Goal: Task Accomplishment & Management: Manage account settings

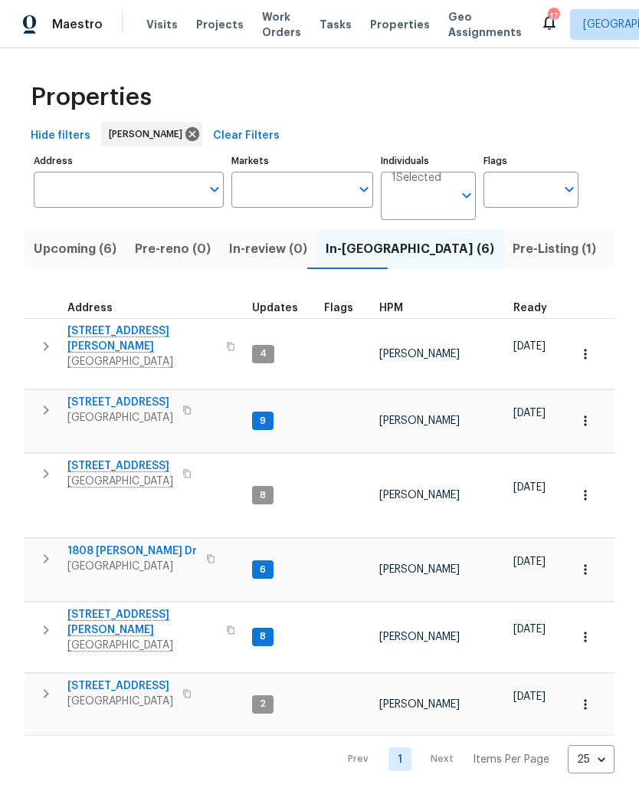
click at [133, 395] on span "[STREET_ADDRESS]" at bounding box center [120, 402] width 106 height 15
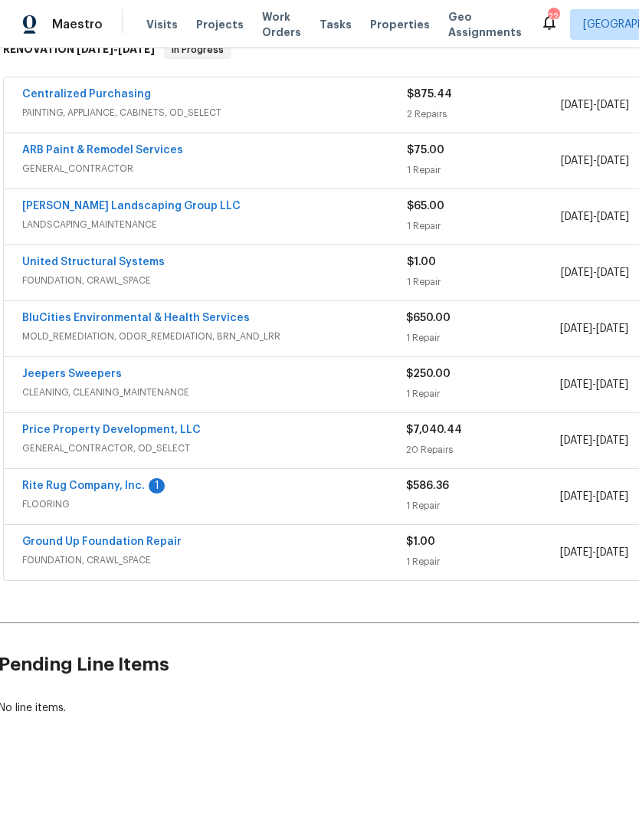
scroll to position [264, 2]
click at [110, 491] on link "Rite Rug Company, Inc." at bounding box center [83, 486] width 123 height 11
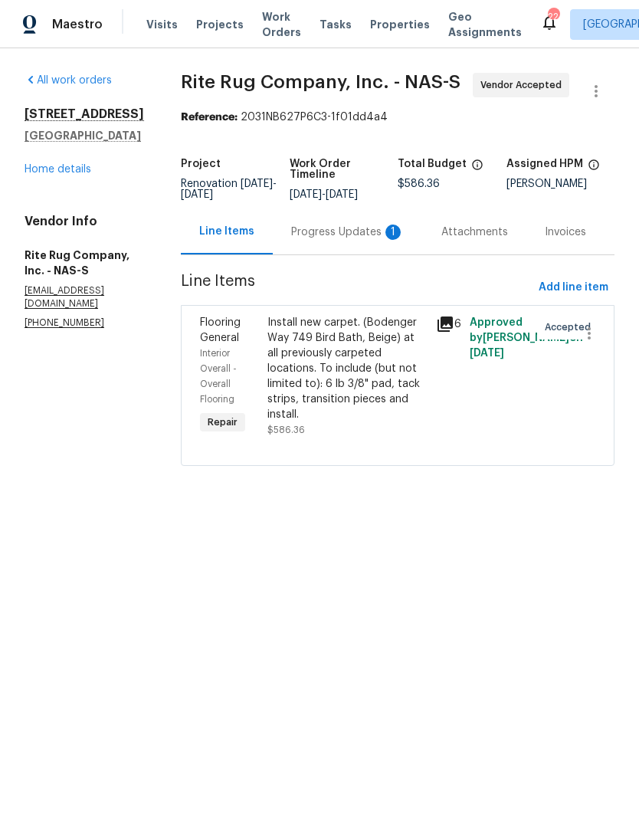
click at [364, 240] on div "Progress Updates 1" at bounding box center [347, 232] width 113 height 15
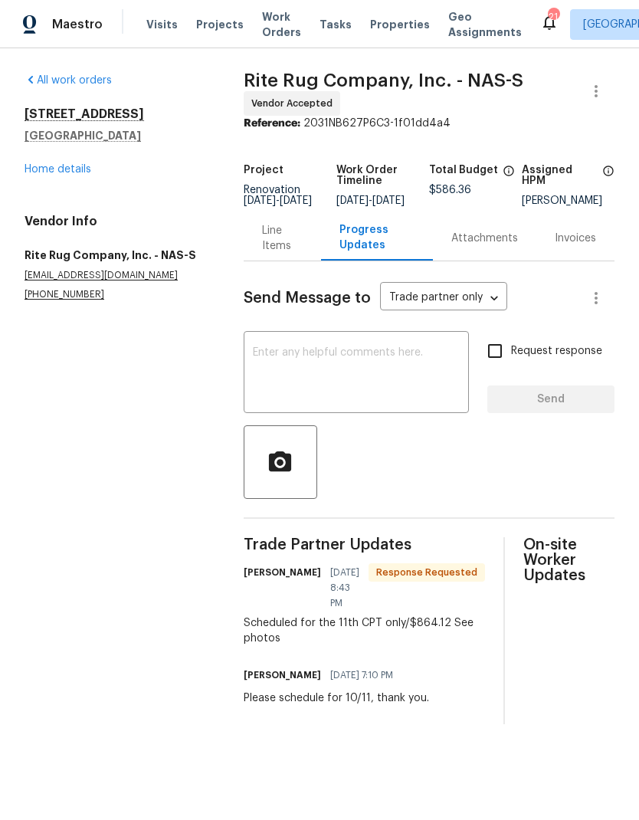
click at [281, 261] on div "Line Items" at bounding box center [282, 237] width 77 height 45
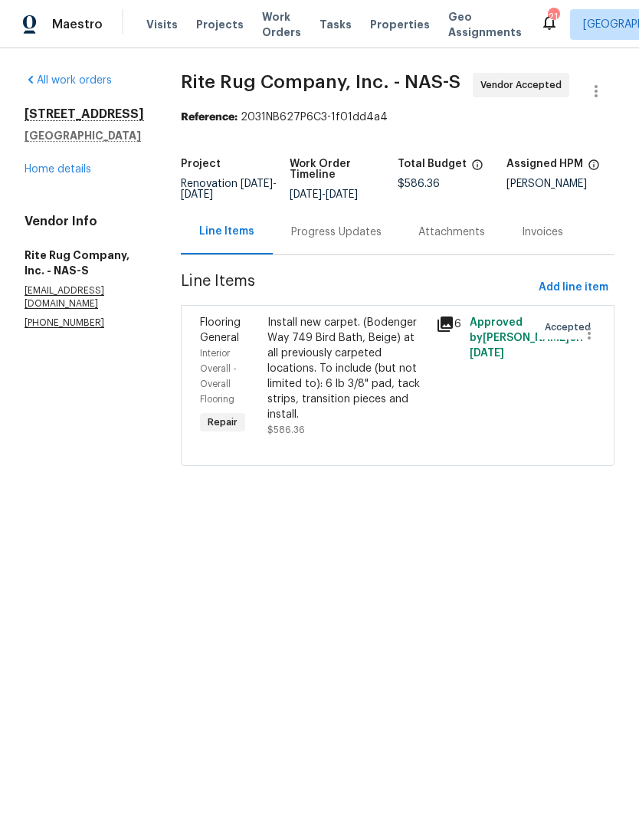
click at [346, 392] on div "Install new carpet. (Bodenger Way 749 Bird Bath, Beige) at all previously carpe…" at bounding box center [346, 368] width 159 height 107
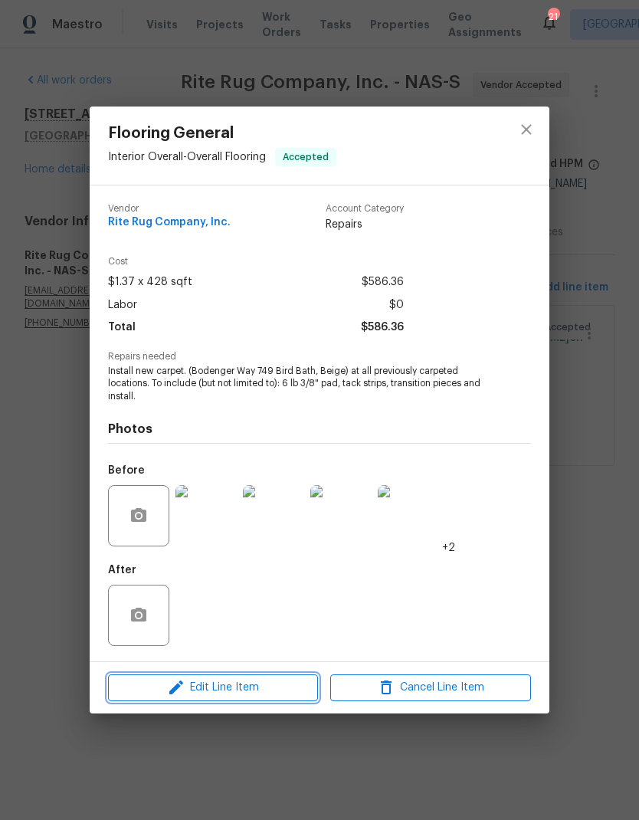
click at [257, 690] on span "Edit Line Item" at bounding box center [213, 687] width 201 height 19
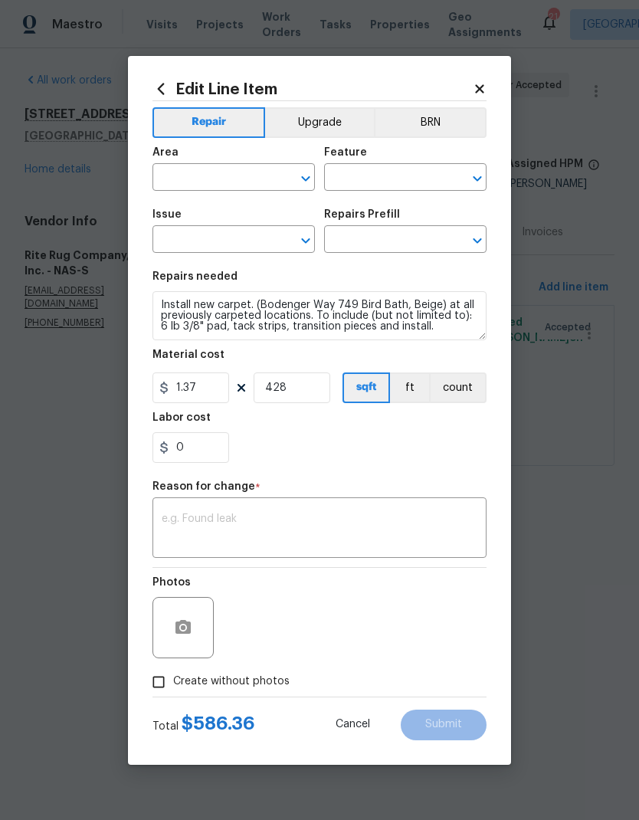
type input "Interior Overall"
type input "Overall Flooring"
type input "Flooring General"
type input "Carpet LVL 1 - Bodenger Way (Beige) $1.37"
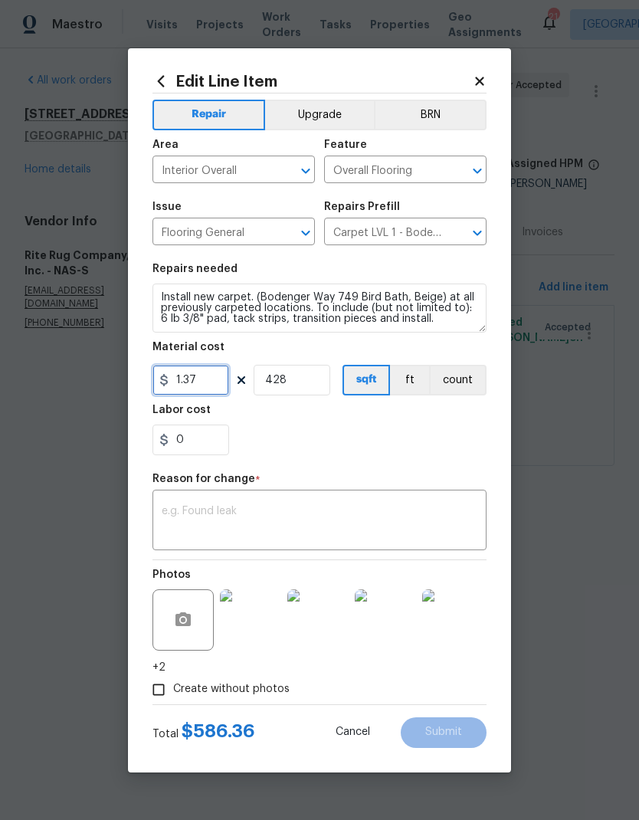
click at [204, 376] on input "1.37" at bounding box center [191, 380] width 77 height 31
type input "0"
click at [300, 390] on input "428" at bounding box center [292, 380] width 77 height 31
type input "0"
click at [191, 381] on input "0" at bounding box center [191, 380] width 77 height 31
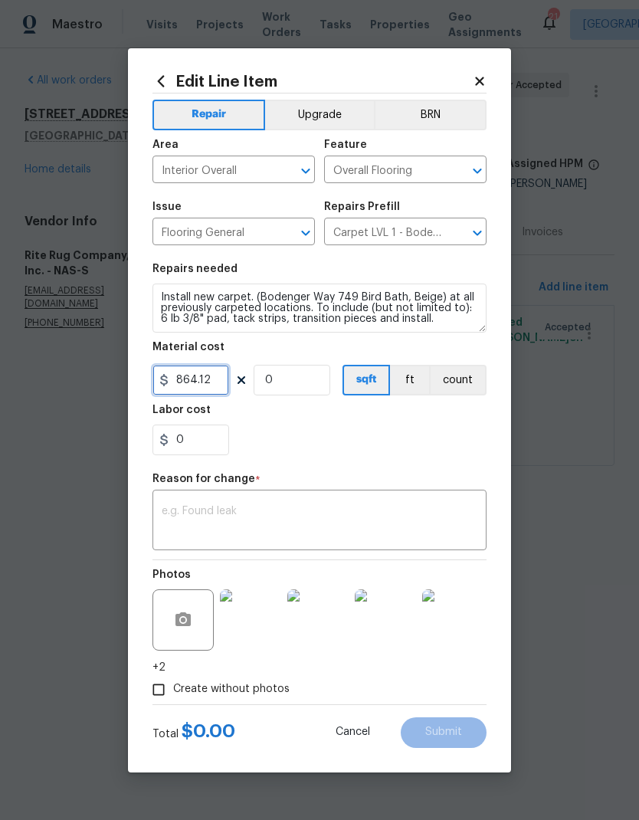
type input "864.12"
click at [305, 508] on textarea at bounding box center [320, 522] width 316 height 32
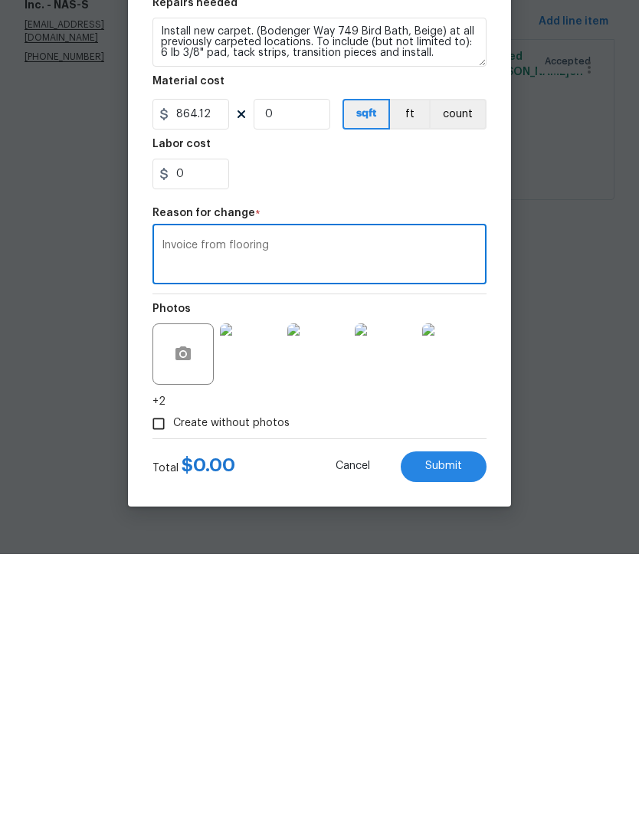
type textarea "Invoice from flooring"
click at [448, 727] on span "Submit" at bounding box center [443, 732] width 37 height 11
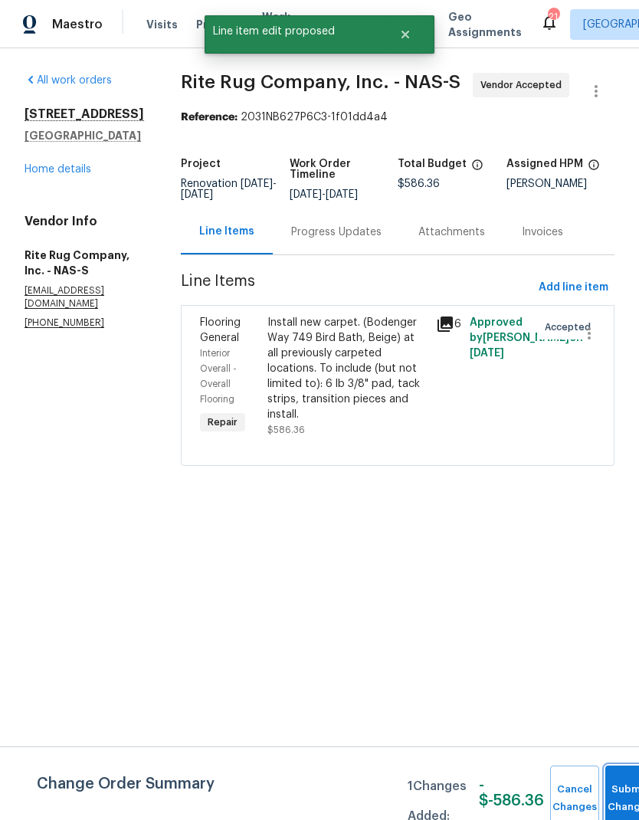
click at [624, 786] on button "Submit Changes" at bounding box center [629, 799] width 49 height 66
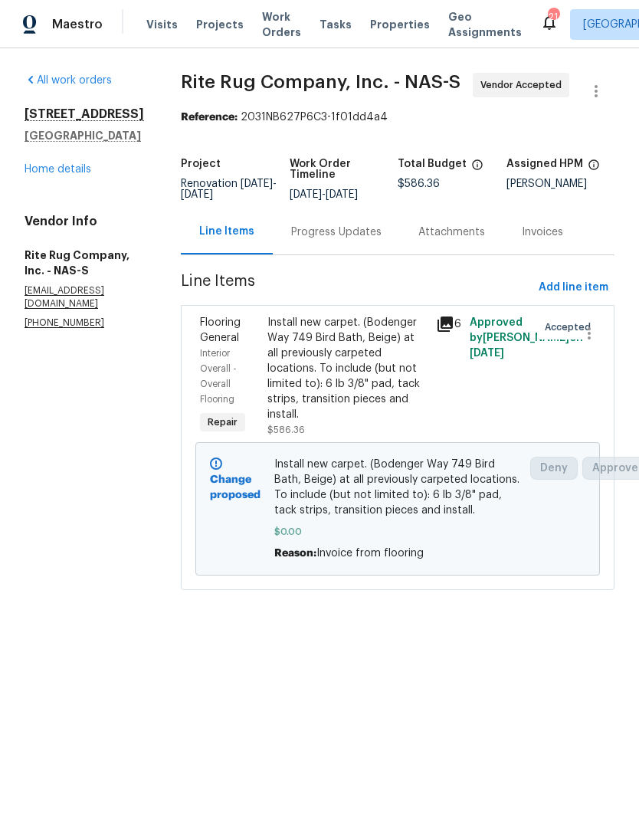
click at [76, 160] on div "404 Elfie Ct Clarksville, TN 37040 Home details" at bounding box center [85, 142] width 120 height 71
click at [36, 174] on link "Home details" at bounding box center [58, 169] width 67 height 11
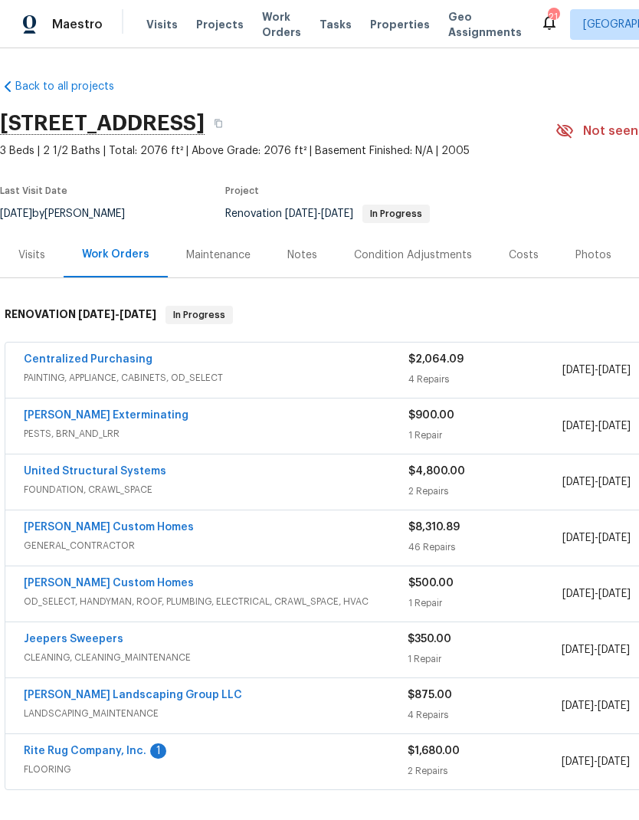
click at [111, 746] on link "Rite Rug Company, Inc." at bounding box center [85, 751] width 123 height 11
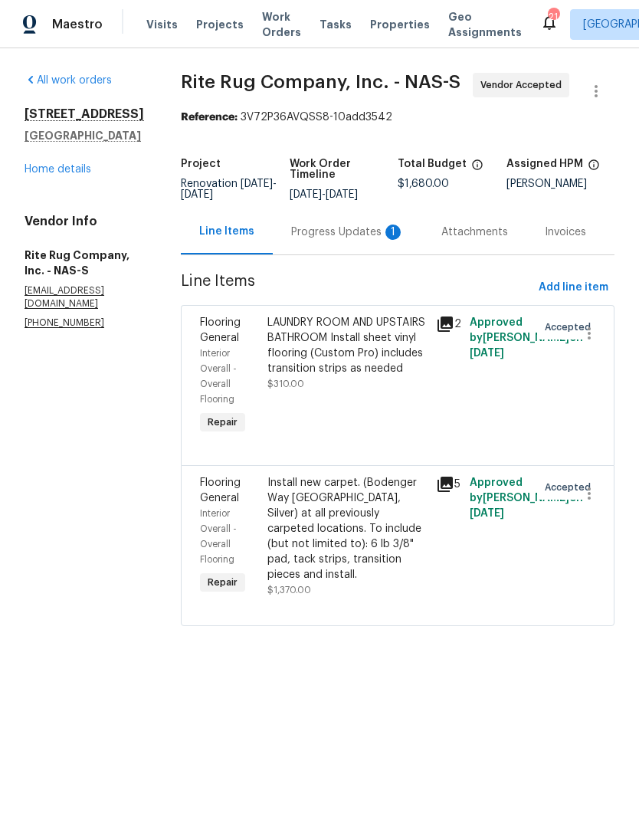
click at [357, 240] on div "Progress Updates 1" at bounding box center [347, 232] width 113 height 15
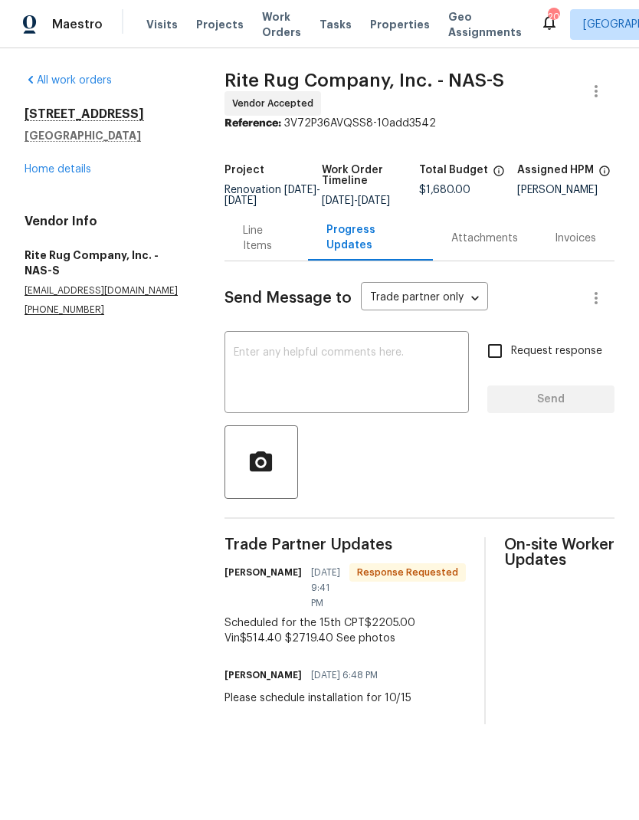
click at [274, 254] on div "Line Items" at bounding box center [266, 238] width 47 height 31
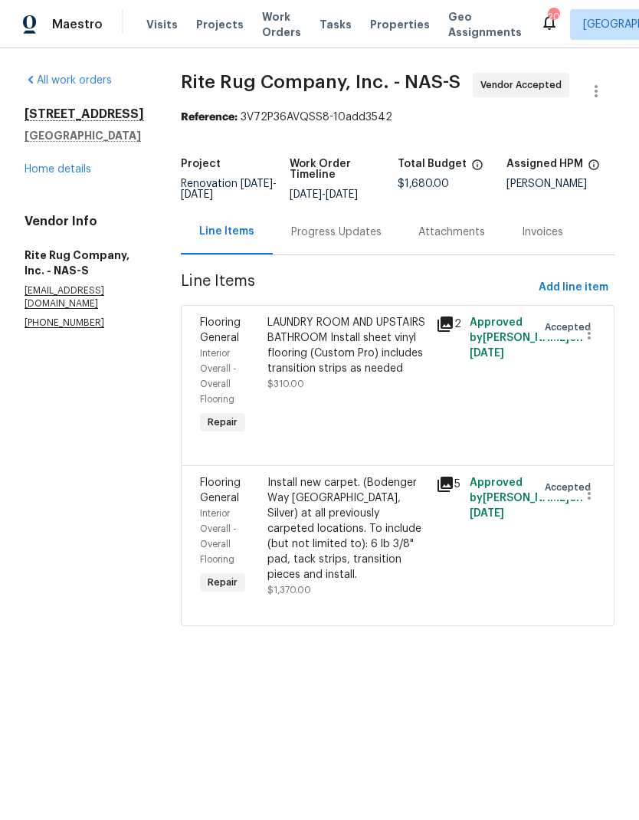
click at [453, 492] on icon at bounding box center [445, 484] width 15 height 15
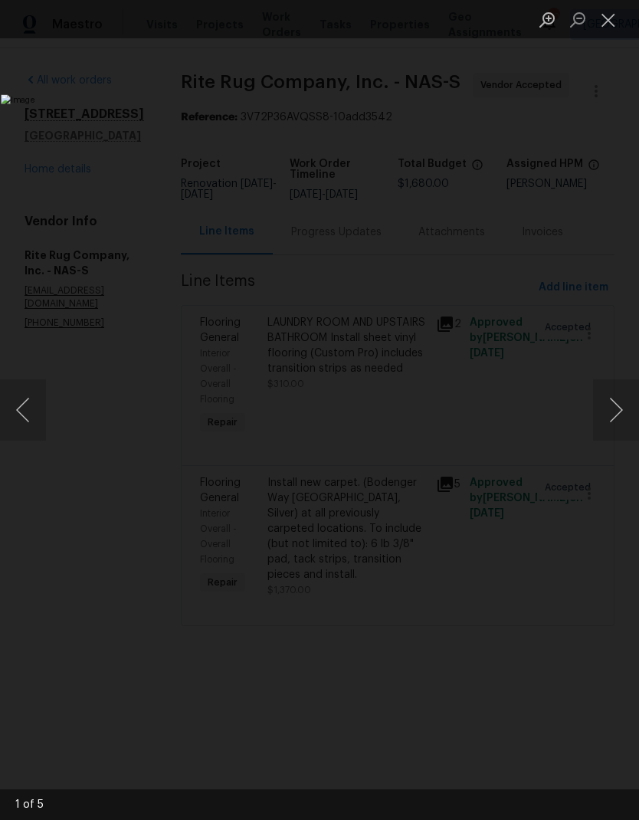
click at [614, 412] on button "Next image" at bounding box center [616, 409] width 46 height 61
click at [612, 415] on button "Next image" at bounding box center [616, 409] width 46 height 61
click at [613, 411] on button "Next image" at bounding box center [616, 409] width 46 height 61
click at [612, 412] on button "Next image" at bounding box center [616, 409] width 46 height 61
click at [615, 412] on button "Next image" at bounding box center [616, 409] width 46 height 61
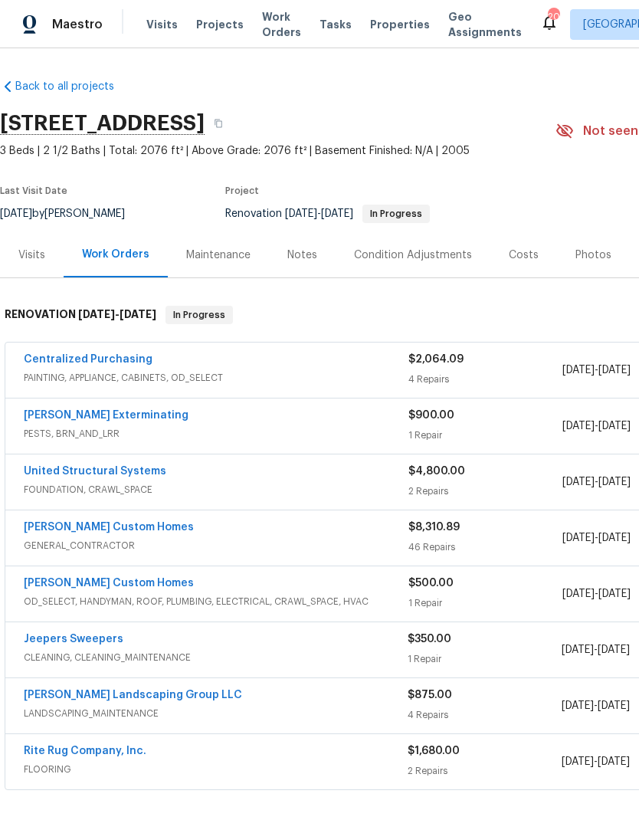
click at [72, 749] on link "Rite Rug Company, Inc." at bounding box center [85, 751] width 123 height 11
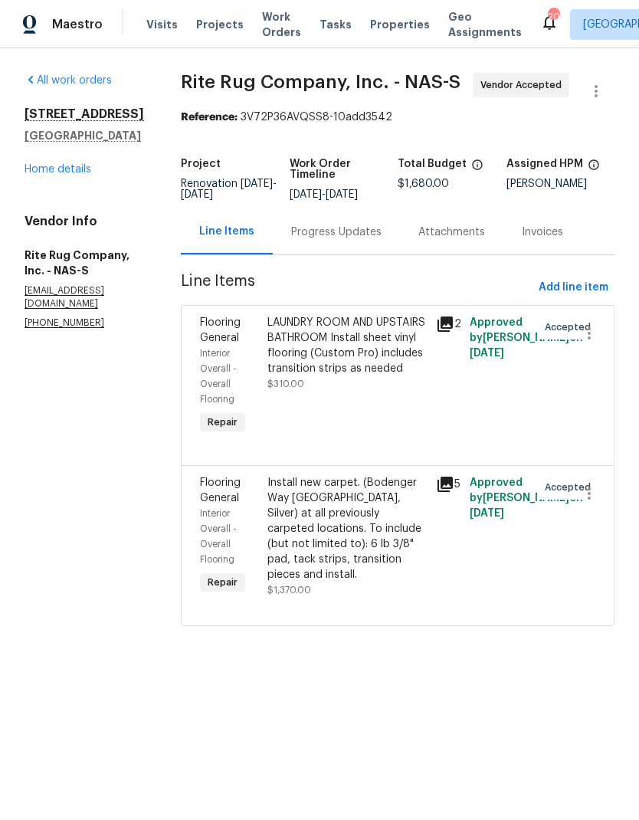
click at [385, 524] on div "Install new carpet. (Bodenger Way [GEOGRAPHIC_DATA], Silver) at all previously …" at bounding box center [346, 528] width 159 height 107
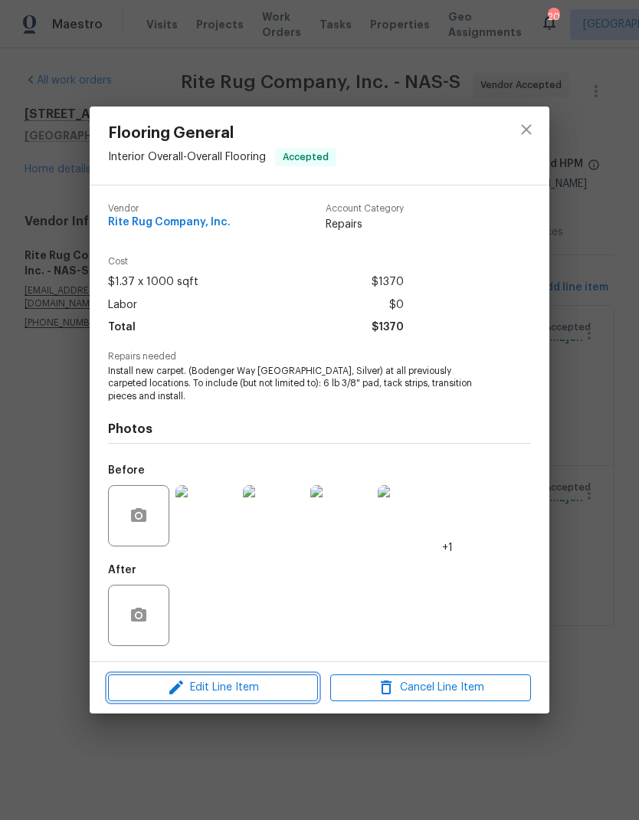
click at [254, 686] on span "Edit Line Item" at bounding box center [213, 687] width 201 height 19
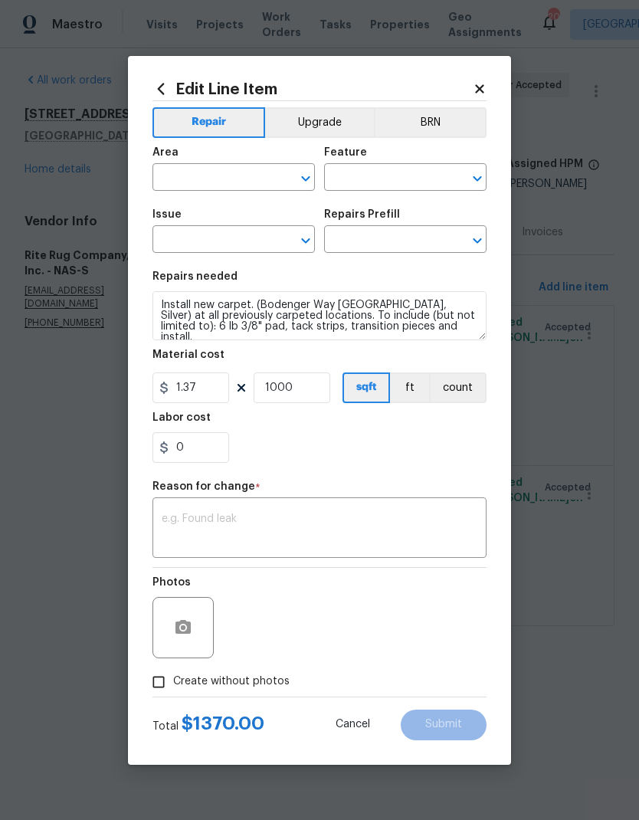
type input "Interior Overall"
type input "Overall Flooring"
type input "Flooring General"
type input "Carpet LVL 1 - Bodenger Way (Silver) $1.37"
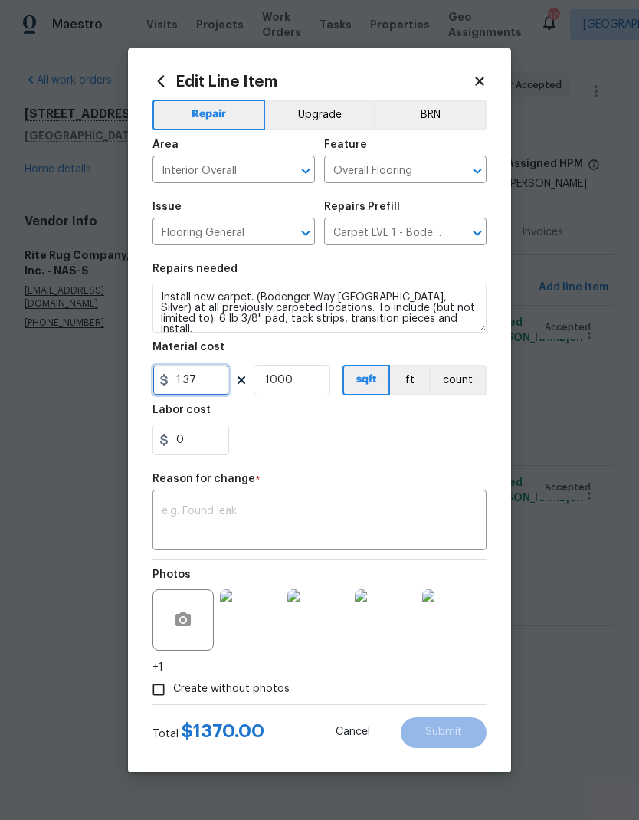
click at [206, 388] on input "1.37" at bounding box center [191, 380] width 77 height 31
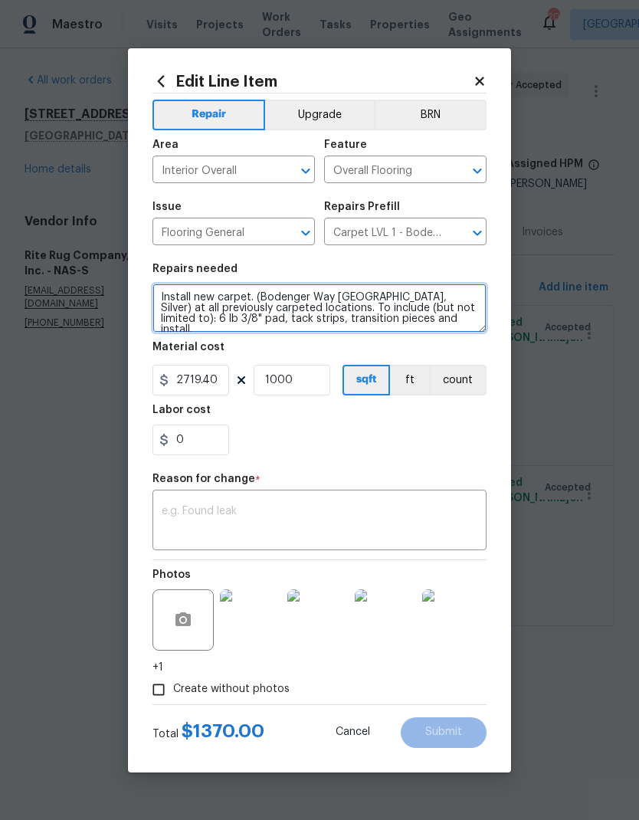
click at [447, 317] on textarea "Install new carpet. (Bodenger Way [GEOGRAPHIC_DATA], Silver) at all previously …" at bounding box center [320, 308] width 334 height 49
type input "2719.4"
paste textarea "BODENGER WAY - ABAC - WELDLOK - 12FT 00IN WINTER ASH SF 1,500.00 0.00 0.00 C1 C…"
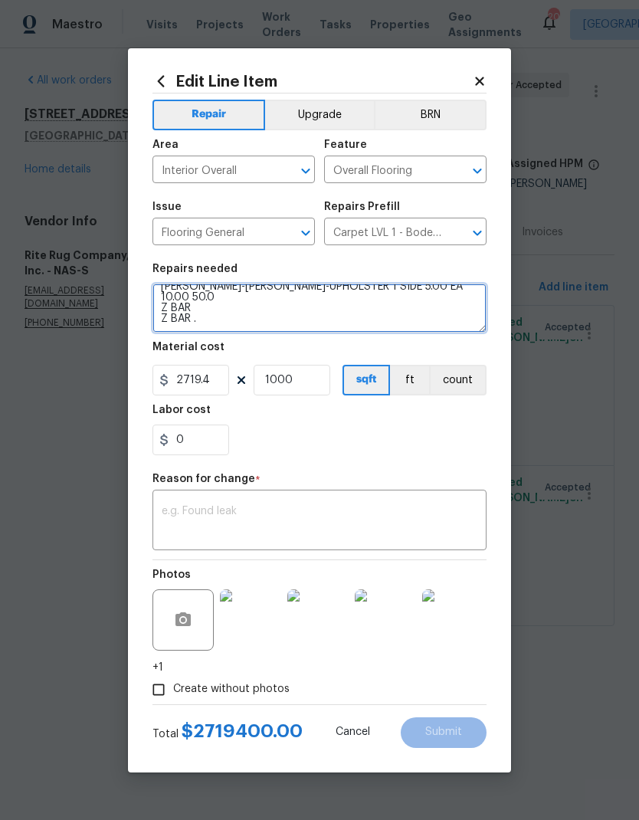
scroll to position [461, 0]
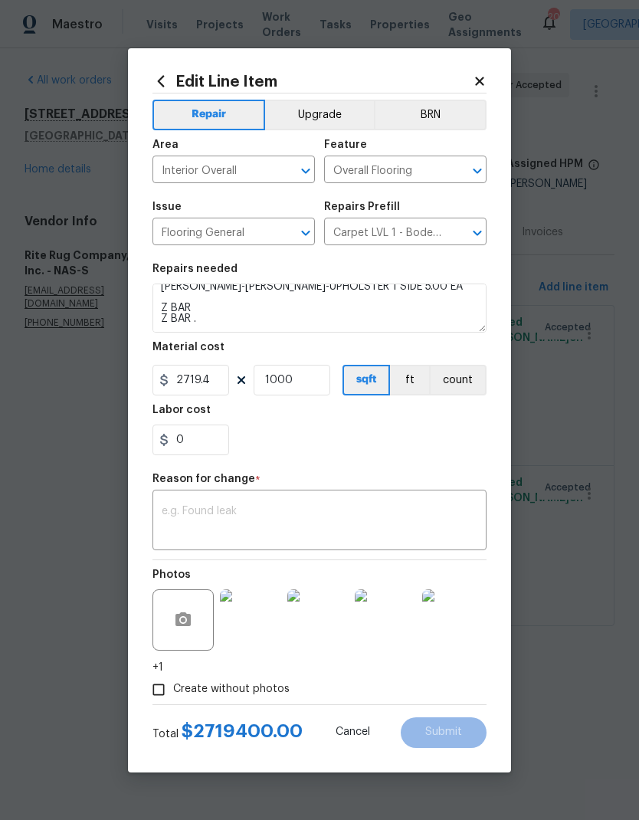
click at [415, 343] on div "Material cost" at bounding box center [320, 352] width 334 height 20
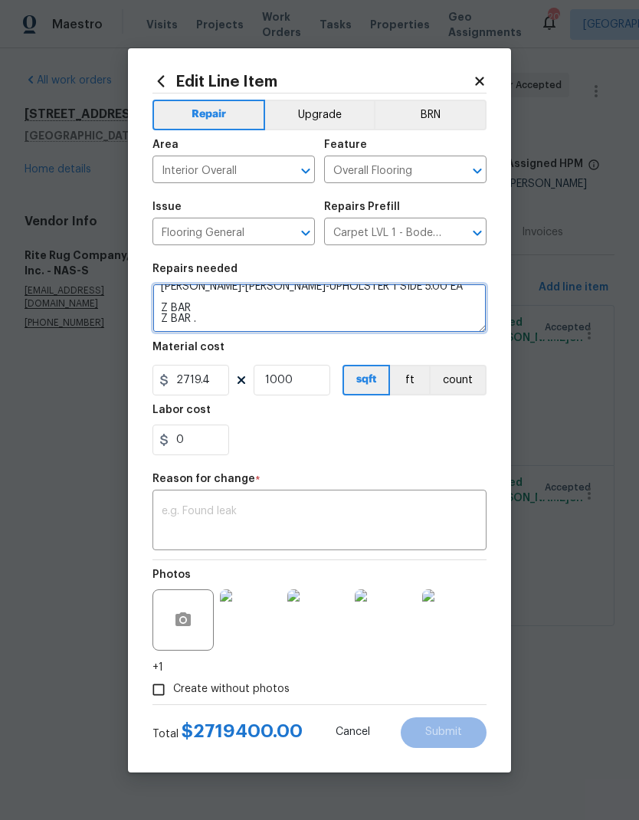
click at [220, 323] on textarea "Install new carpet. (Bodenger Way 945 Winter Ash, Silver) at all previously car…" at bounding box center [320, 308] width 334 height 49
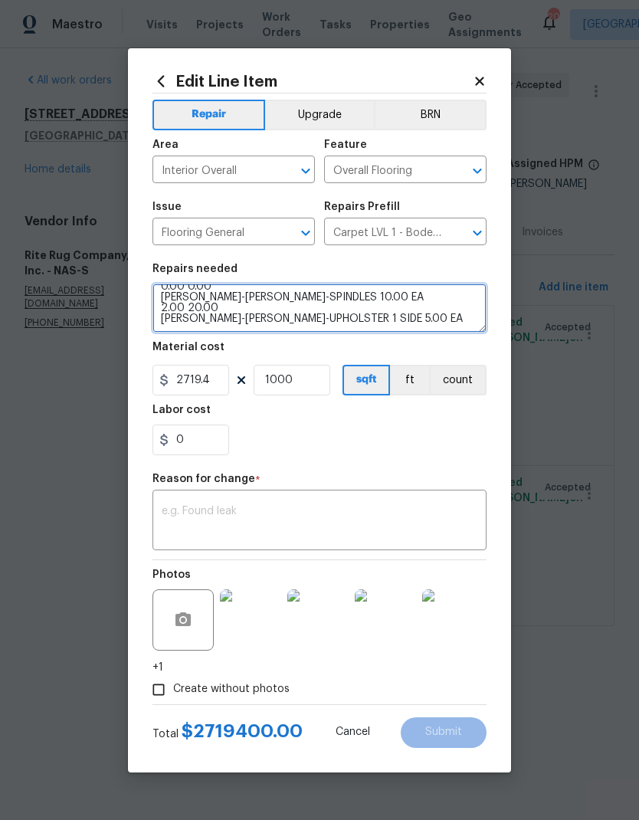
scroll to position [429, 0]
click at [243, 308] on textarea "Install new carpet. (Bodenger Way 945 Winter Ash, Silver) at all previously car…" at bounding box center [320, 308] width 334 height 49
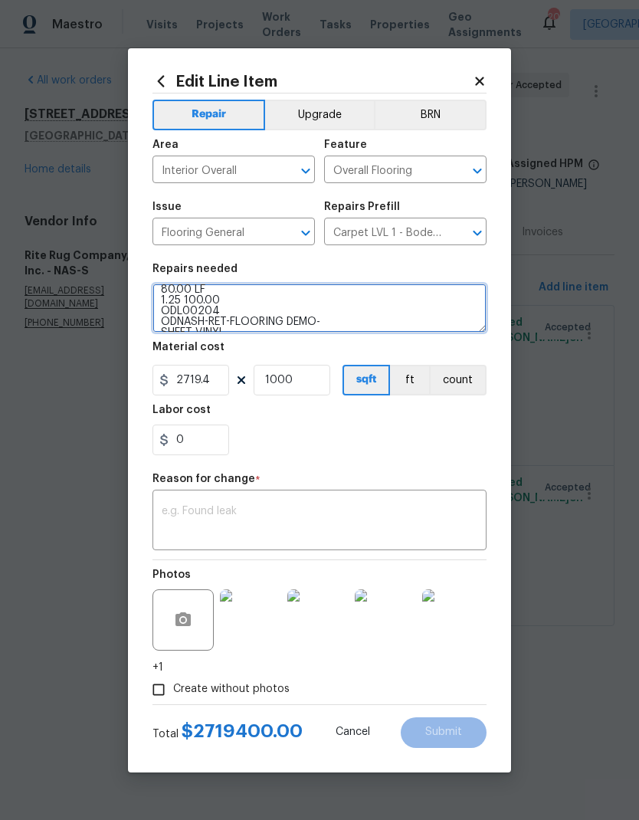
scroll to position [328, 0]
click at [258, 307] on textarea "Install new carpet. (Bodenger Way 945 Winter Ash, Silver) at all previously car…" at bounding box center [320, 308] width 334 height 49
click at [351, 304] on textarea "Install new carpet. (Bodenger Way 945 Winter Ash, Silver) at all previously car…" at bounding box center [320, 308] width 334 height 49
click at [330, 310] on textarea "Install new carpet. (Bodenger Way 945 Winter Ash, Silver) at all previously car…" at bounding box center [320, 308] width 334 height 49
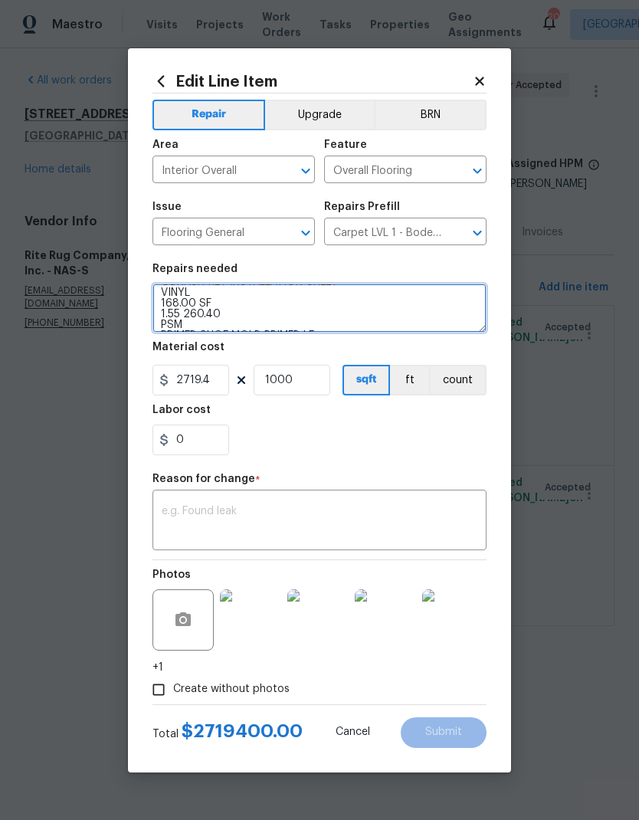
scroll to position [234, 0]
click at [277, 307] on textarea "Install new carpet. (Bodenger Way 945 Winter Ash, Silver) at all previously car…" at bounding box center [320, 308] width 334 height 49
click at [424, 326] on textarea "Install new carpet. (Bodenger Way 945 Winter Ash, Silver) at all previously car…" at bounding box center [320, 308] width 334 height 49
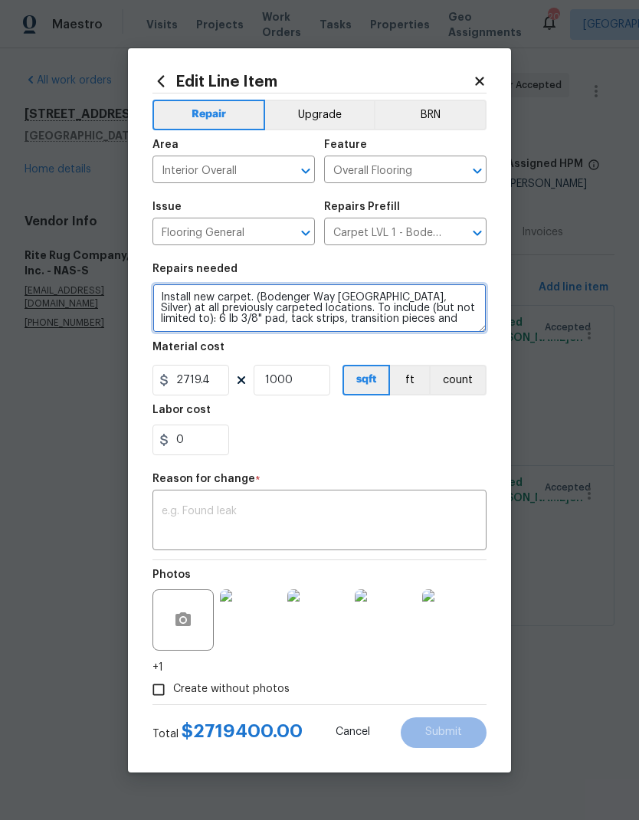
scroll to position [0, 0]
type textarea "Install new carpet. (Bodenger Way 945 Winter Ash, Silver) at all previously car…"
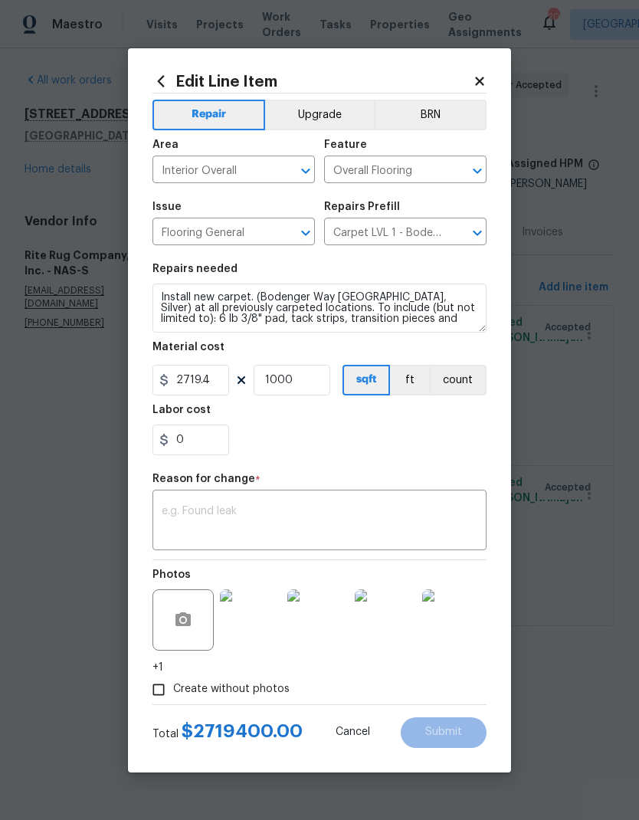
click at [487, 56] on div "Edit Line Item Repair Upgrade BRN Area Interior Overall ​ Feature Overall Floor…" at bounding box center [319, 410] width 383 height 724
click at [475, 76] on icon at bounding box center [480, 81] width 14 height 14
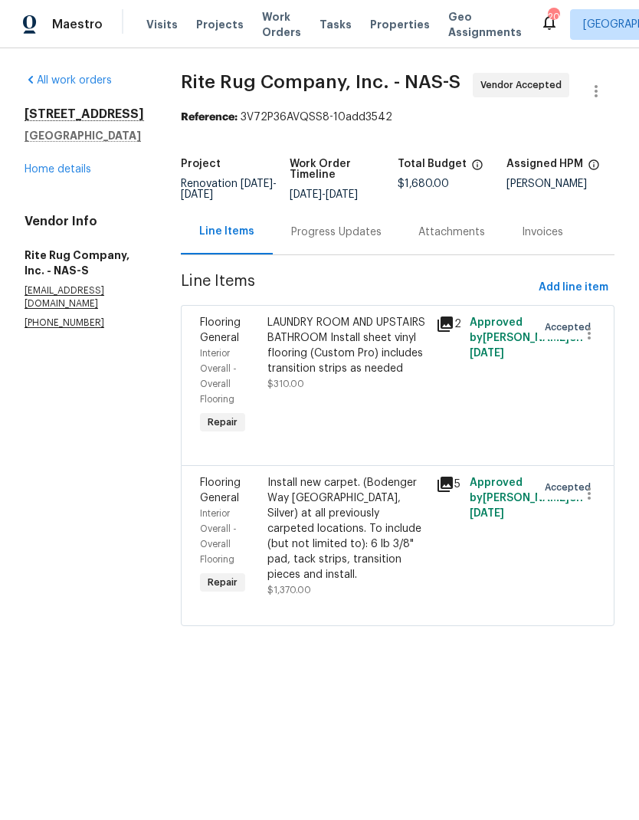
click at [362, 544] on div "Install new carpet. (Bodenger Way 945 Winter Ash, Silver) at all previously car…" at bounding box center [346, 528] width 159 height 107
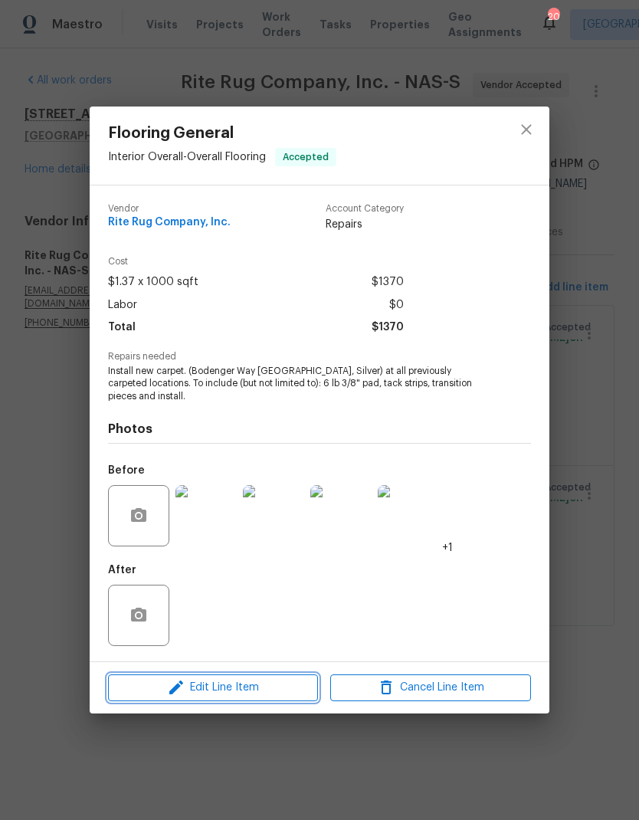
click at [279, 687] on span "Edit Line Item" at bounding box center [213, 687] width 201 height 19
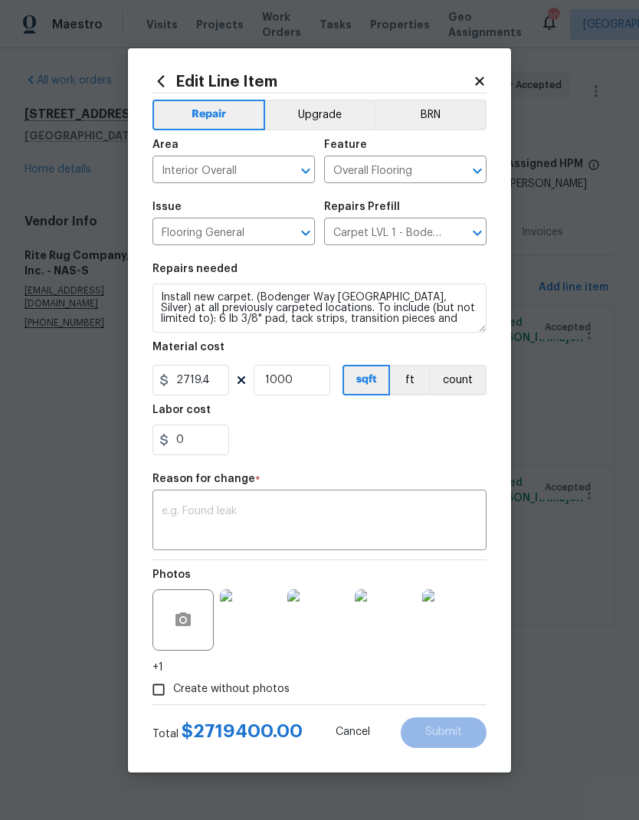
click at [485, 69] on div "Edit Line Item Repair Upgrade BRN Area Interior Overall ​ Feature Overall Floor…" at bounding box center [319, 410] width 383 height 724
click at [479, 84] on icon at bounding box center [480, 81] width 14 height 14
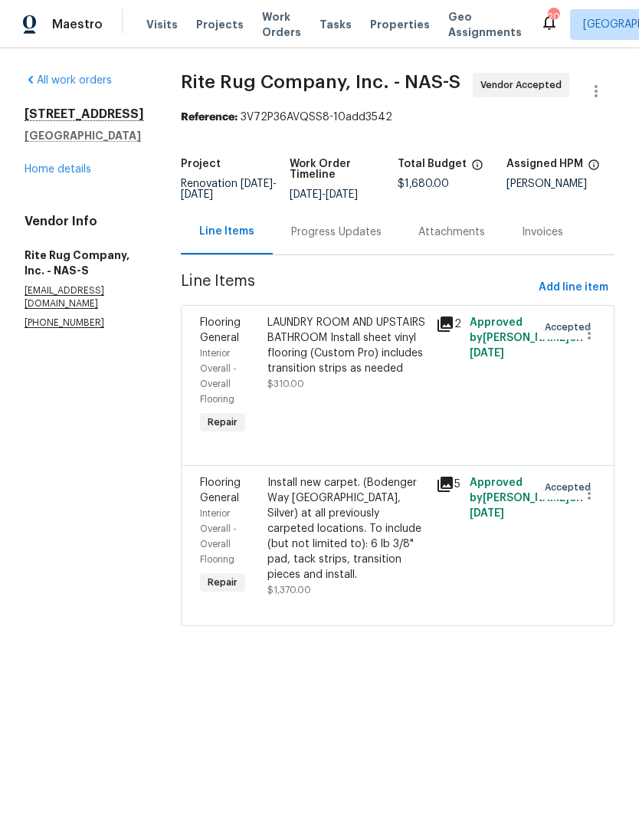
click at [382, 372] on div "LAUNDRY ROOM AND UPSTAIRS BATHROOM Install sheet vinyl flooring (Custom Pro) in…" at bounding box center [346, 345] width 159 height 61
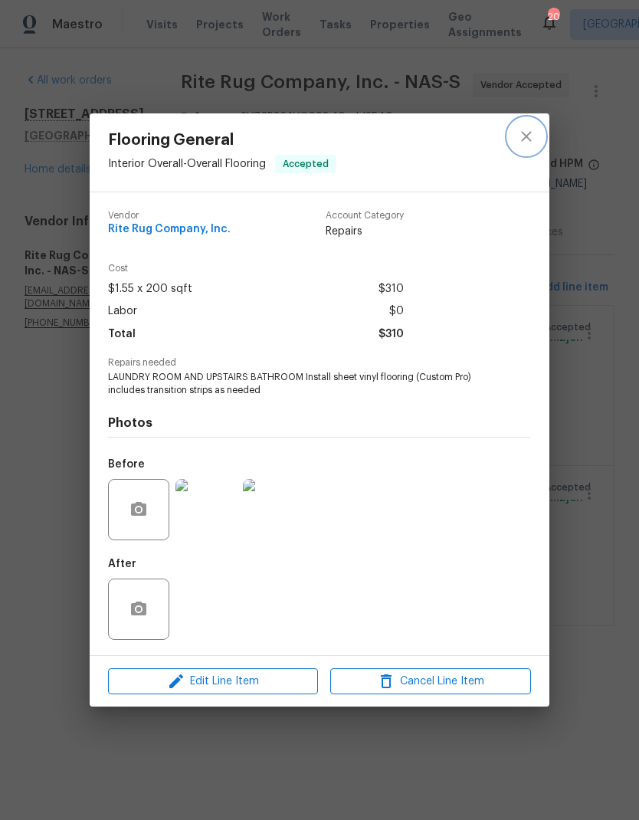
click at [530, 131] on icon "close" at bounding box center [526, 136] width 10 height 10
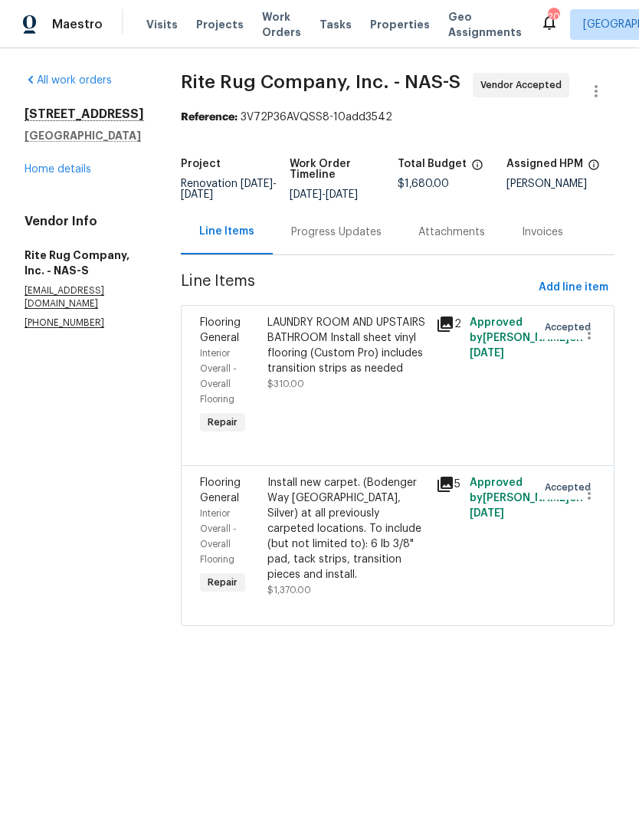
click at [365, 530] on div "Install new carpet. (Bodenger Way 945 Winter Ash, Silver) at all previously car…" at bounding box center [346, 528] width 159 height 107
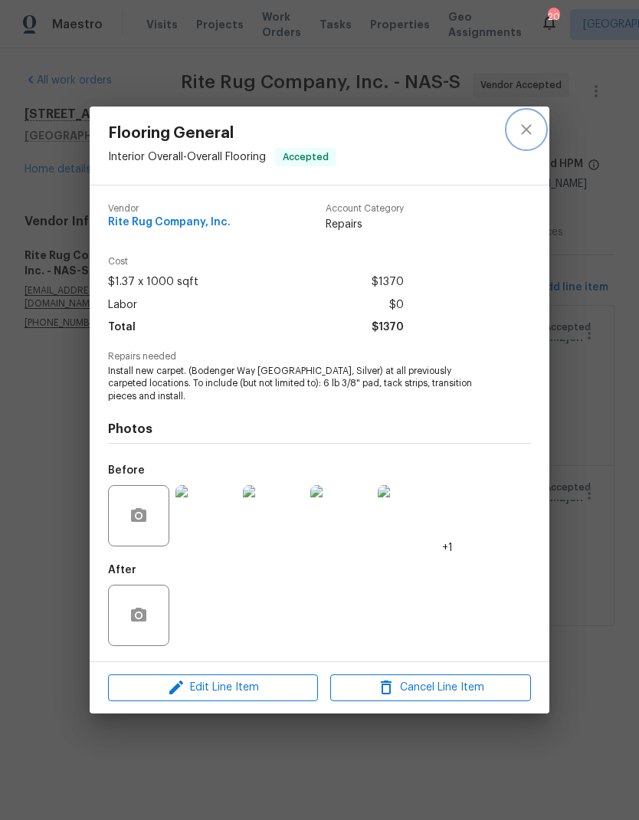
click at [534, 127] on icon "close" at bounding box center [526, 129] width 18 height 18
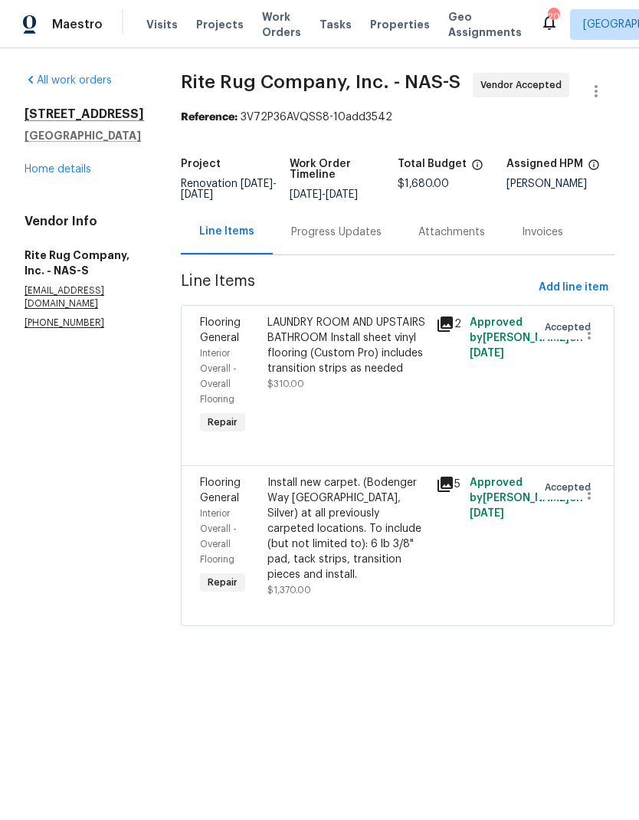
click at [391, 367] on div "LAUNDRY ROOM AND UPSTAIRS BATHROOM Install sheet vinyl flooring (Custom Pro) in…" at bounding box center [346, 345] width 159 height 61
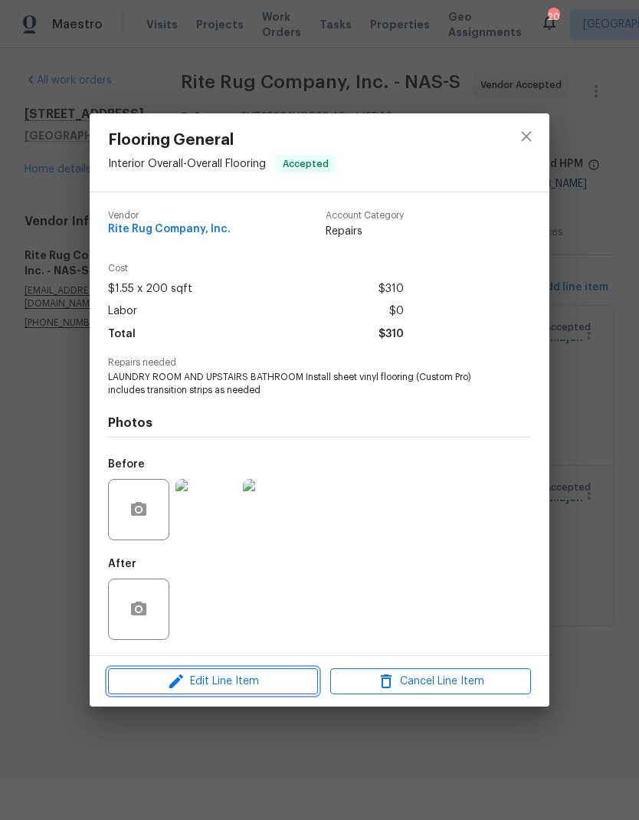
click at [282, 684] on span "Edit Line Item" at bounding box center [213, 681] width 201 height 19
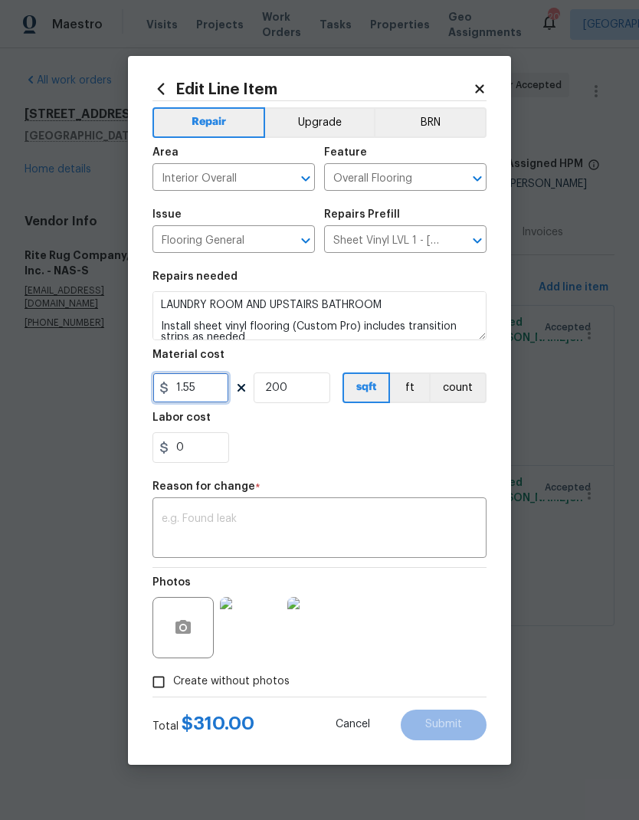
click at [211, 399] on input "1.55" at bounding box center [191, 387] width 77 height 31
type input "464.4"
click at [318, 387] on input "200" at bounding box center [292, 387] width 77 height 31
type input "1"
click at [418, 504] on div "x ​" at bounding box center [320, 529] width 334 height 57
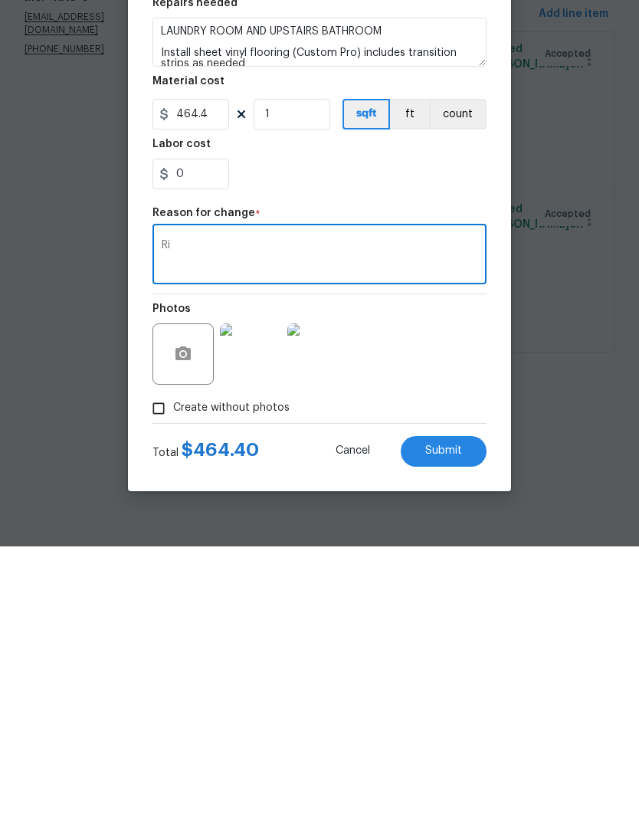
type textarea "R"
type textarea "Invoice from rite rug"
click at [445, 710] on button "Submit" at bounding box center [444, 725] width 86 height 31
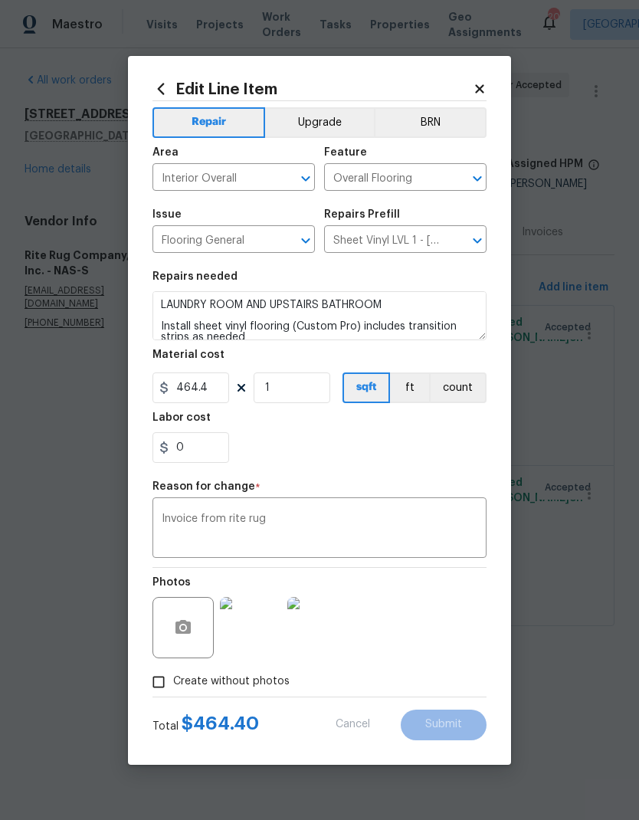
type input "1.55"
type input "200"
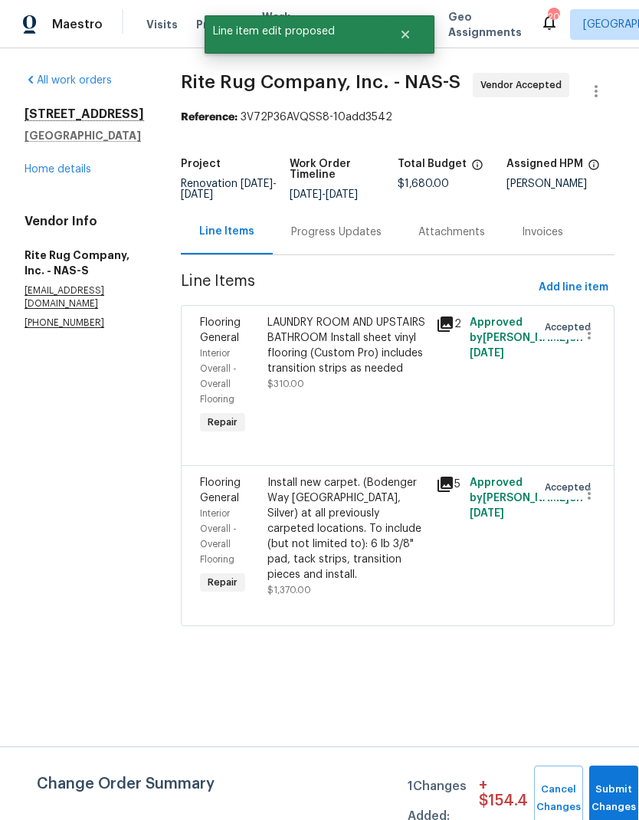
click at [366, 526] on div "Install new carpet. (Bodenger Way 945 Winter Ash, Silver) at all previously car…" at bounding box center [346, 528] width 159 height 107
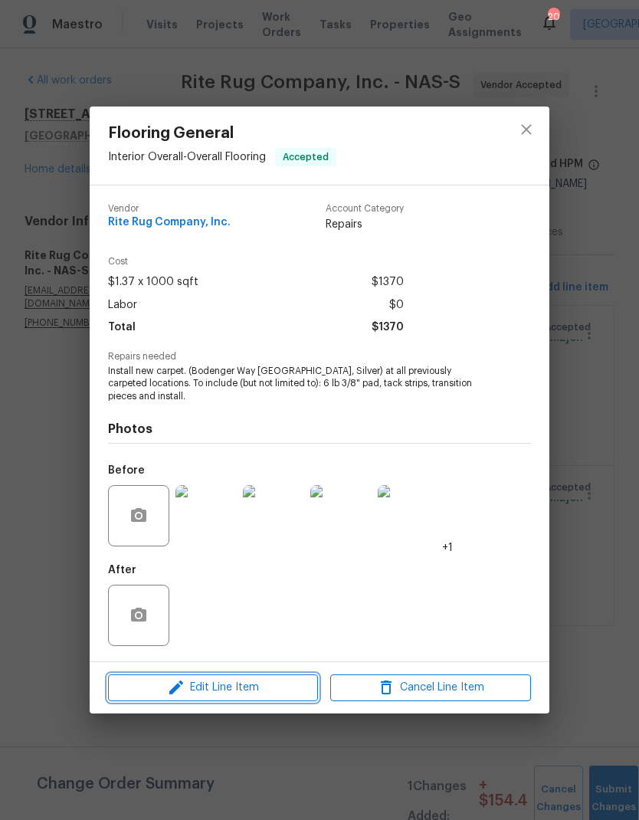
click at [238, 687] on span "Edit Line Item" at bounding box center [213, 687] width 201 height 19
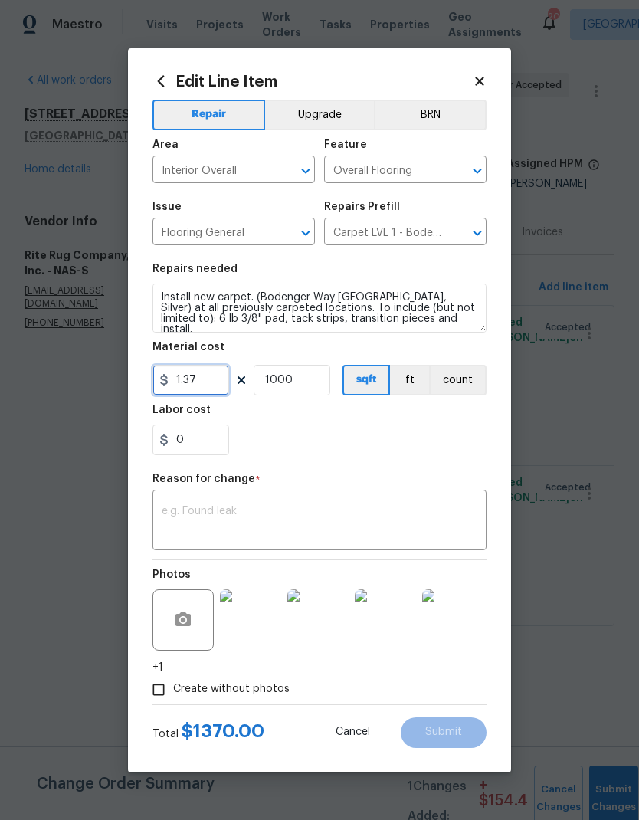
click at [215, 380] on input "1.37" at bounding box center [191, 380] width 77 height 31
type input "2255"
click at [323, 377] on input "1000" at bounding box center [292, 380] width 77 height 31
type input "0"
click at [392, 537] on textarea at bounding box center [320, 522] width 316 height 32
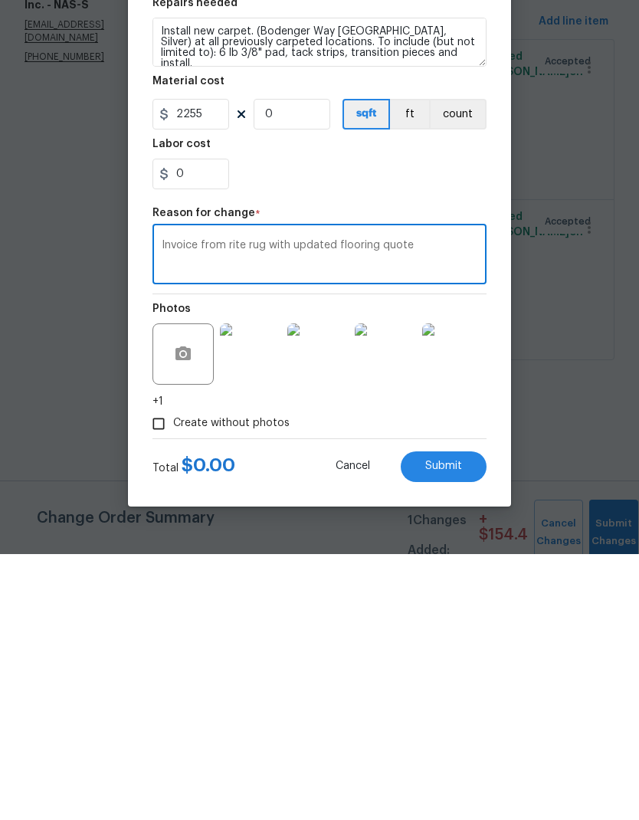
type textarea "Invoice from rite rug with updated flooring quote"
click at [312, 365] on input "0" at bounding box center [292, 380] width 77 height 31
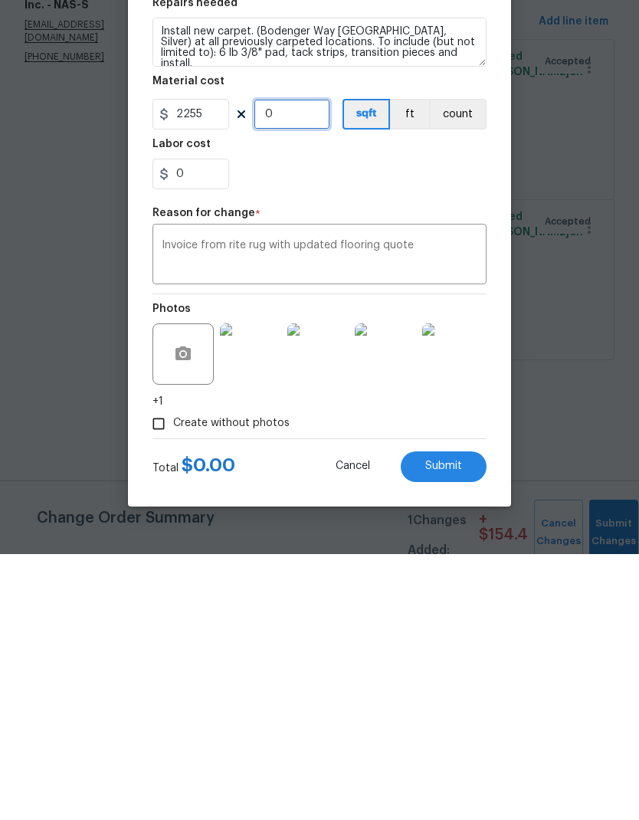
type input "1"
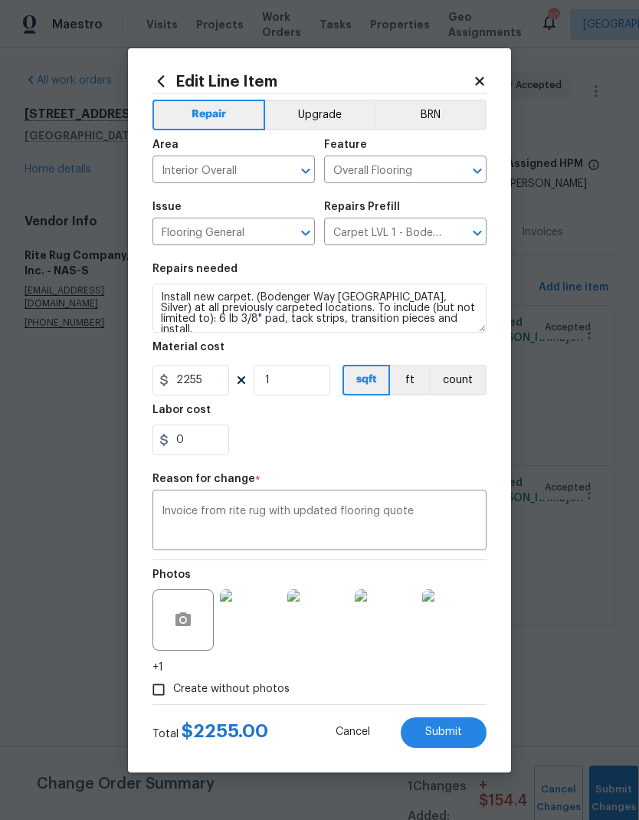
click at [453, 737] on span "Submit" at bounding box center [443, 732] width 37 height 11
type input "1.37"
type input "1000"
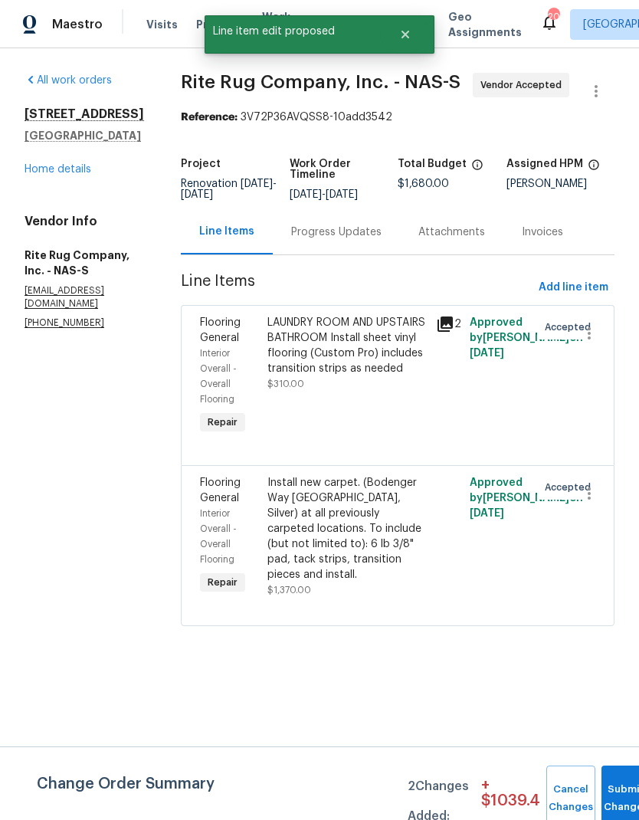
click at [365, 376] on div "LAUNDRY ROOM AND UPSTAIRS BATHROOM Install sheet vinyl flooring (Custom Pro) in…" at bounding box center [346, 345] width 159 height 61
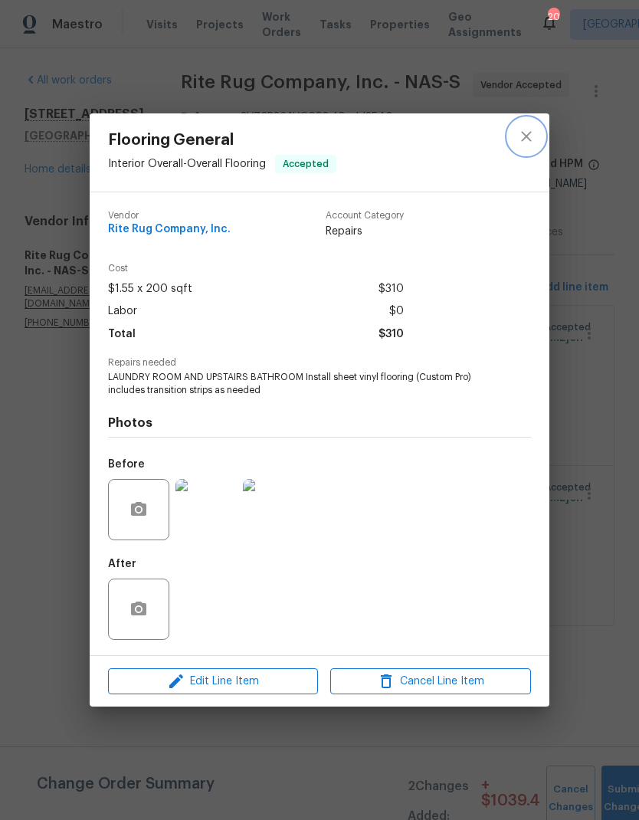
click at [533, 133] on icon "close" at bounding box center [526, 136] width 18 height 18
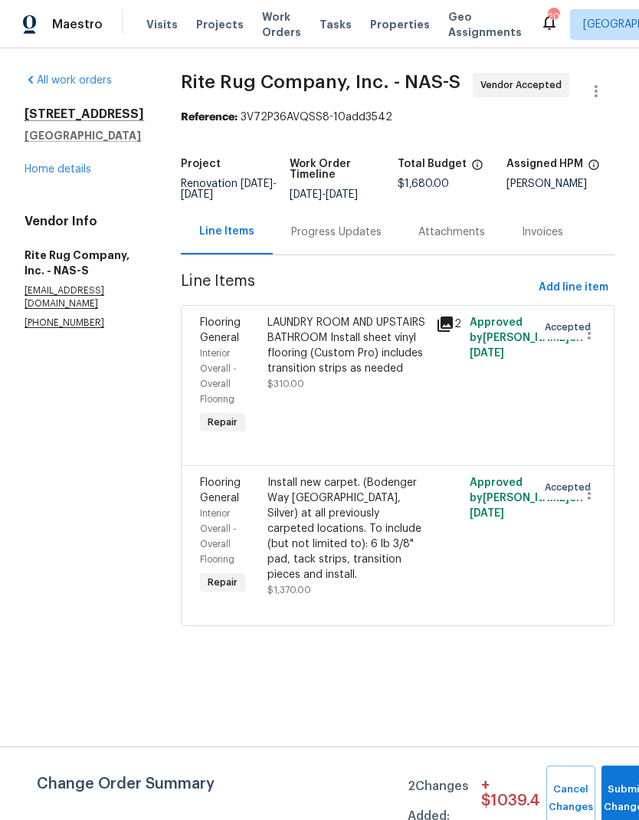
click at [354, 543] on div "Install new carpet. (Bodenger Way 945 Winter Ash, Silver) at all previously car…" at bounding box center [346, 528] width 159 height 107
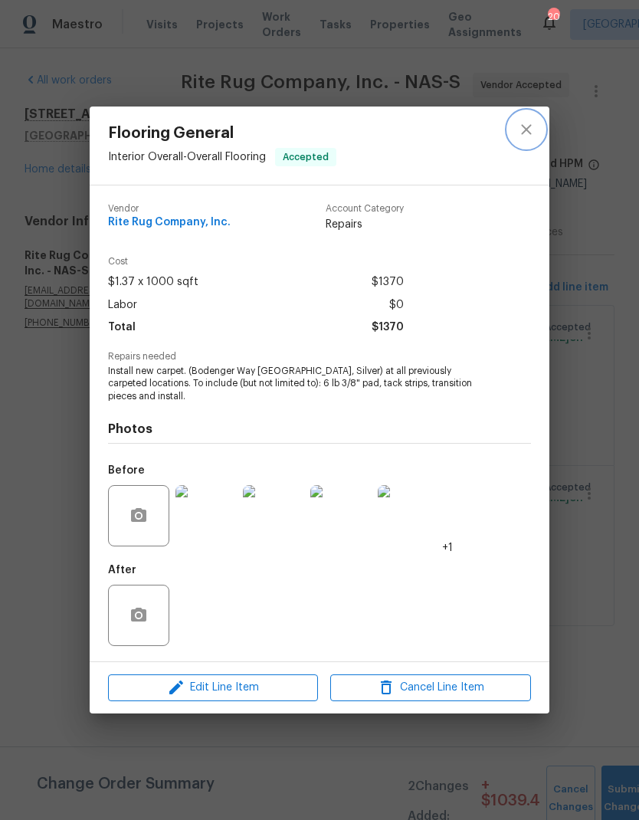
click at [523, 131] on icon "close" at bounding box center [526, 130] width 10 height 10
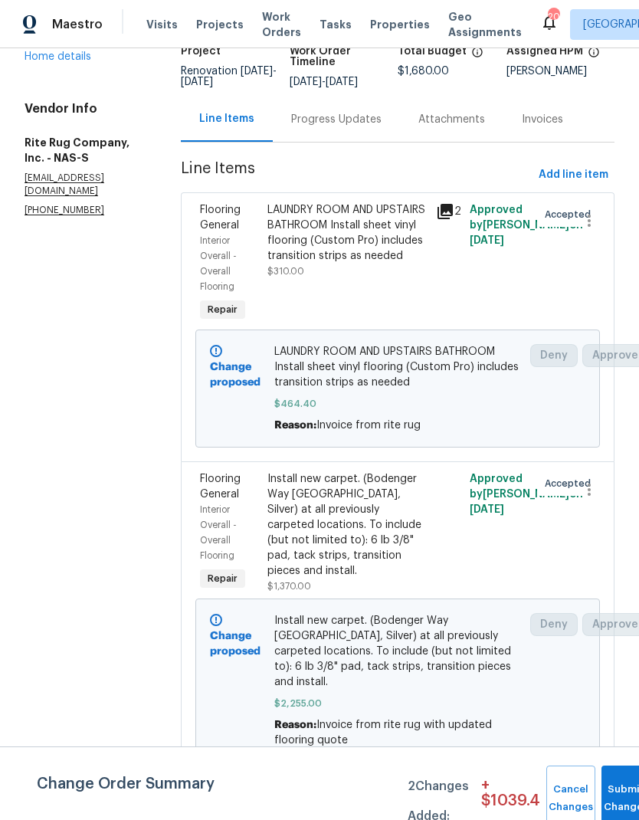
scroll to position [136, 0]
click at [623, 798] on span "Submit Changes" at bounding box center [626, 798] width 34 height 35
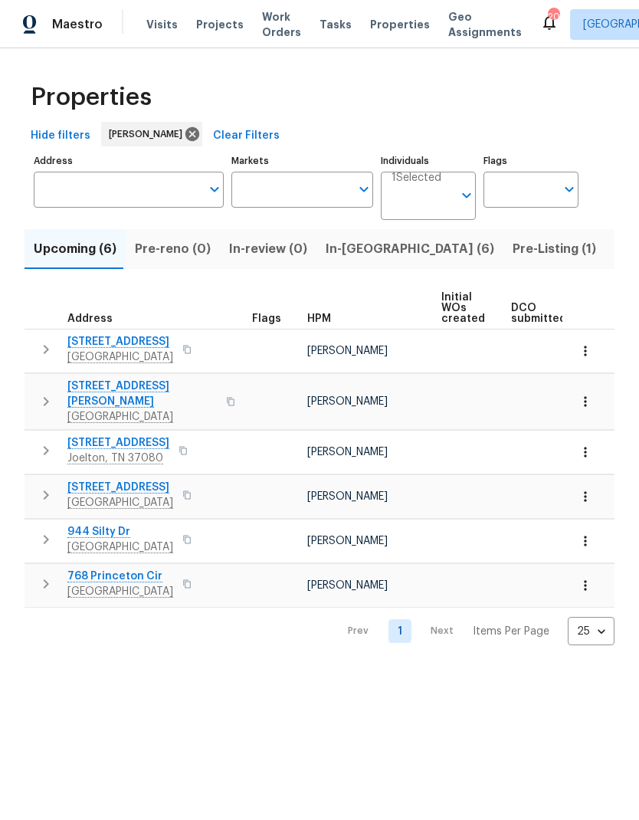
click at [363, 246] on span "In-[GEOGRAPHIC_DATA] (6)" at bounding box center [410, 248] width 169 height 21
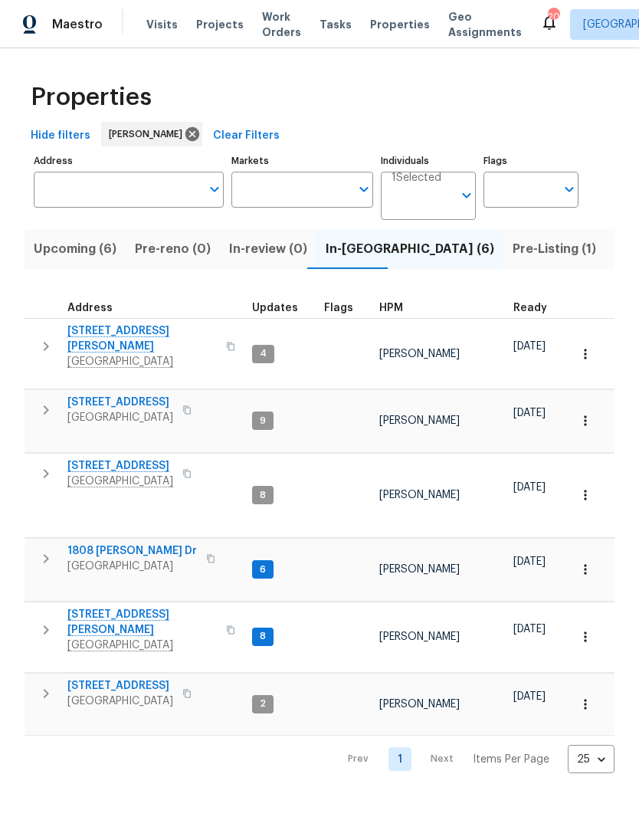
click at [111, 543] on span "1808 [PERSON_NAME] Dr" at bounding box center [132, 550] width 130 height 15
click at [100, 607] on span "2988 Gibbs Ln" at bounding box center [141, 622] width 149 height 31
click at [108, 638] on span "Clarksville, TN 37040" at bounding box center [141, 645] width 149 height 15
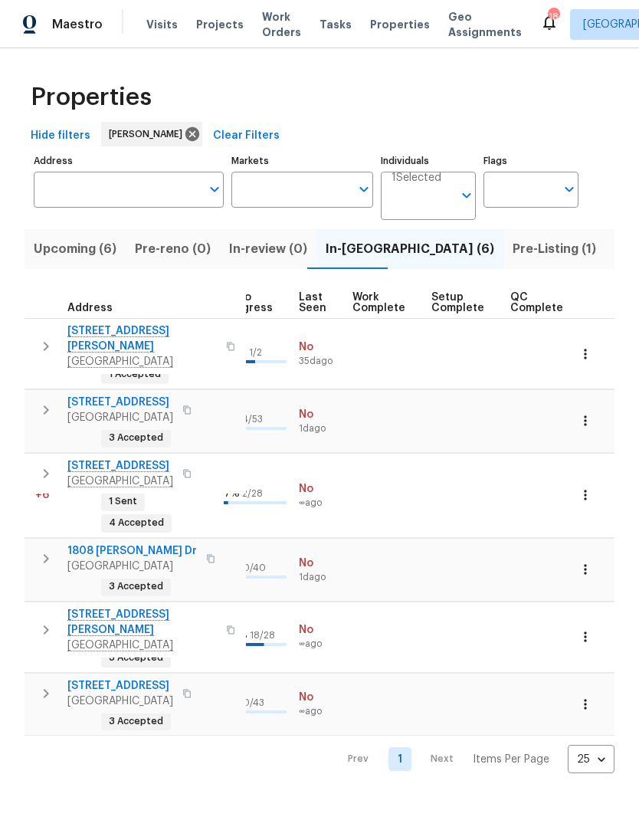
scroll to position [12, 710]
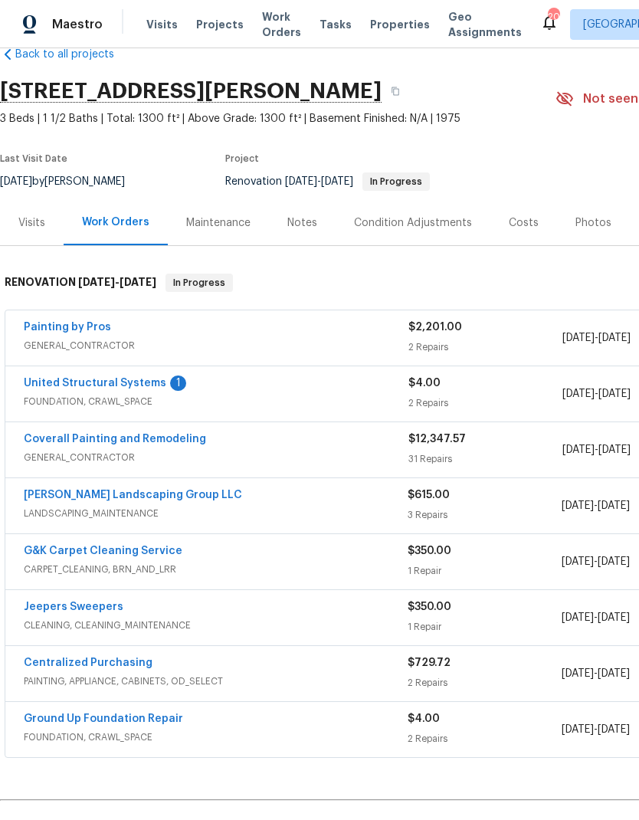
scroll to position [31, 0]
click at [87, 387] on link "United Structural Systems" at bounding box center [95, 384] width 143 height 11
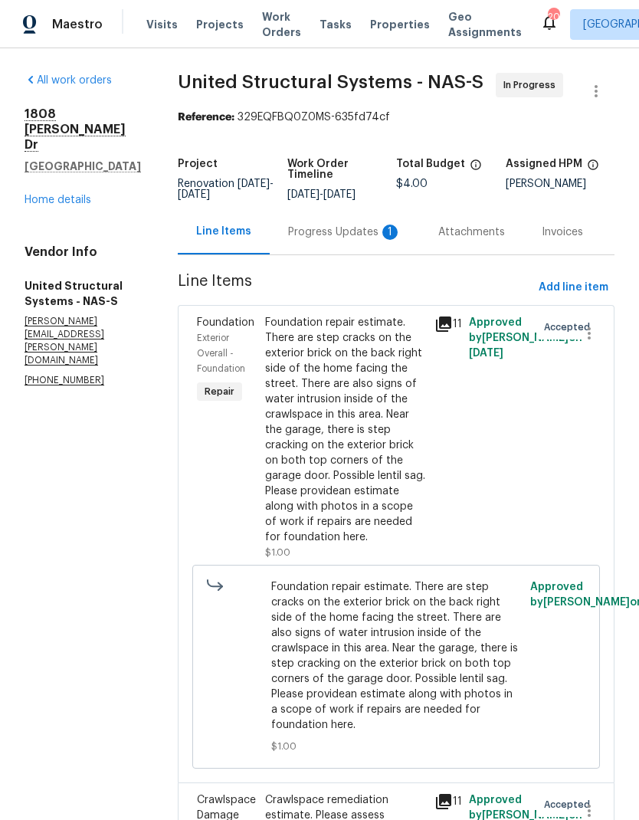
click at [353, 228] on div "Progress Updates 1" at bounding box center [345, 231] width 150 height 45
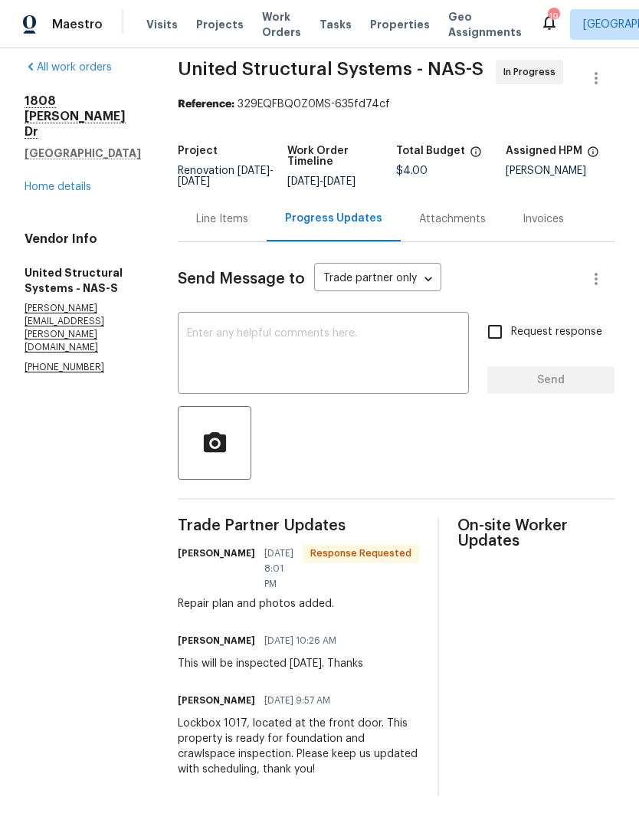
scroll to position [12, 0]
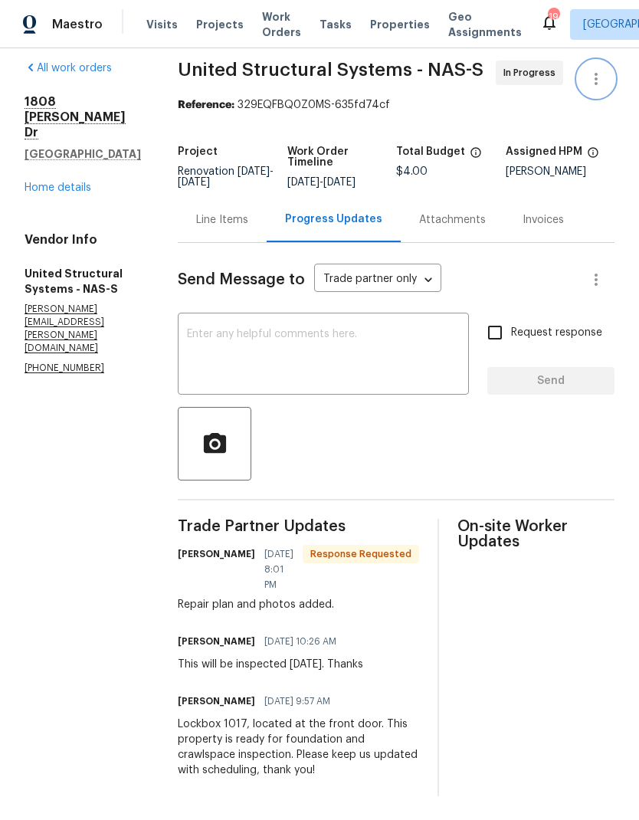
click at [603, 70] on icon "button" at bounding box center [596, 79] width 18 height 18
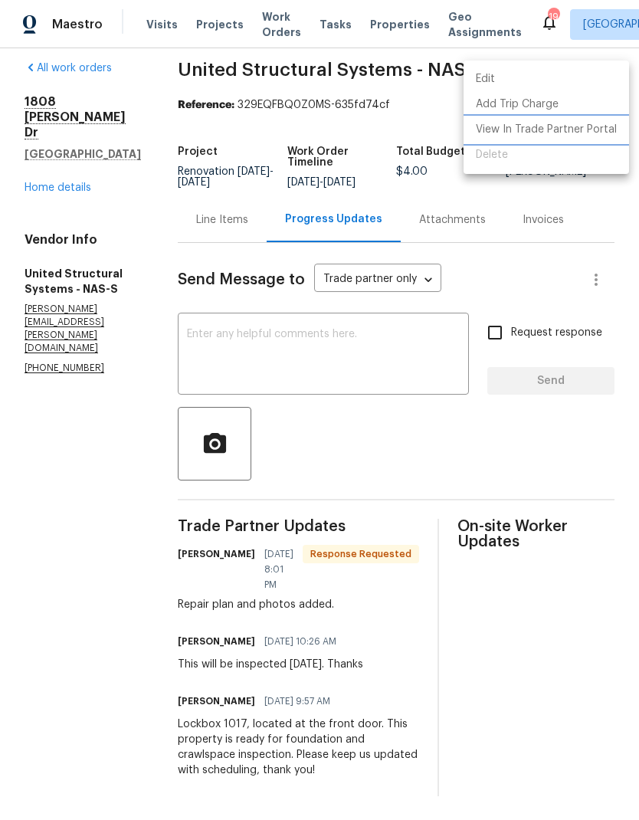
click at [563, 120] on li "View In Trade Partner Portal" at bounding box center [547, 129] width 166 height 25
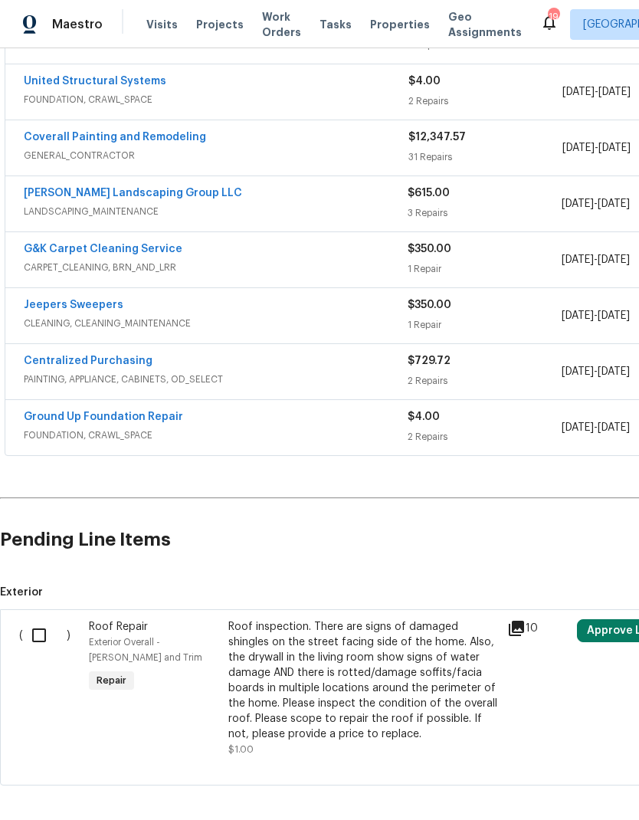
scroll to position [357, 0]
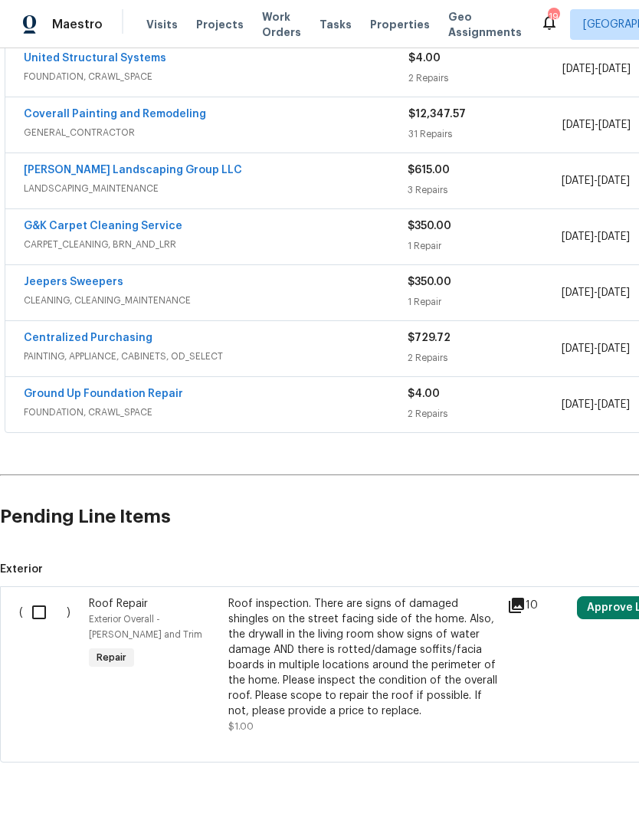
click at [80, 396] on link "Ground Up Foundation Repair" at bounding box center [103, 394] width 159 height 11
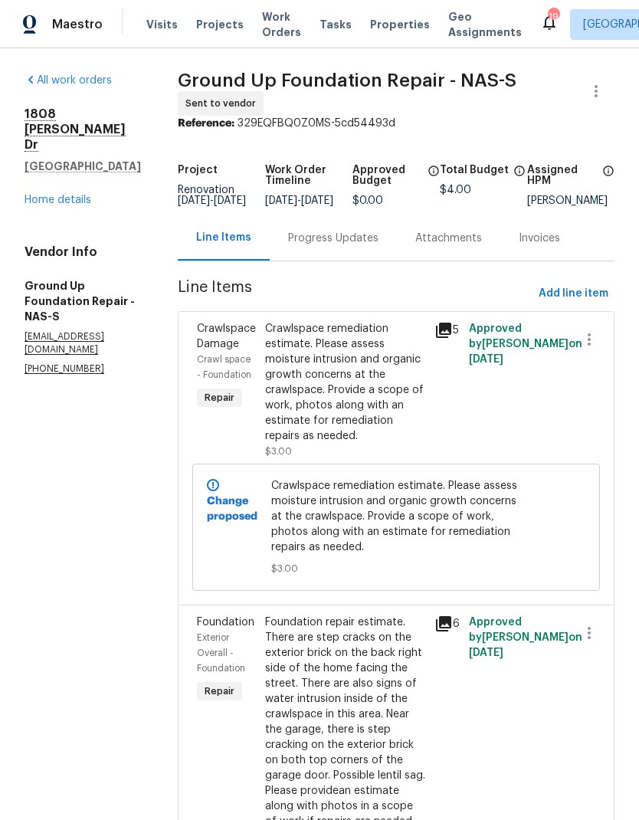
click at [333, 256] on div "Progress Updates" at bounding box center [333, 237] width 127 height 45
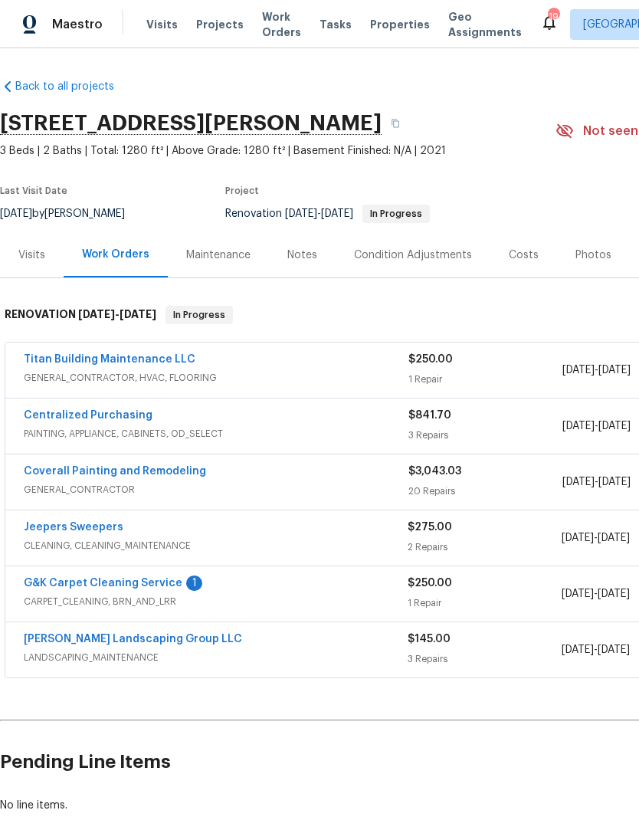
click at [146, 585] on link "G&K Carpet Cleaning Service" at bounding box center [103, 583] width 159 height 11
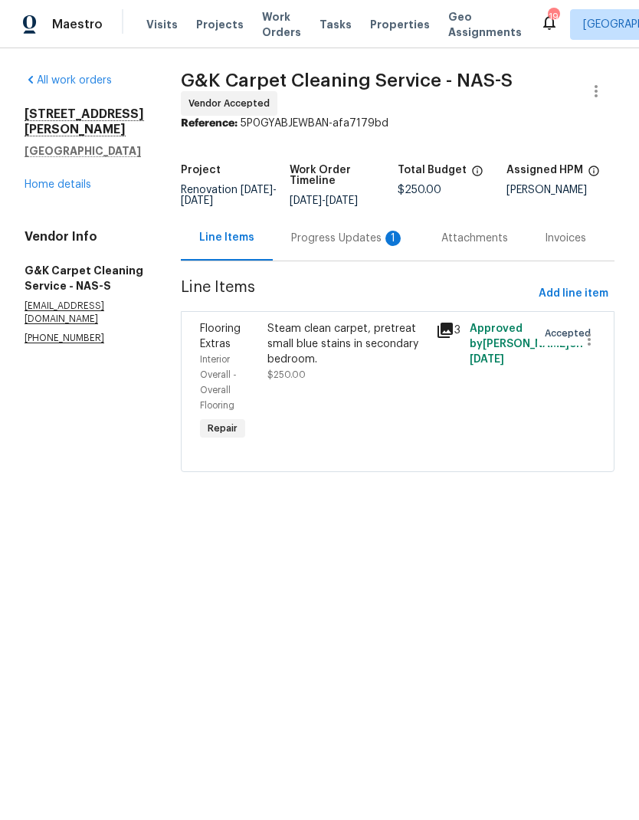
click at [356, 246] on div "Progress Updates 1" at bounding box center [347, 238] width 113 height 15
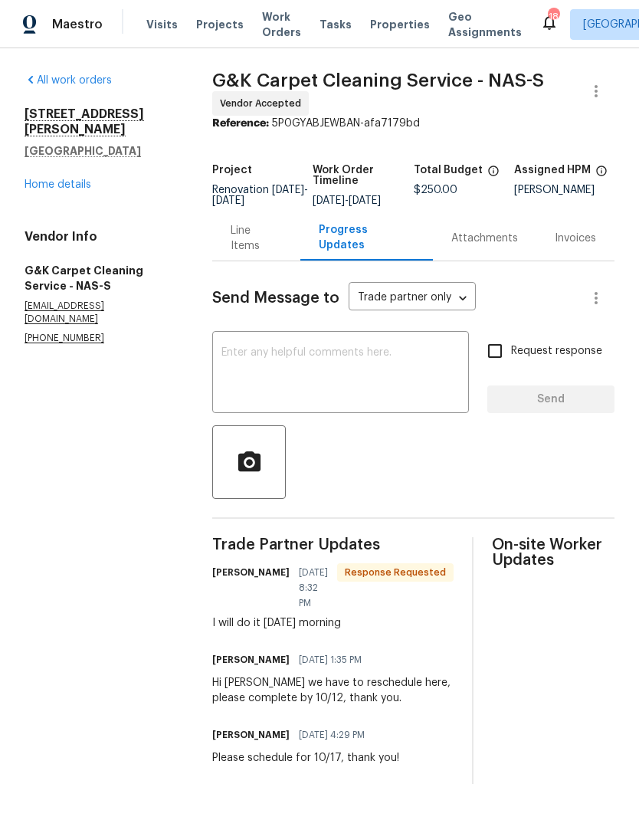
click at [393, 385] on textarea at bounding box center [340, 374] width 238 height 54
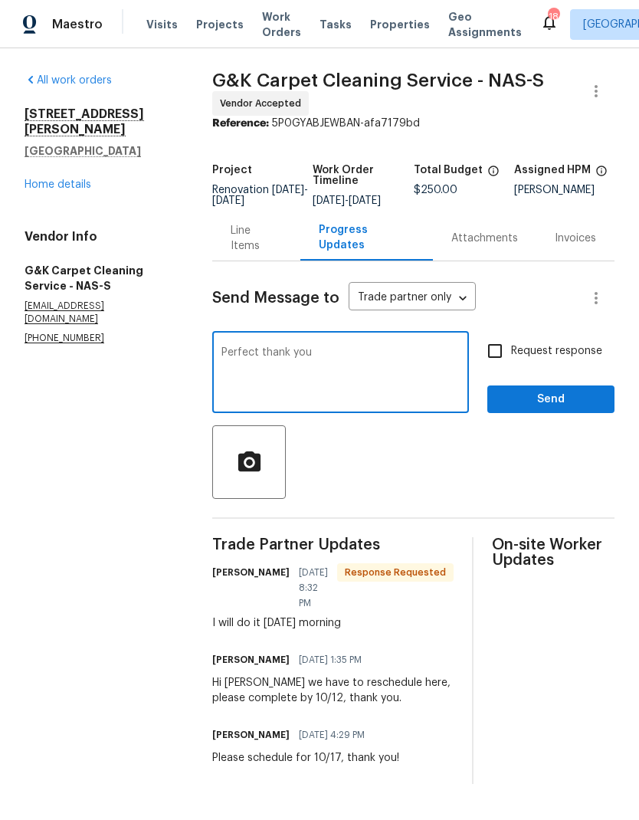
type textarea "Perfect thank you"
click at [579, 414] on button "Send" at bounding box center [550, 399] width 127 height 28
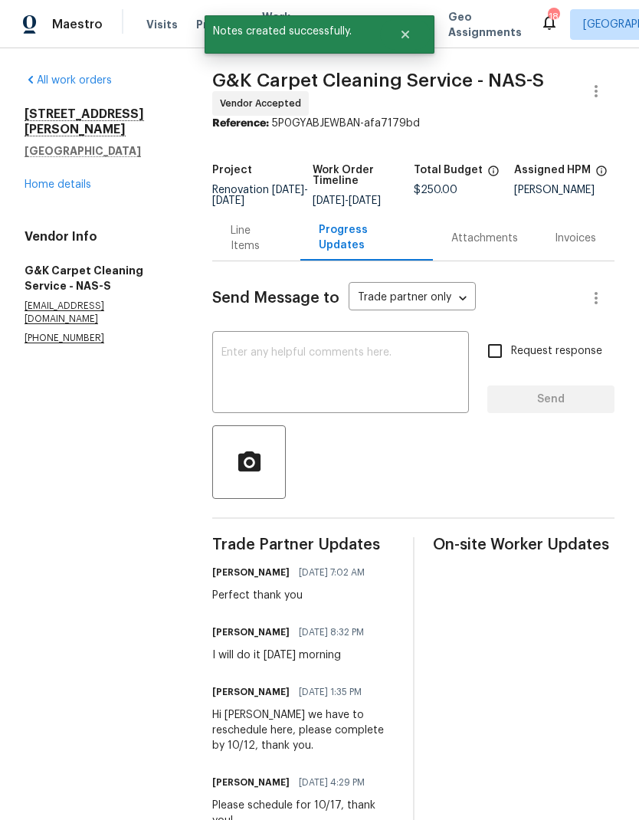
click at [48, 179] on link "Home details" at bounding box center [58, 184] width 67 height 11
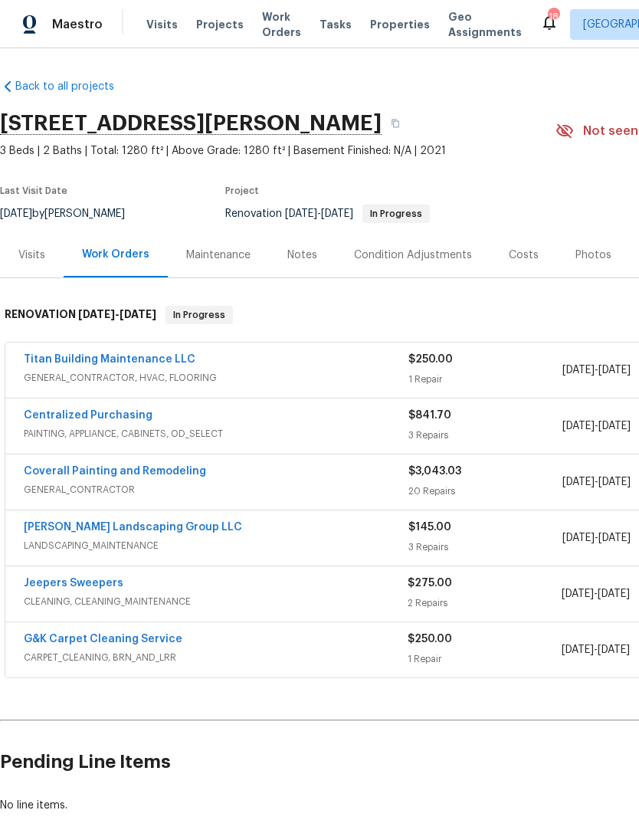
click at [159, 362] on link "Titan Building Maintenance LLC" at bounding box center [110, 359] width 172 height 11
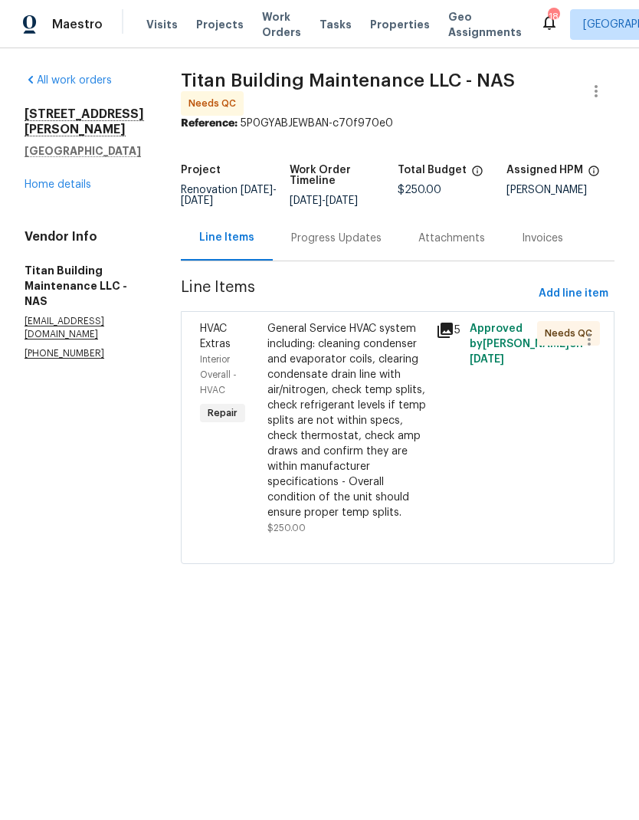
click at [309, 409] on div "General Service HVAC system including: cleaning condenser and evaporator coils,…" at bounding box center [346, 420] width 159 height 199
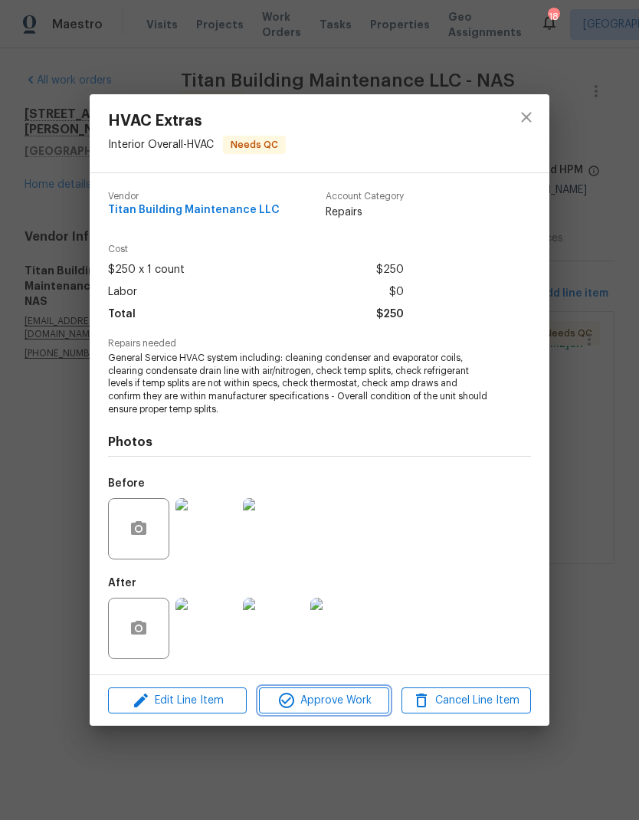
click at [342, 709] on span "Approve Work" at bounding box center [324, 700] width 120 height 19
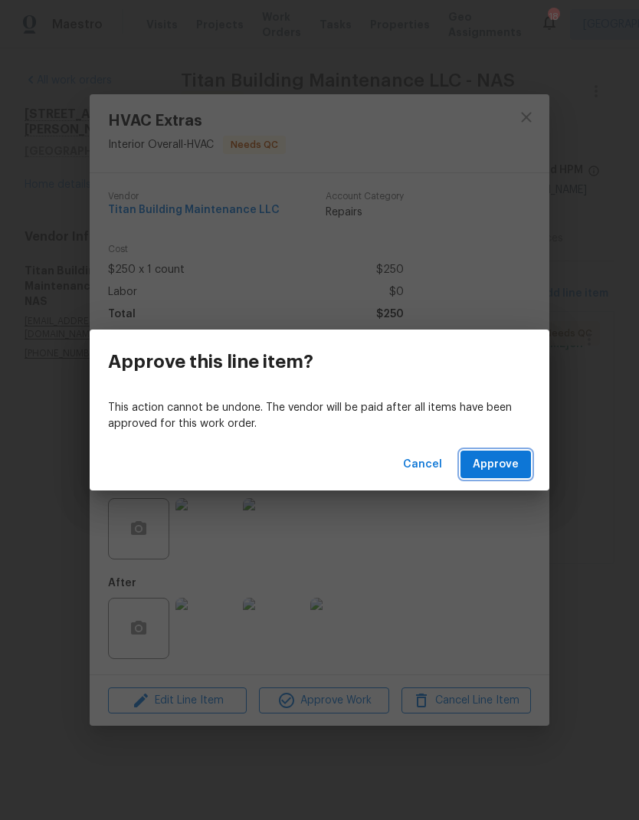
click at [514, 468] on span "Approve" at bounding box center [496, 464] width 46 height 19
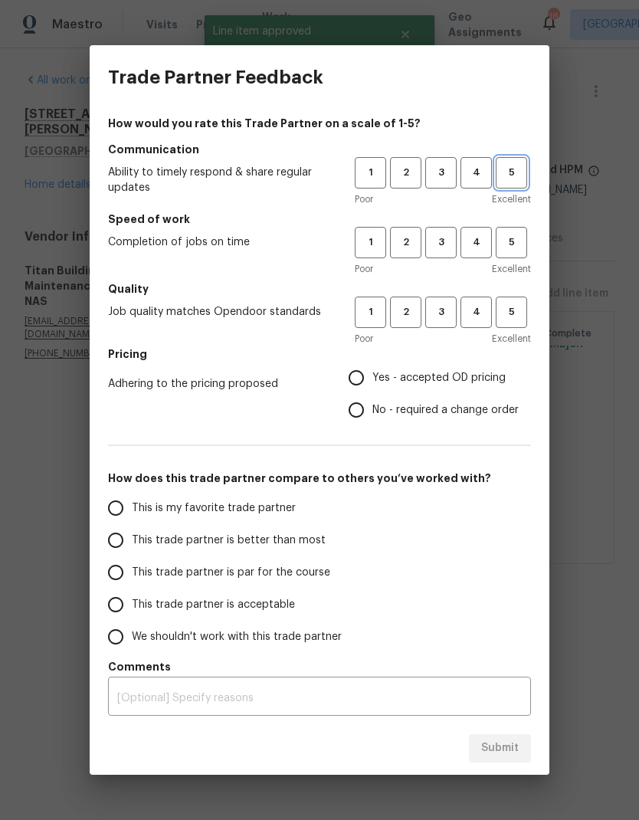
click at [521, 159] on button "5" at bounding box center [511, 172] width 31 height 31
click at [518, 246] on span "5" at bounding box center [511, 243] width 28 height 18
click at [511, 309] on span "5" at bounding box center [511, 312] width 28 height 18
click at [469, 380] on span "Yes - accepted OD pricing" at bounding box center [438, 378] width 133 height 16
click at [372, 380] on input "Yes - accepted OD pricing" at bounding box center [356, 378] width 32 height 32
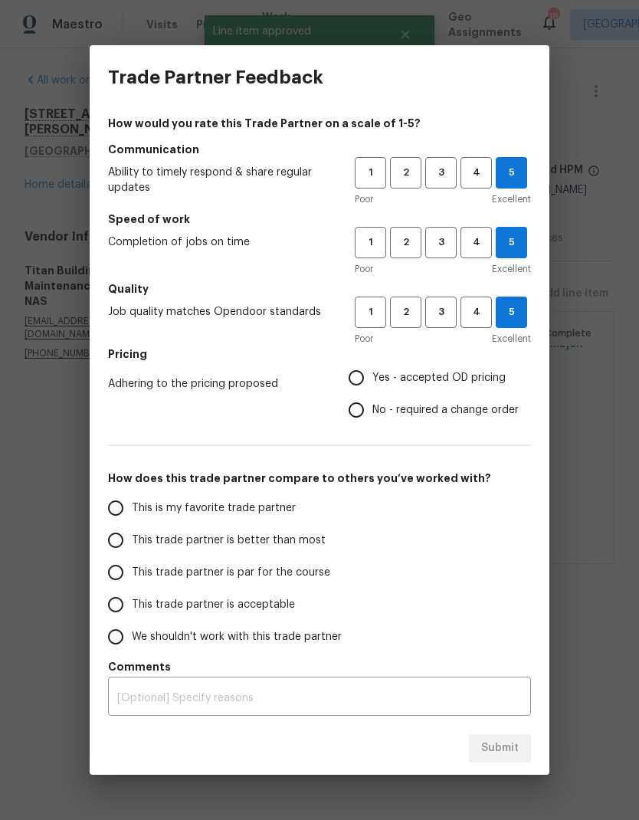
radio input "true"
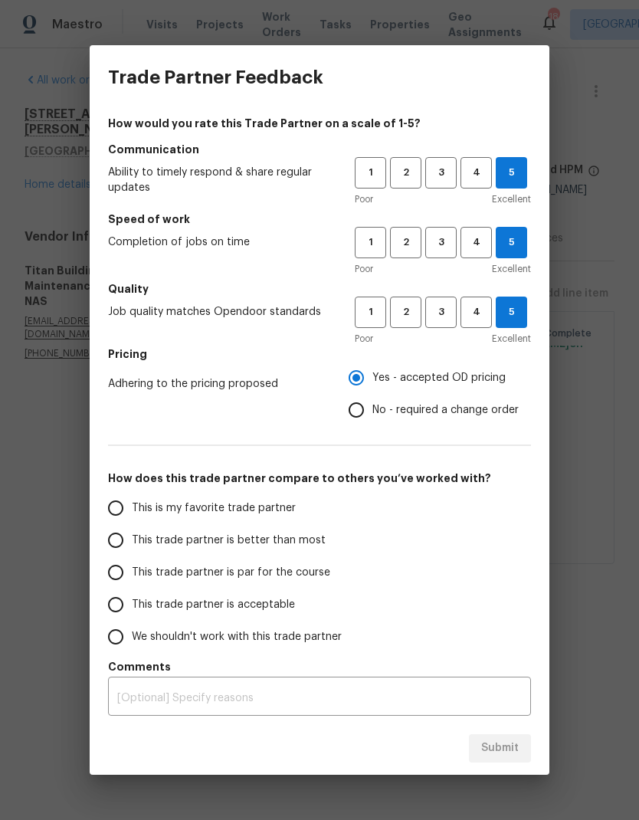
click at [297, 571] on span "This trade partner is par for the course" at bounding box center [231, 573] width 198 height 16
click at [132, 571] on input "This trade partner is par for the course" at bounding box center [116, 572] width 32 height 32
click at [508, 745] on span "Submit" at bounding box center [500, 748] width 38 height 19
radio input "true"
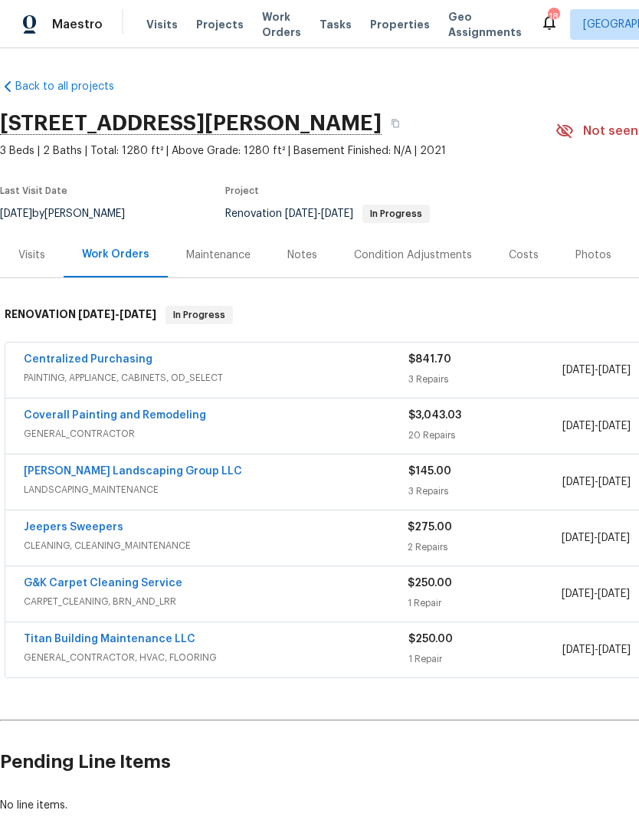
click at [113, 363] on link "Centralized Purchasing" at bounding box center [88, 359] width 129 height 11
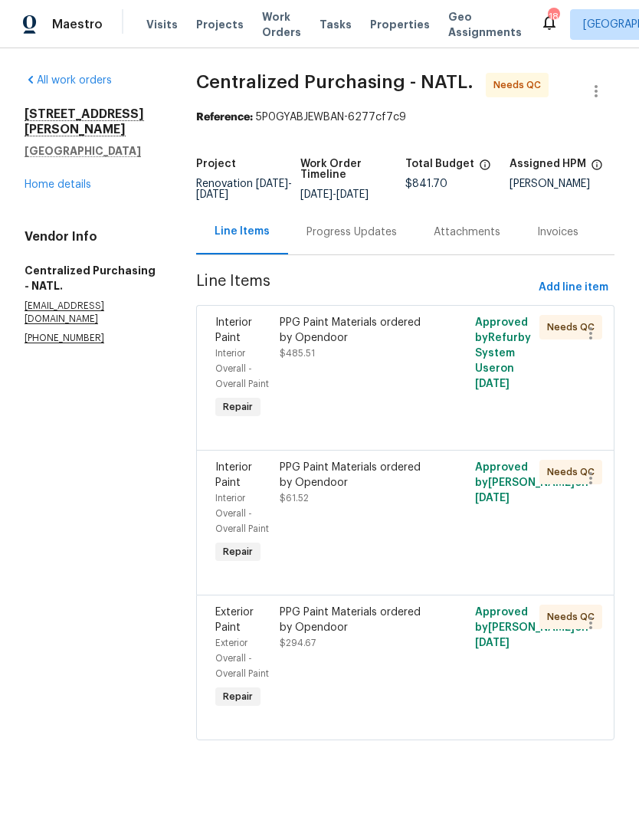
scroll to position [29, 0]
click at [374, 315] on div "PPG Paint Materials ordered by Opendoor" at bounding box center [356, 330] width 153 height 31
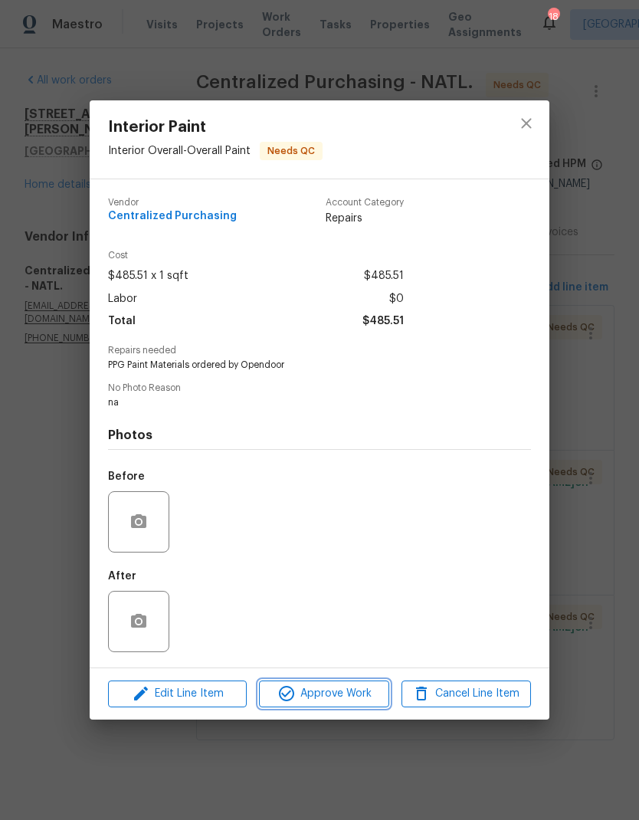
click at [327, 692] on span "Approve Work" at bounding box center [324, 693] width 120 height 19
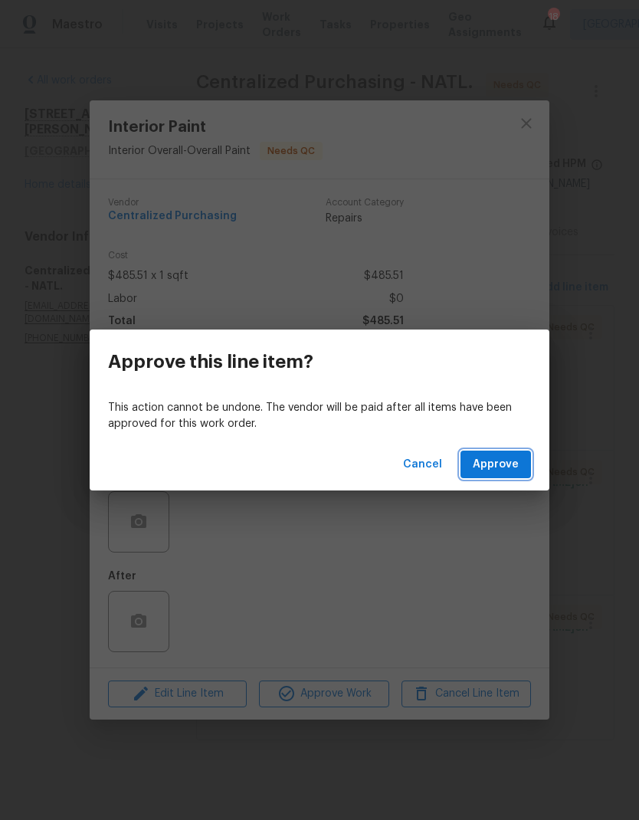
click at [513, 459] on span "Approve" at bounding box center [496, 464] width 46 height 19
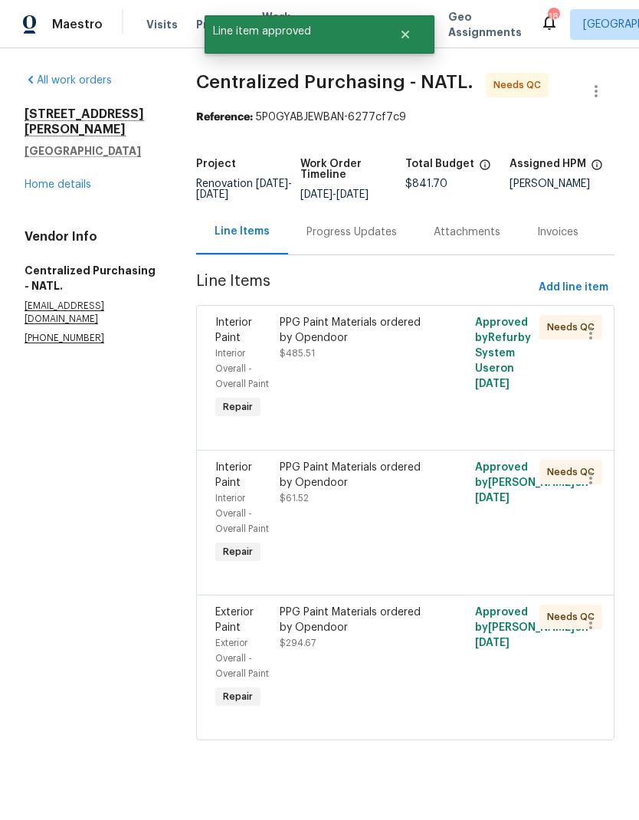
scroll to position [0, 0]
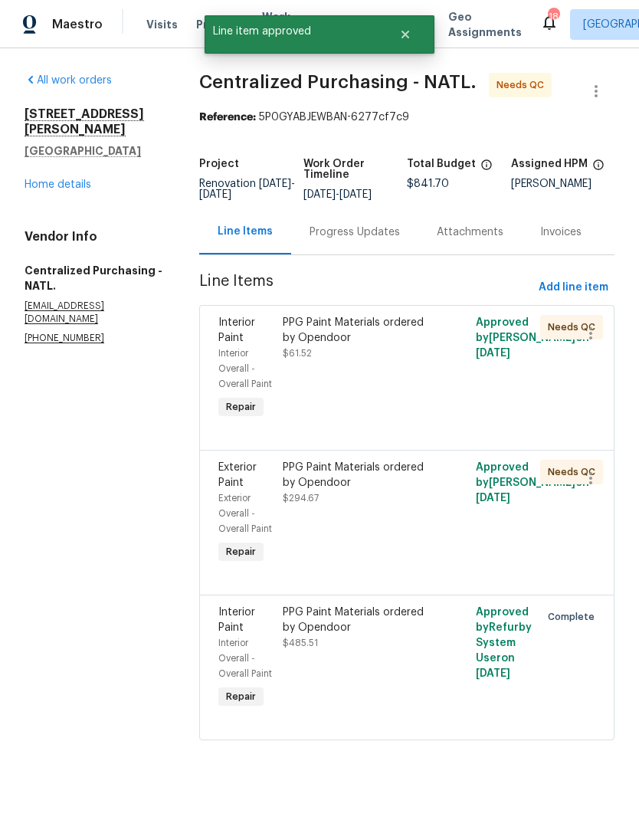
click at [389, 490] on div "PPG Paint Materials ordered by Opendoor" at bounding box center [359, 475] width 152 height 31
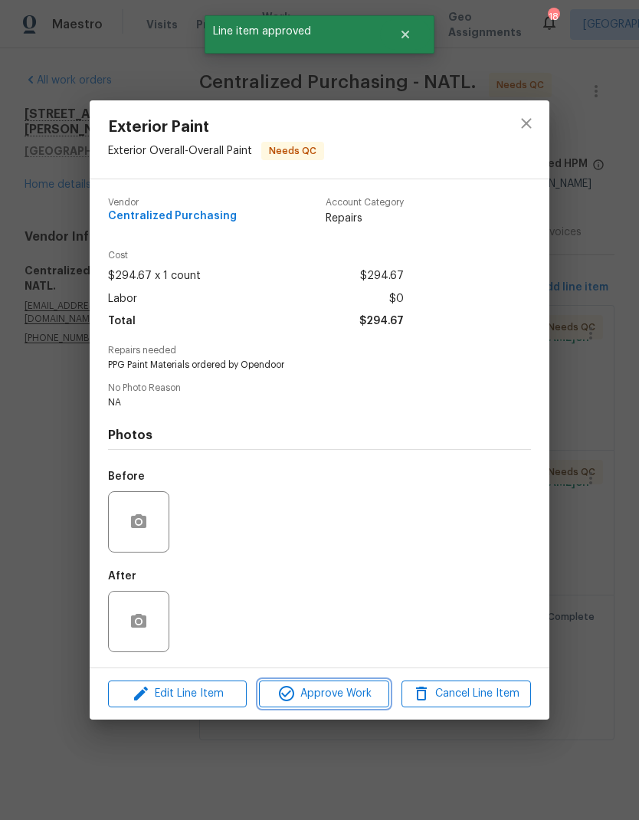
click at [344, 685] on button "Approve Work" at bounding box center [324, 694] width 130 height 27
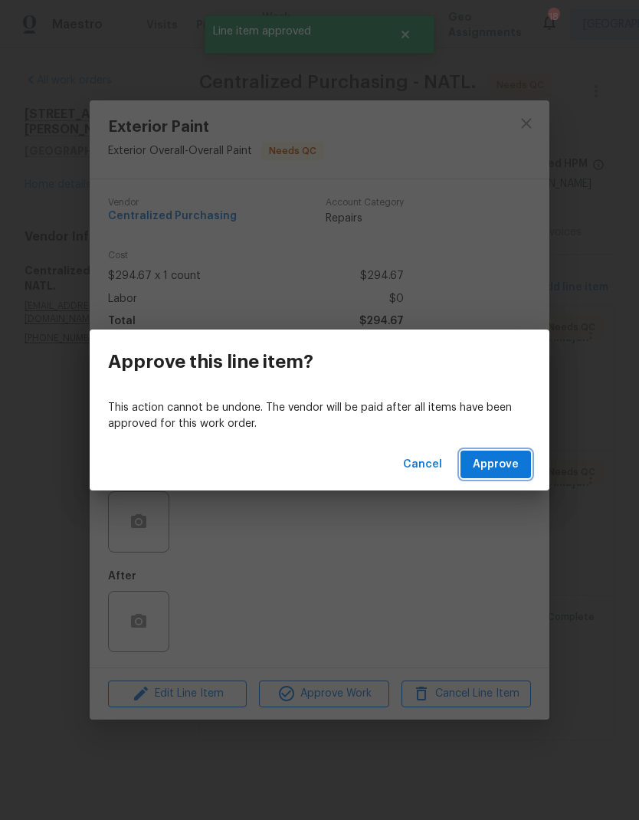
click at [497, 467] on span "Approve" at bounding box center [496, 464] width 46 height 19
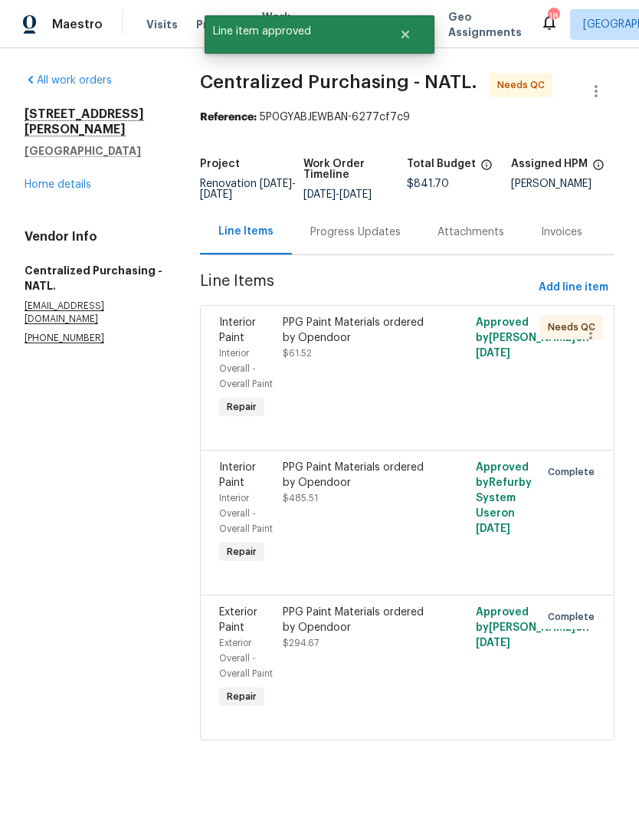
click at [356, 635] on div "PPG Paint Materials ordered by Opendoor" at bounding box center [359, 620] width 152 height 31
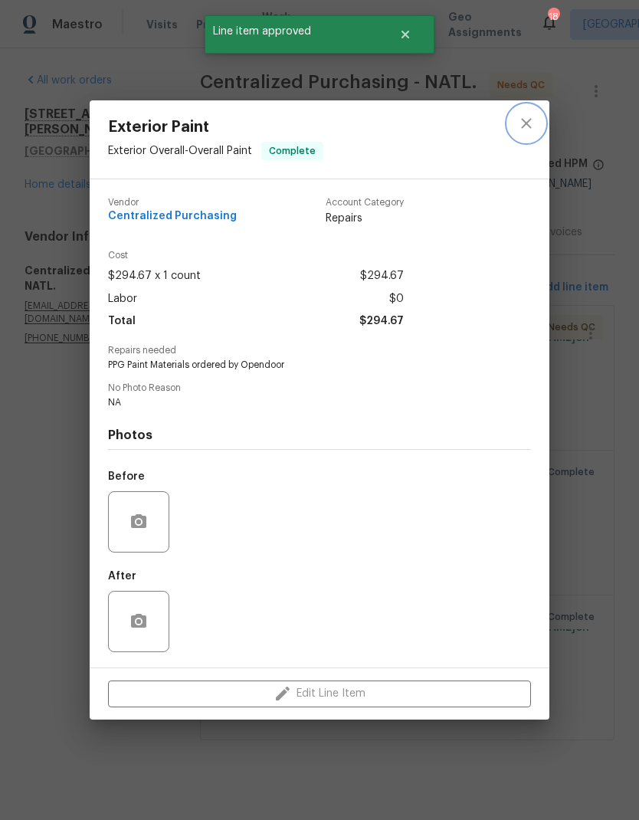
click at [522, 119] on icon "close" at bounding box center [526, 124] width 10 height 10
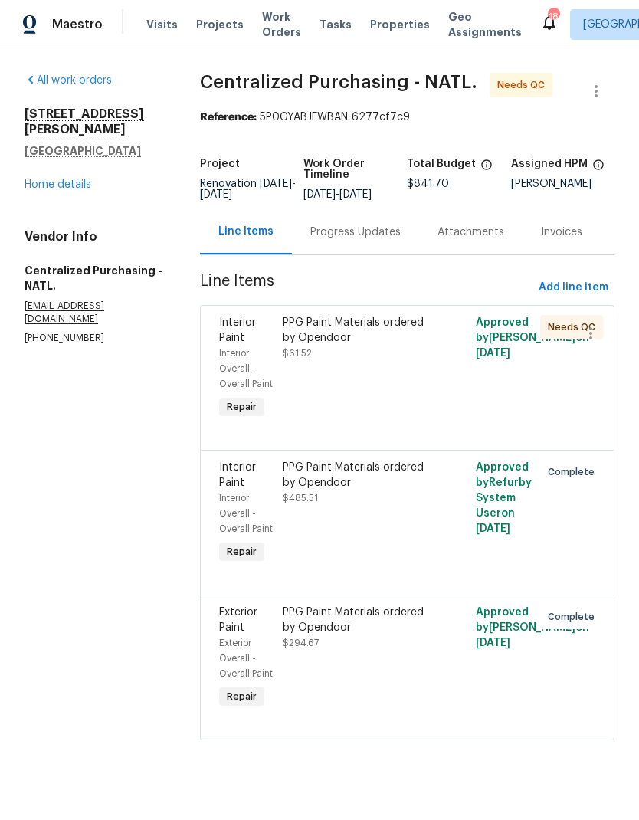
click at [374, 339] on div "PPG Paint Materials ordered by Opendoor" at bounding box center [359, 330] width 152 height 31
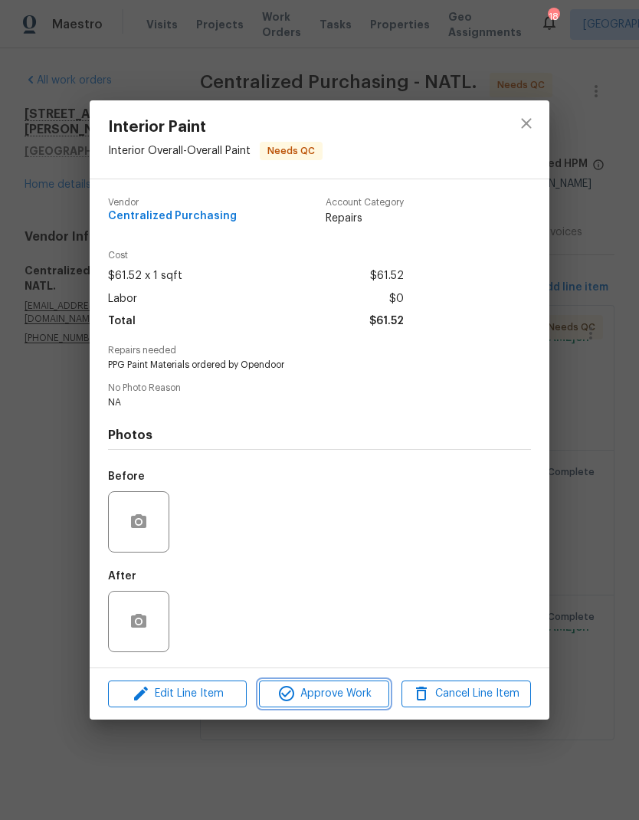
click at [325, 695] on span "Approve Work" at bounding box center [324, 693] width 120 height 19
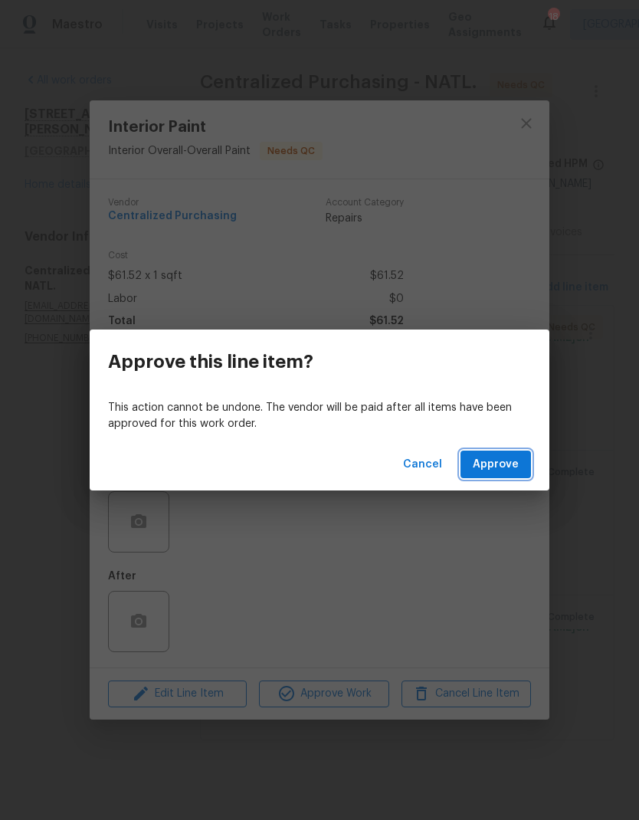
click at [487, 471] on span "Approve" at bounding box center [496, 464] width 46 height 19
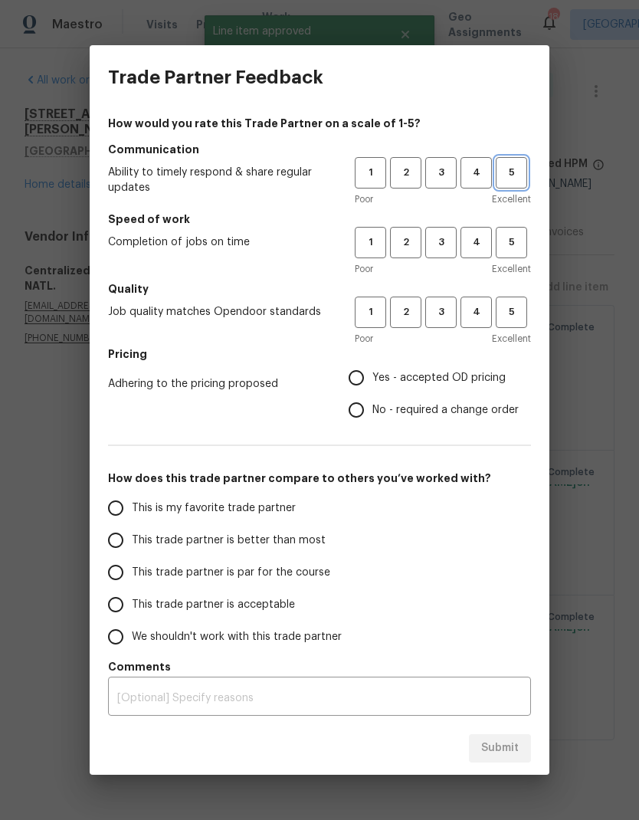
click at [514, 161] on button "5" at bounding box center [511, 172] width 31 height 31
click at [510, 235] on span "5" at bounding box center [511, 243] width 28 height 18
click at [510, 286] on h5 "Quality" at bounding box center [319, 288] width 423 height 15
click at [513, 313] on span "5" at bounding box center [511, 312] width 28 height 18
click at [451, 369] on label "Yes - accepted OD pricing" at bounding box center [429, 378] width 179 height 32
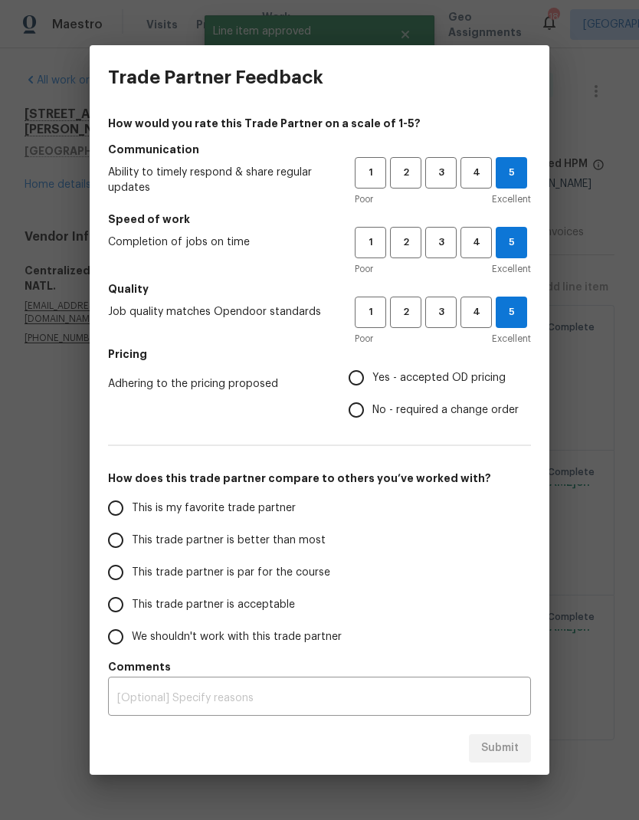
click at [372, 369] on input "Yes - accepted OD pricing" at bounding box center [356, 378] width 32 height 32
radio input "true"
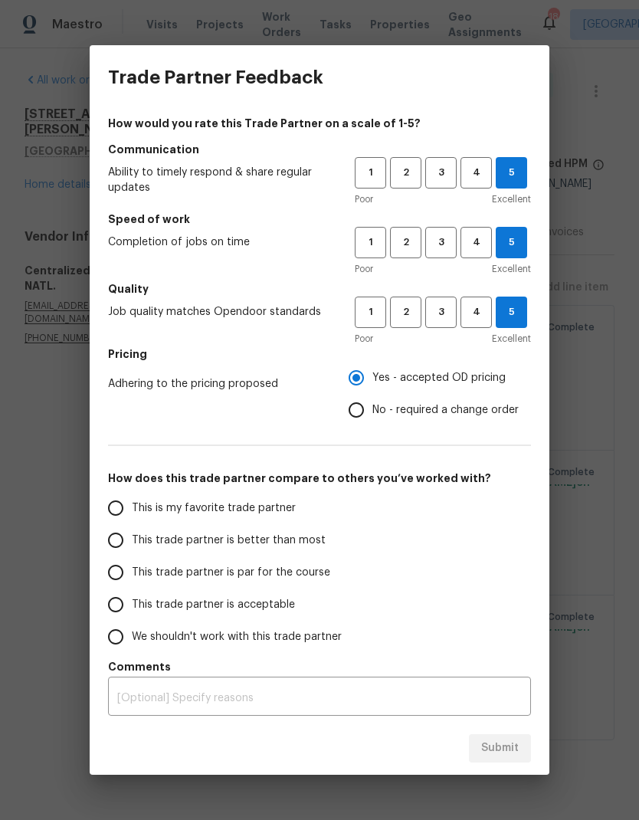
click at [279, 566] on span "This trade partner is par for the course" at bounding box center [231, 573] width 198 height 16
click at [132, 566] on input "This trade partner is par for the course" at bounding box center [116, 572] width 32 height 32
click at [507, 753] on span "Submit" at bounding box center [500, 748] width 38 height 19
radio input "true"
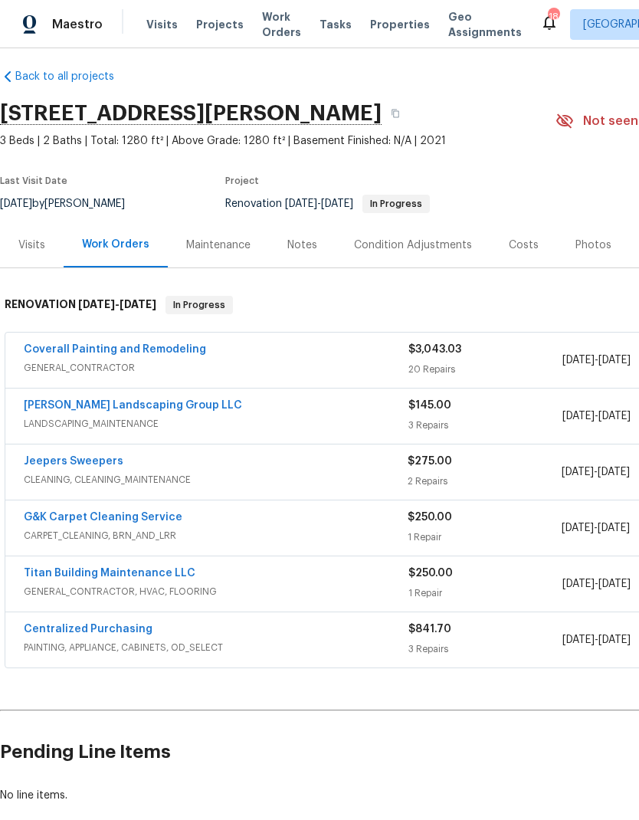
scroll to position [11, 0]
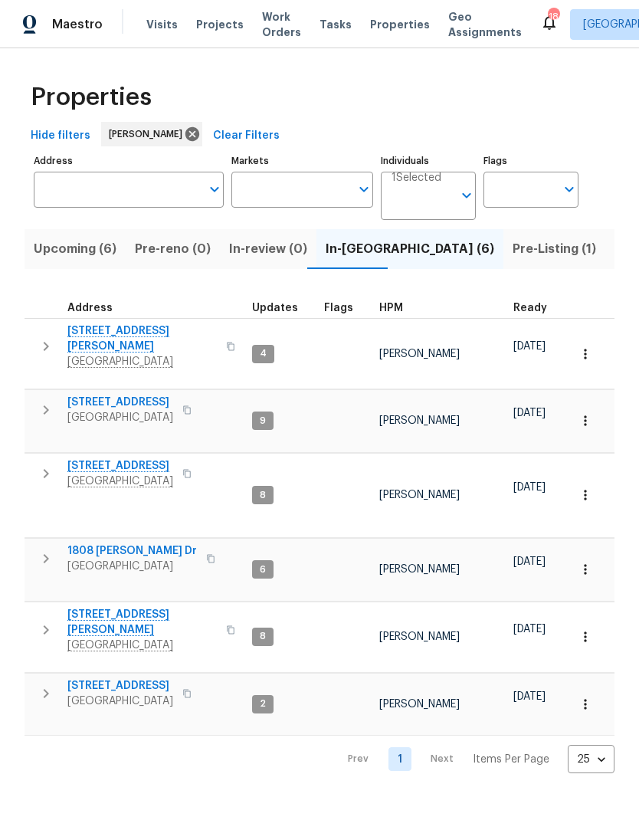
click at [110, 458] on span "[STREET_ADDRESS]" at bounding box center [120, 465] width 106 height 15
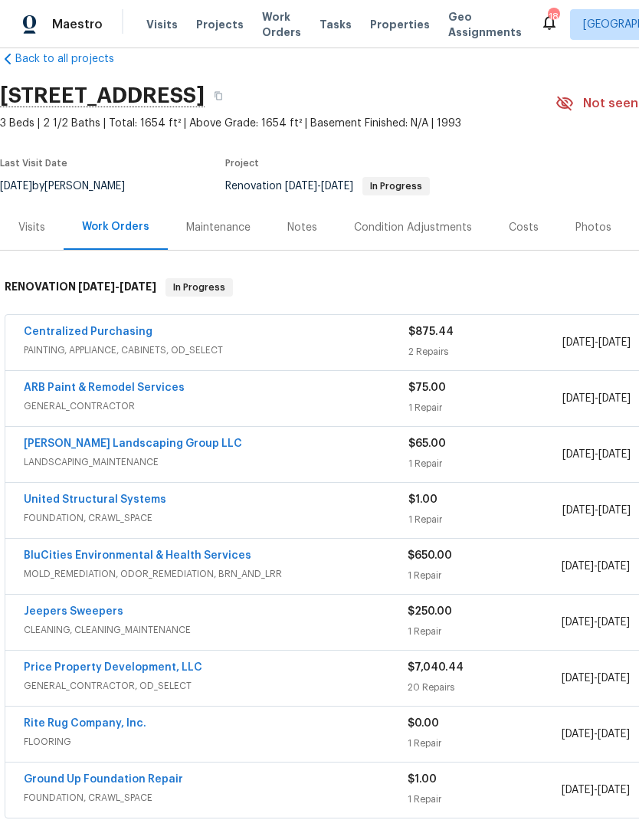
scroll to position [28, 0]
click at [120, 336] on link "Centralized Purchasing" at bounding box center [88, 331] width 129 height 11
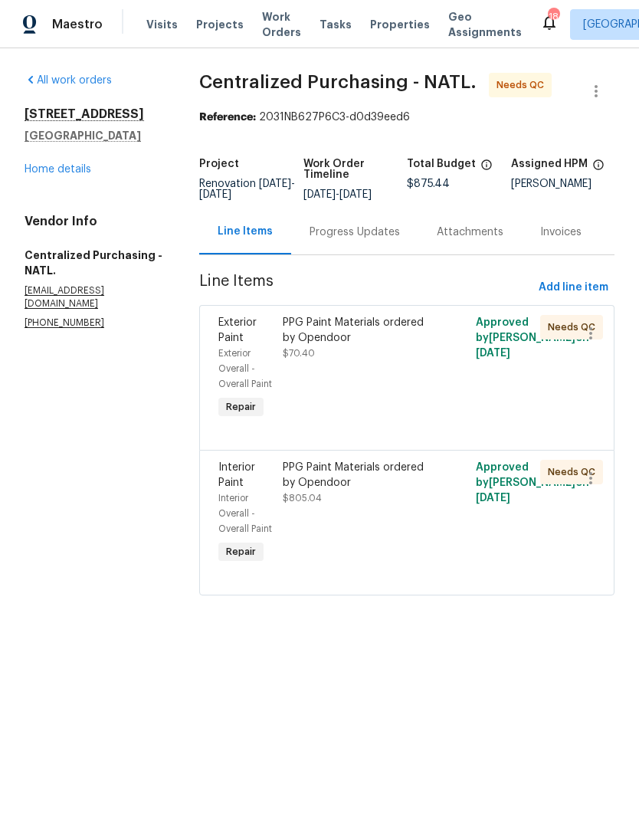
click at [340, 333] on div "PPG Paint Materials ordered by Opendoor" at bounding box center [359, 330] width 152 height 31
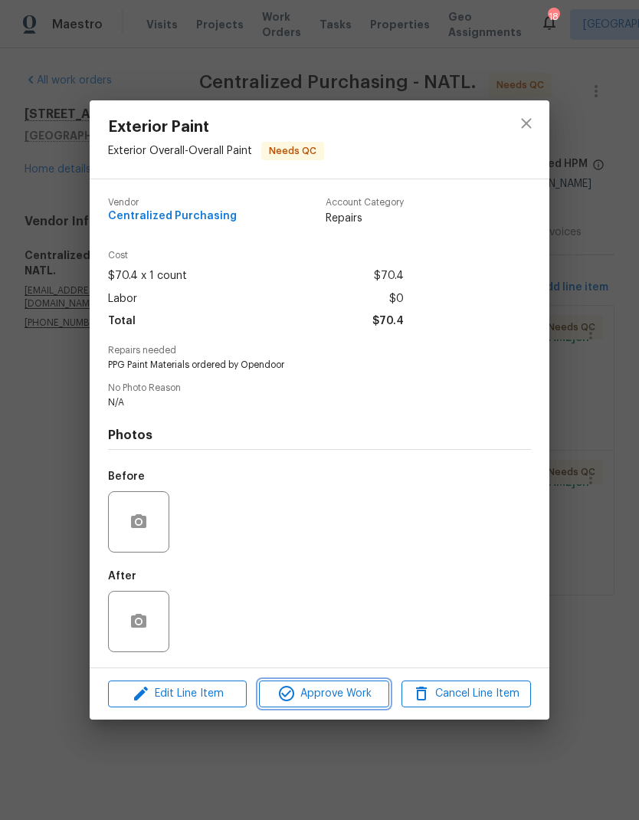
click at [346, 700] on span "Approve Work" at bounding box center [324, 693] width 120 height 19
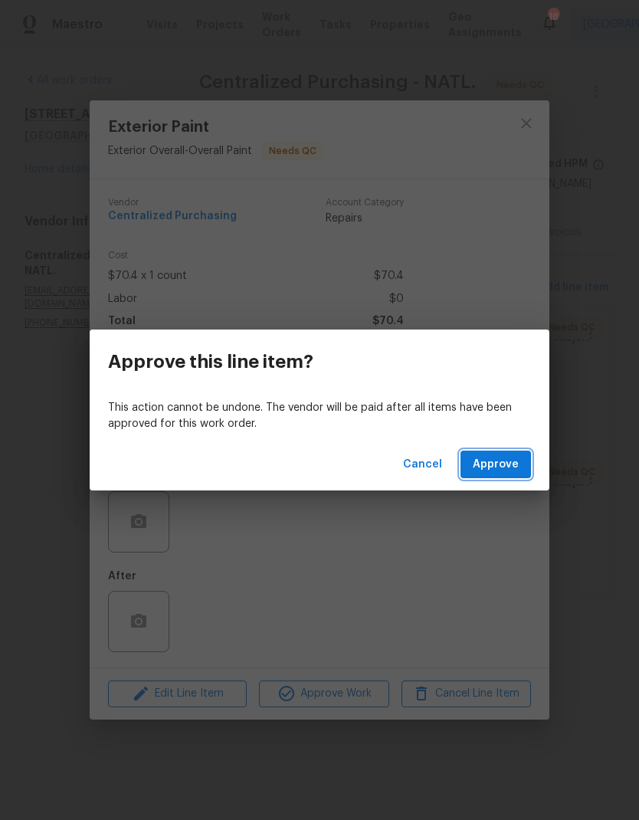
click at [492, 471] on span "Approve" at bounding box center [496, 464] width 46 height 19
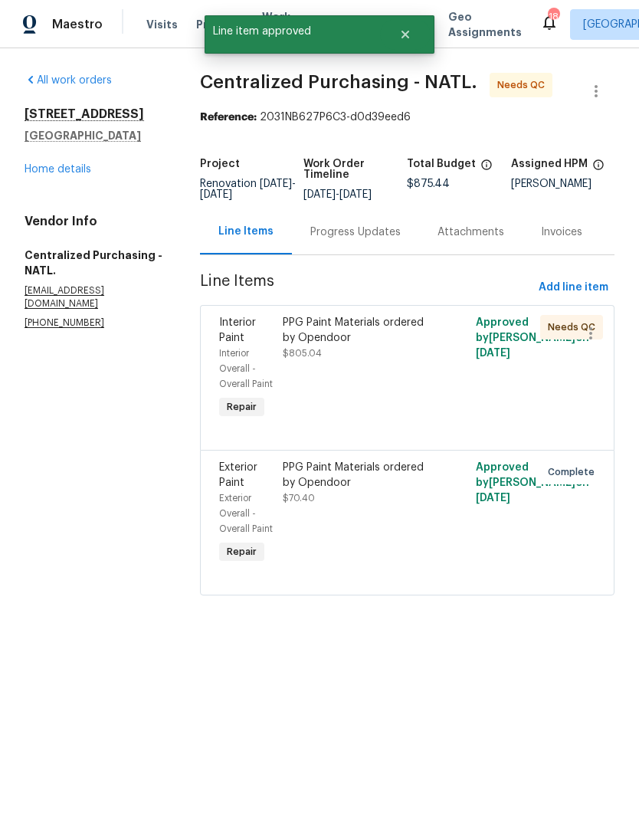
click at [363, 490] on div "PPG Paint Materials ordered by Opendoor" at bounding box center [359, 475] width 152 height 31
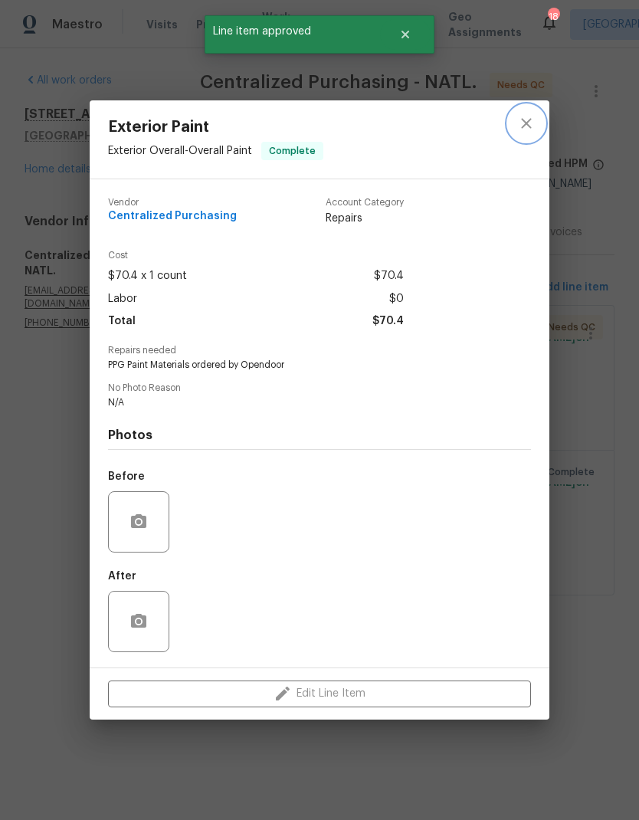
click at [536, 126] on button "close" at bounding box center [526, 123] width 37 height 37
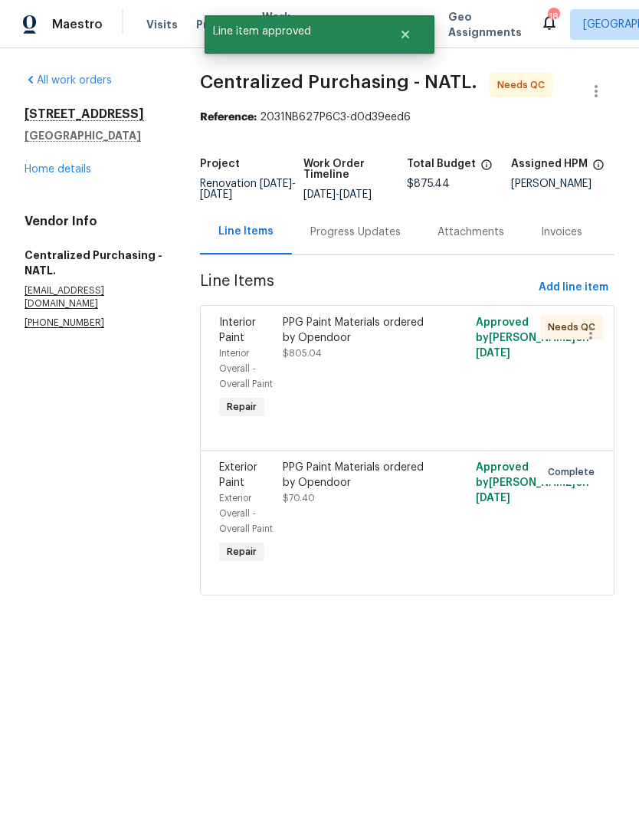
click at [334, 506] on div "PPG Paint Materials ordered by Opendoor $70.40" at bounding box center [359, 483] width 152 height 46
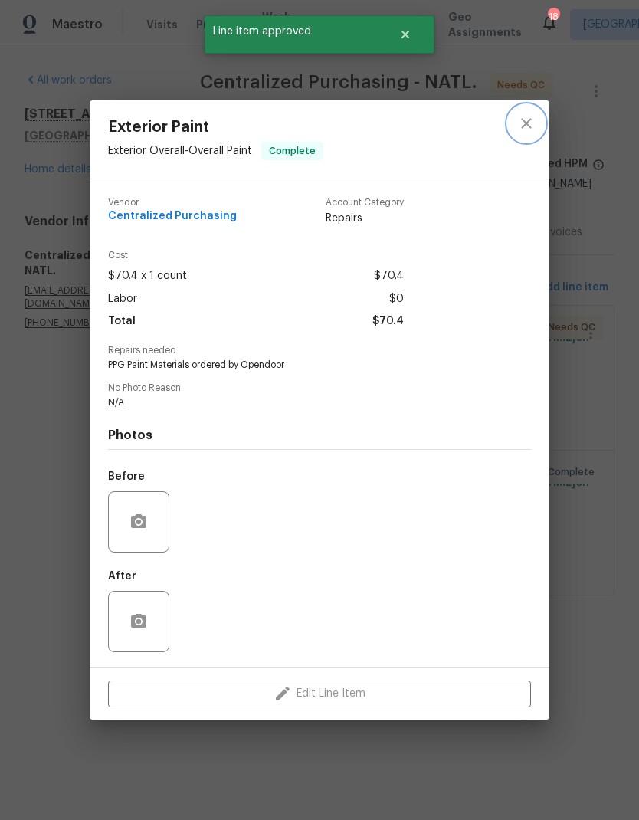
click at [525, 120] on icon "close" at bounding box center [526, 124] width 10 height 10
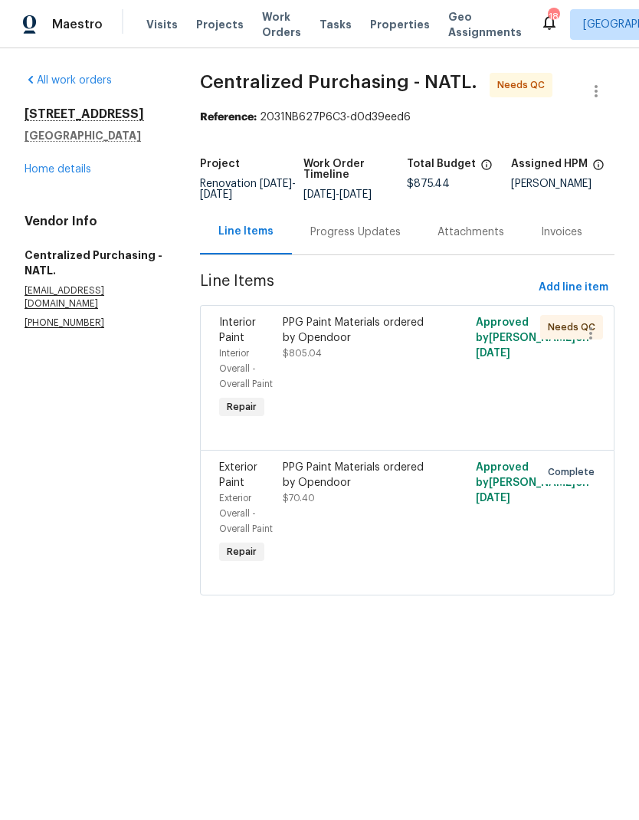
click at [349, 339] on div "PPG Paint Materials ordered by Opendoor" at bounding box center [359, 330] width 152 height 31
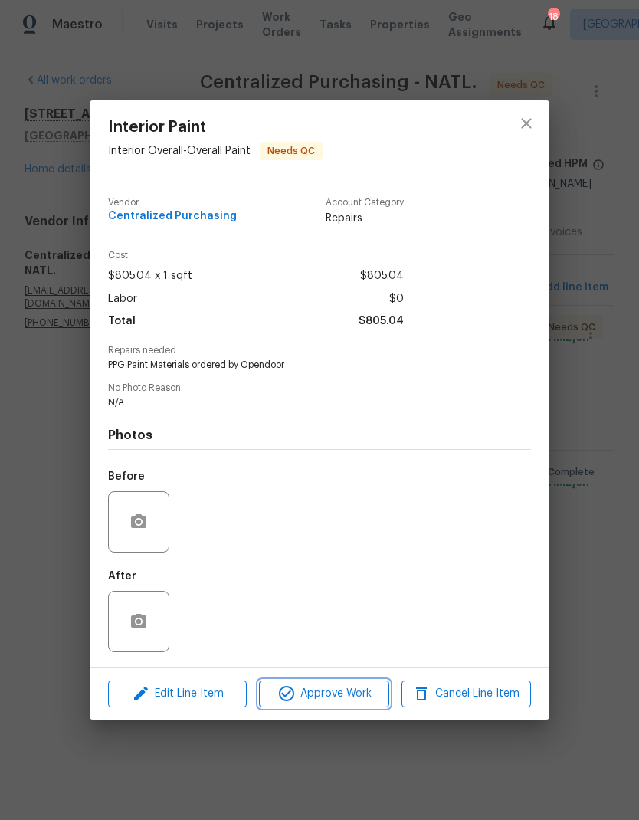
click at [341, 696] on span "Approve Work" at bounding box center [324, 693] width 120 height 19
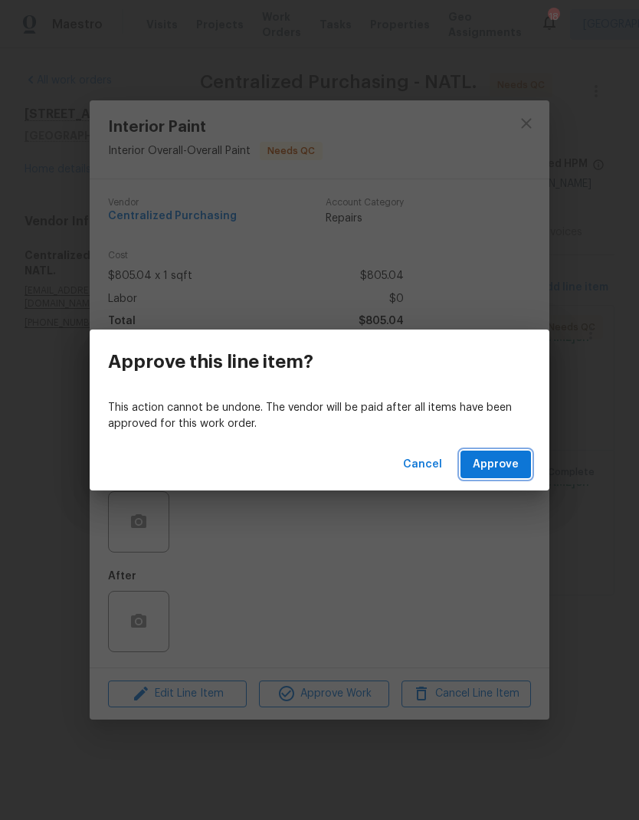
click at [502, 462] on span "Approve" at bounding box center [496, 464] width 46 height 19
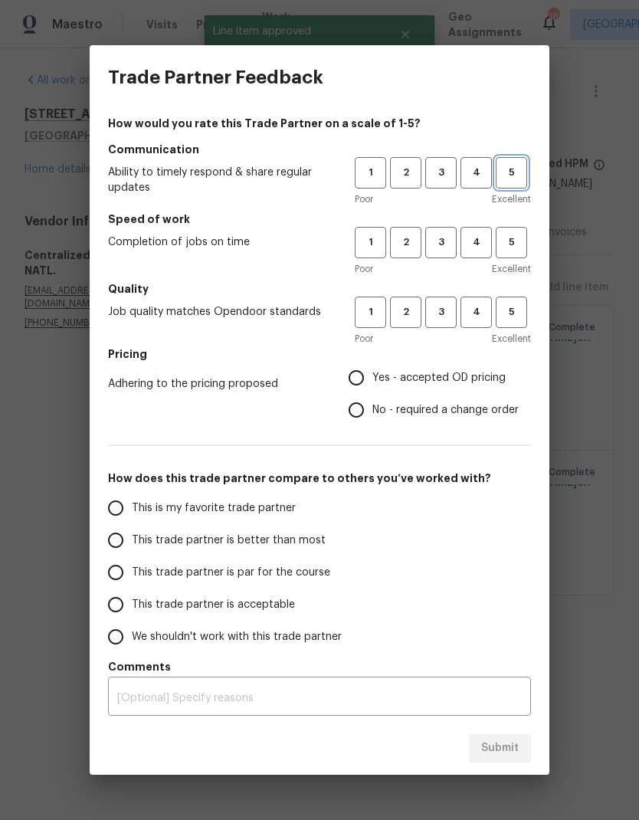
click at [511, 161] on button "5" at bounding box center [511, 172] width 31 height 31
click at [515, 238] on span "5" at bounding box center [511, 243] width 28 height 18
click at [514, 301] on button "5" at bounding box center [511, 312] width 31 height 31
click at [372, 381] on input "Yes - accepted OD pricing" at bounding box center [356, 378] width 32 height 32
radio input "true"
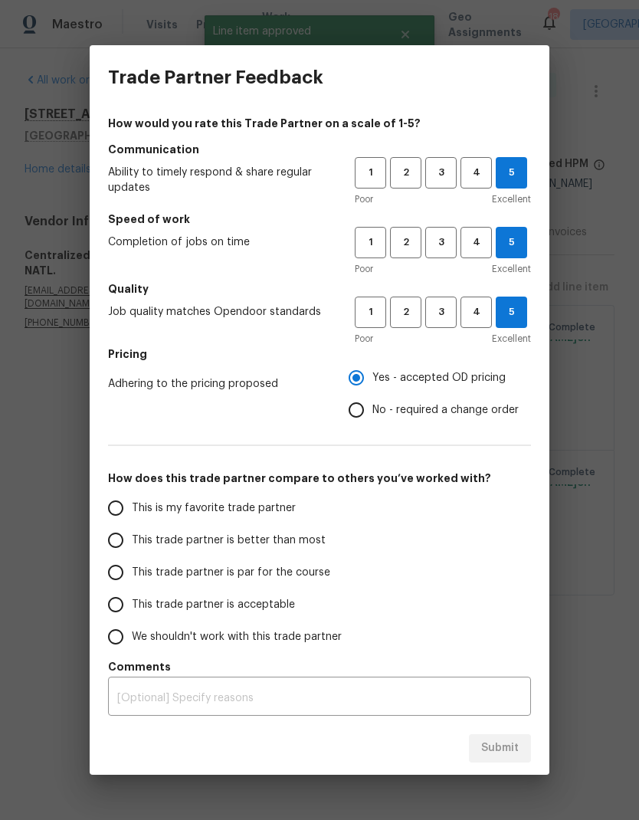
click at [216, 572] on span "This trade partner is par for the course" at bounding box center [231, 573] width 198 height 16
click at [132, 572] on input "This trade partner is par for the course" at bounding box center [116, 572] width 32 height 32
click at [496, 752] on span "Submit" at bounding box center [500, 748] width 38 height 19
radio input "true"
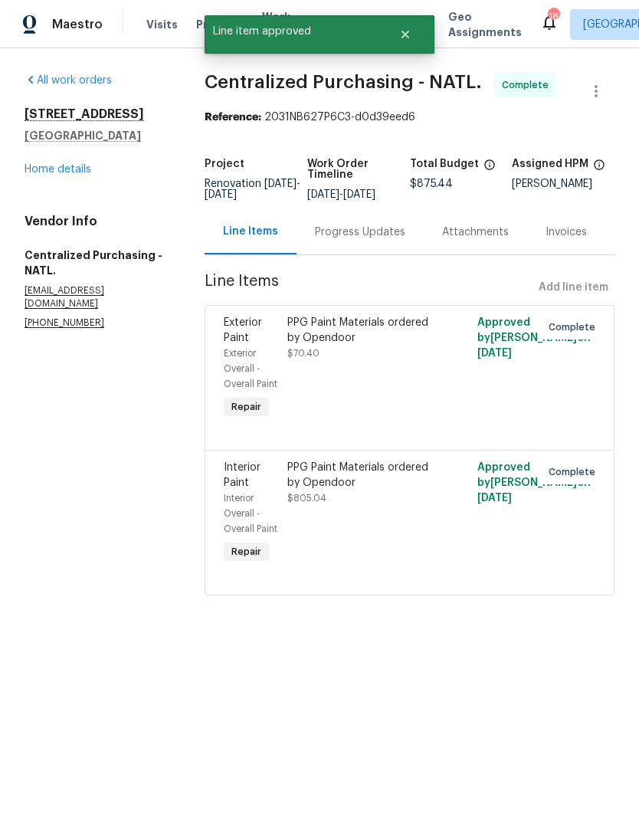
radio input "false"
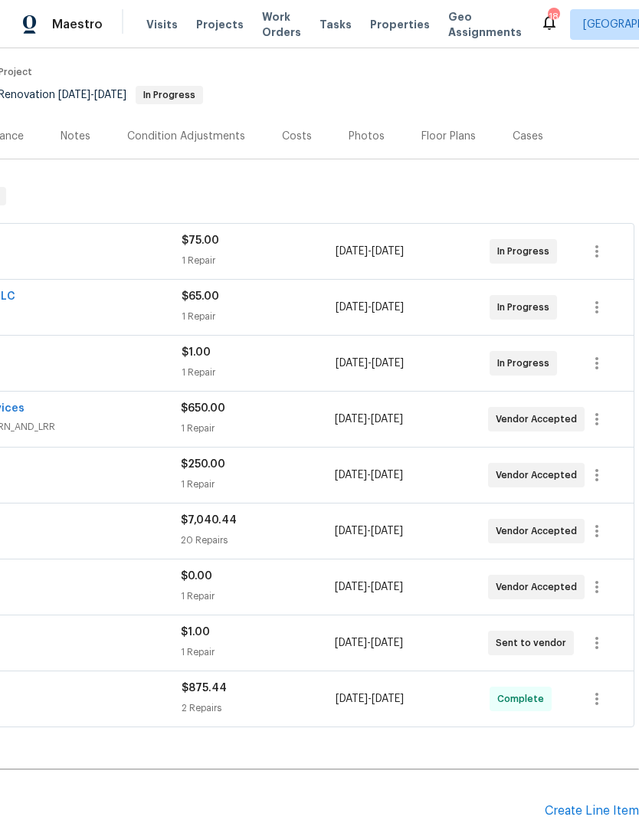
scroll to position [119, 227]
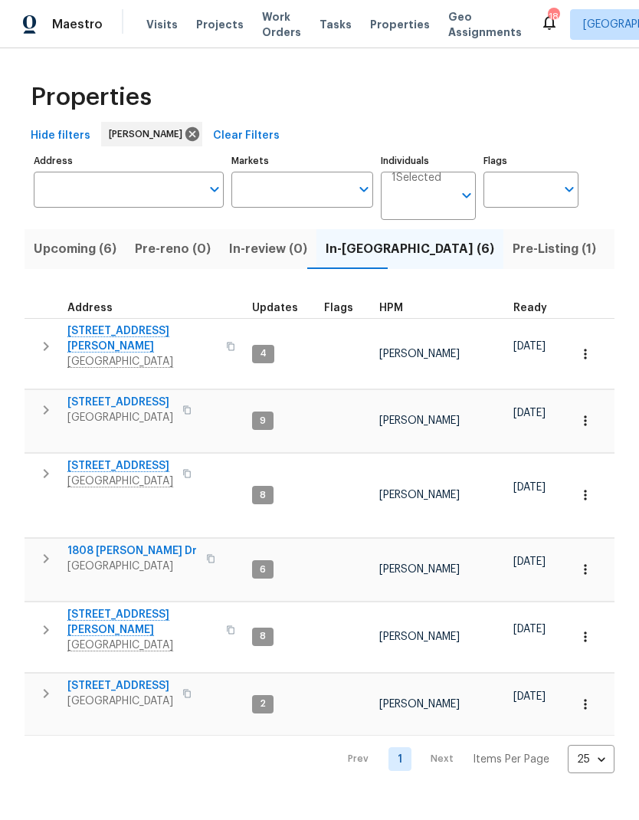
scroll to position [1, 0]
click at [152, 395] on span "[STREET_ADDRESS]" at bounding box center [120, 402] width 106 height 15
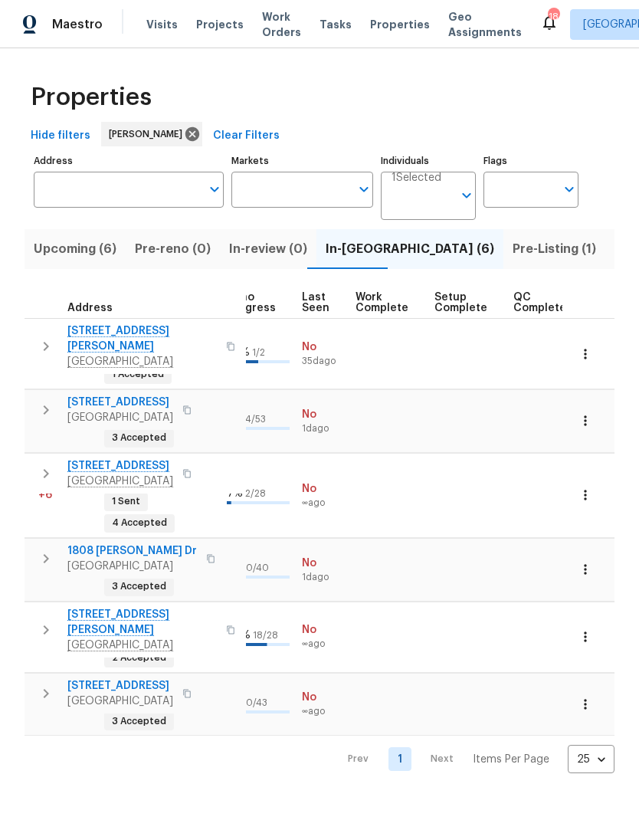
scroll to position [0, 708]
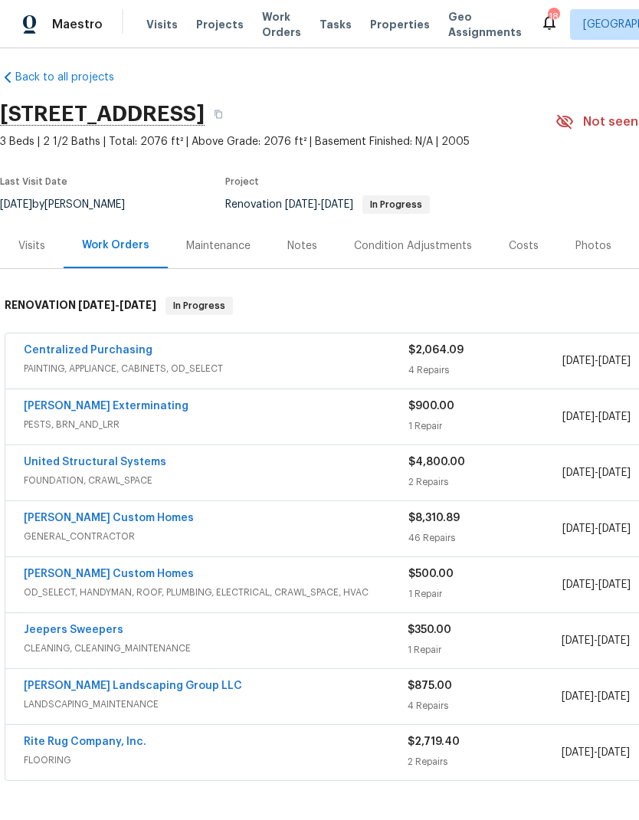
scroll to position [8, 0]
click at [120, 349] on link "Centralized Purchasing" at bounding box center [88, 351] width 129 height 11
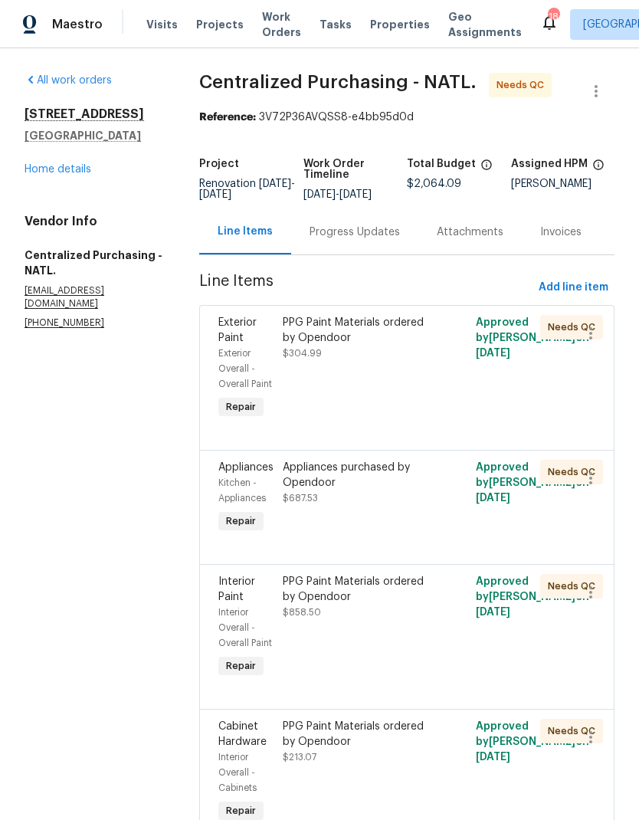
click at [345, 343] on div "PPG Paint Materials ordered by Opendoor" at bounding box center [359, 330] width 152 height 31
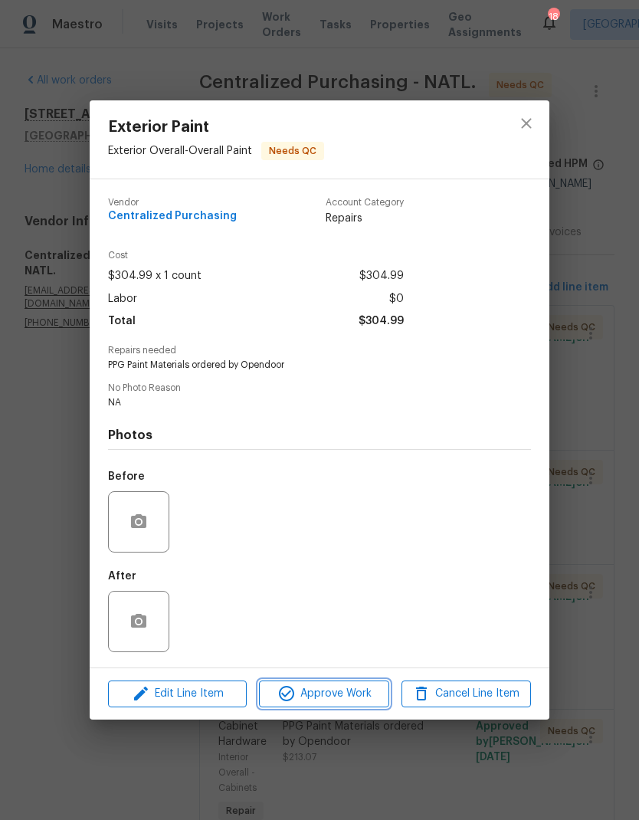
click at [358, 687] on span "Approve Work" at bounding box center [324, 693] width 120 height 19
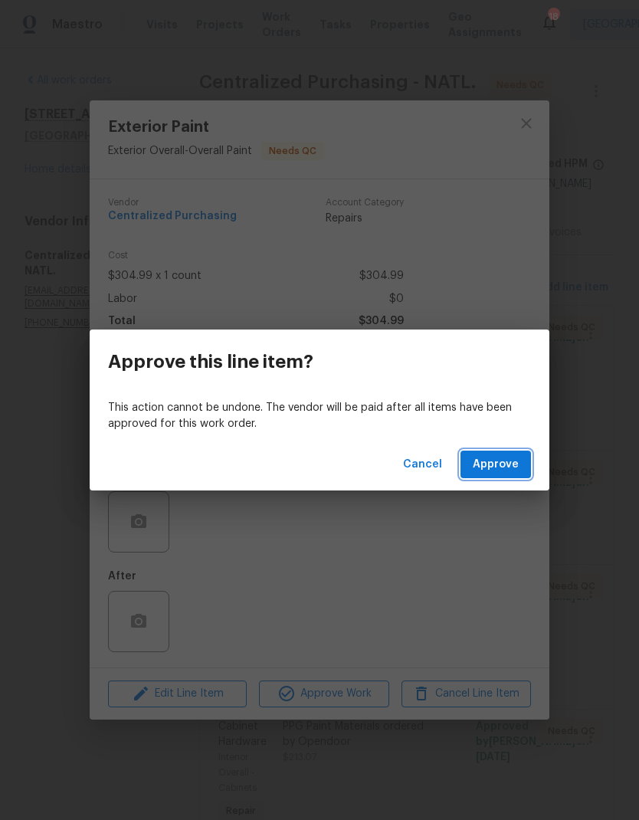
click at [507, 463] on span "Approve" at bounding box center [496, 464] width 46 height 19
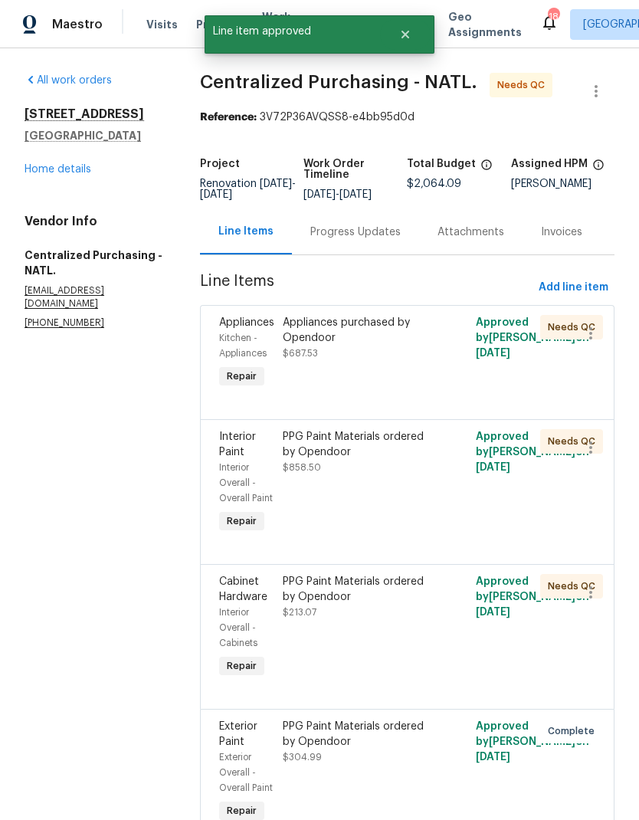
click at [381, 332] on div "Appliances purchased by Opendoor" at bounding box center [359, 330] width 152 height 31
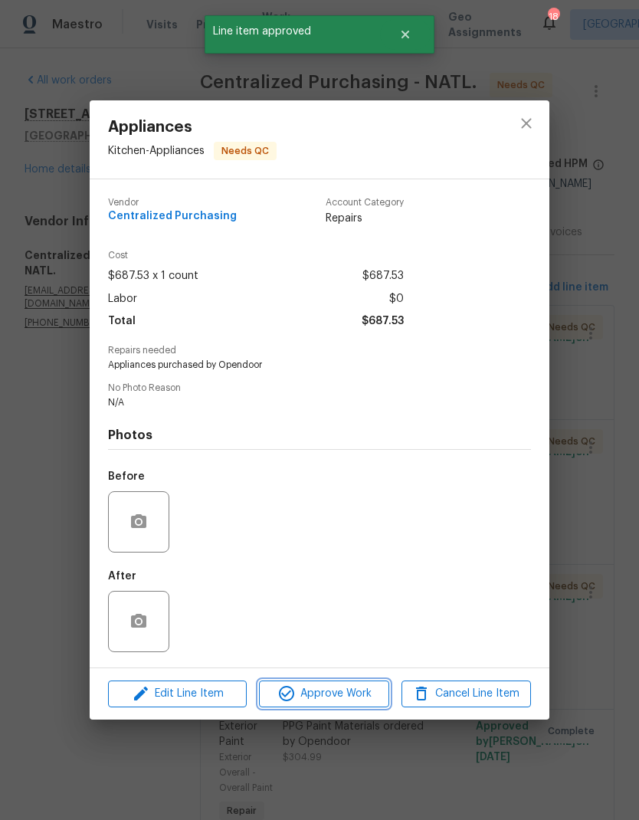
click at [359, 689] on span "Approve Work" at bounding box center [324, 693] width 120 height 19
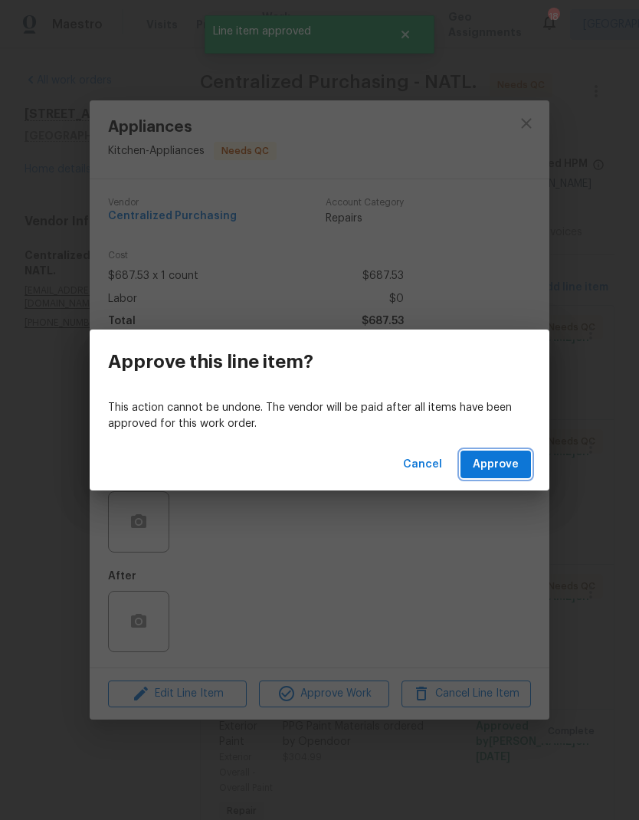
click at [504, 466] on span "Approve" at bounding box center [496, 464] width 46 height 19
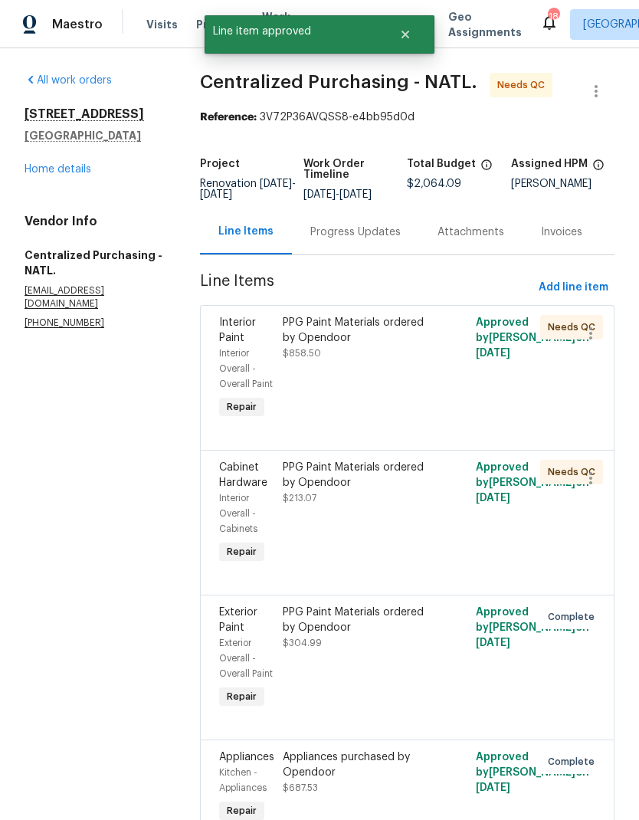
click at [358, 358] on div "PPG Paint Materials ordered by Opendoor $858.50" at bounding box center [359, 338] width 152 height 46
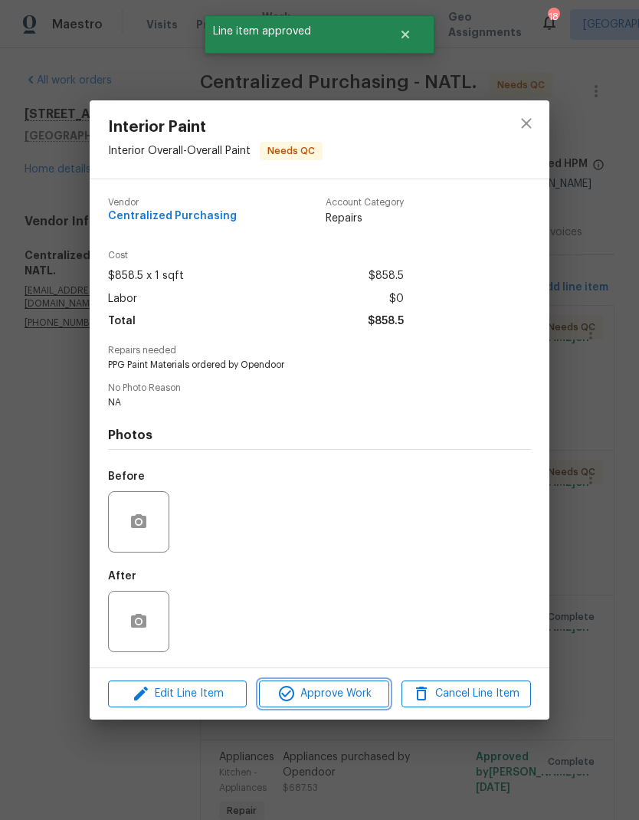
click at [353, 696] on span "Approve Work" at bounding box center [324, 693] width 120 height 19
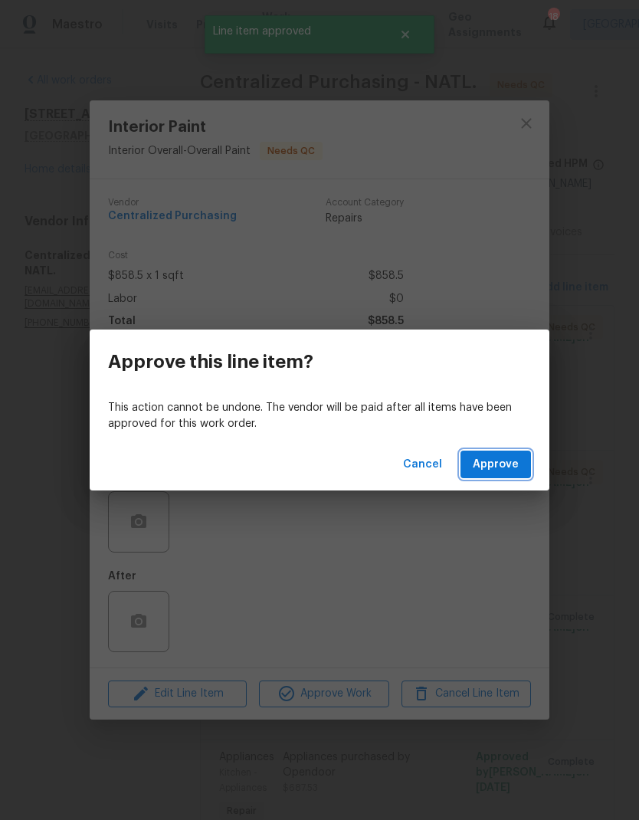
click at [511, 470] on span "Approve" at bounding box center [496, 464] width 46 height 19
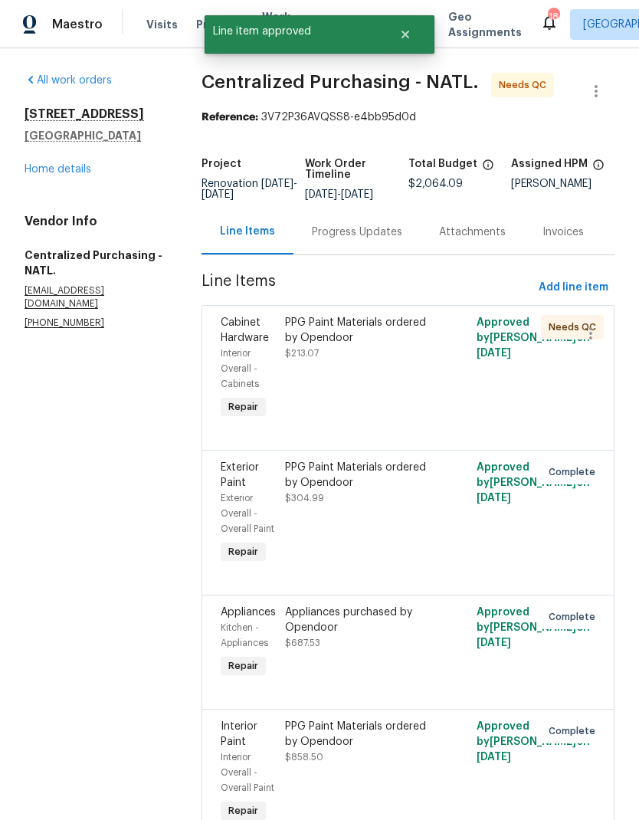
click at [348, 361] on div "PPG Paint Materials ordered by Opendoor $213.07" at bounding box center [360, 338] width 151 height 46
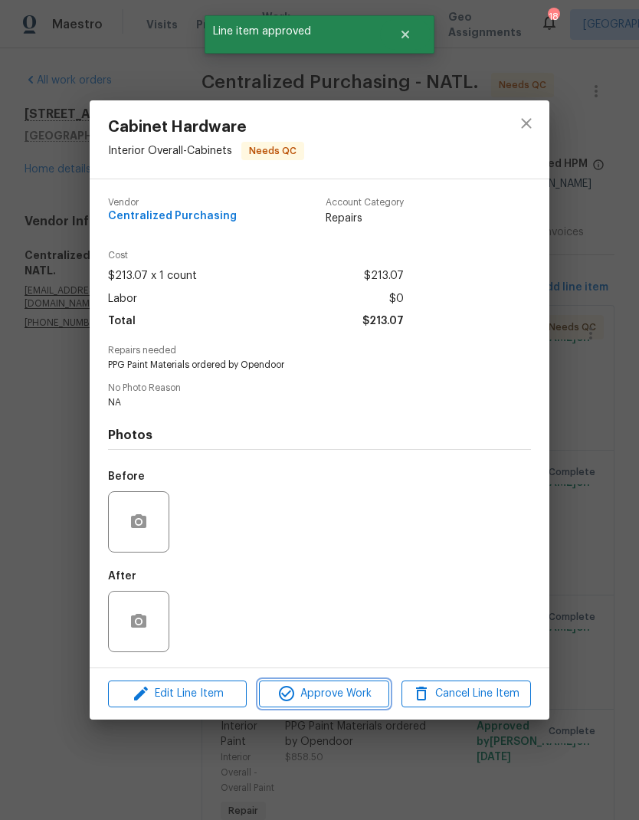
click at [345, 700] on span "Approve Work" at bounding box center [324, 693] width 120 height 19
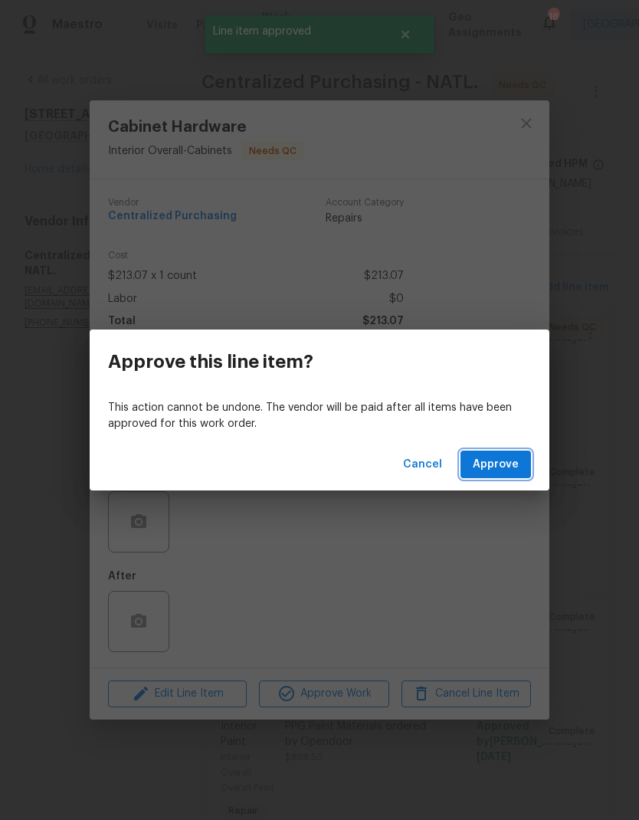
click at [505, 464] on span "Approve" at bounding box center [496, 464] width 46 height 19
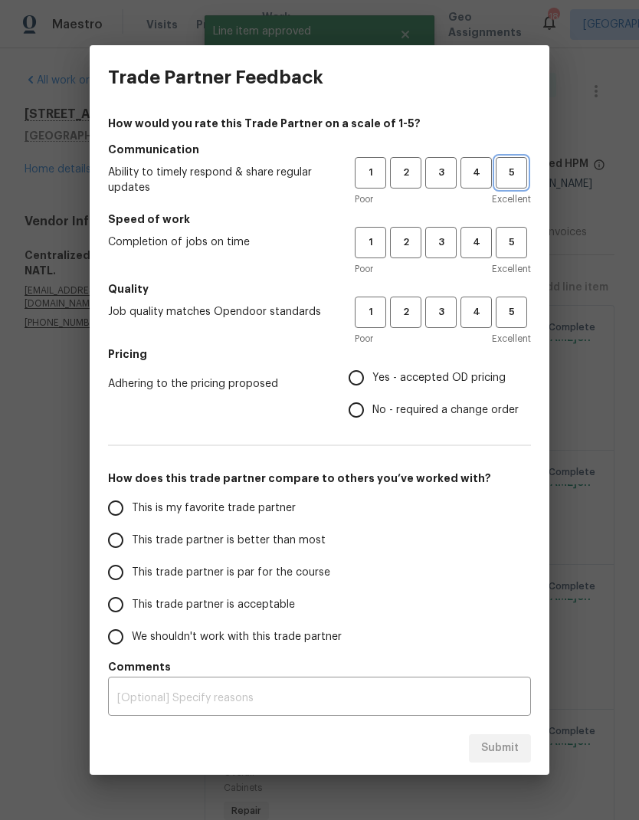
click at [514, 166] on span "5" at bounding box center [511, 173] width 28 height 18
click at [511, 256] on button "5" at bounding box center [511, 242] width 31 height 31
click at [524, 310] on span "5" at bounding box center [511, 312] width 28 height 18
click at [435, 377] on span "Yes - accepted OD pricing" at bounding box center [438, 378] width 133 height 16
click at [372, 377] on input "Yes - accepted OD pricing" at bounding box center [356, 378] width 32 height 32
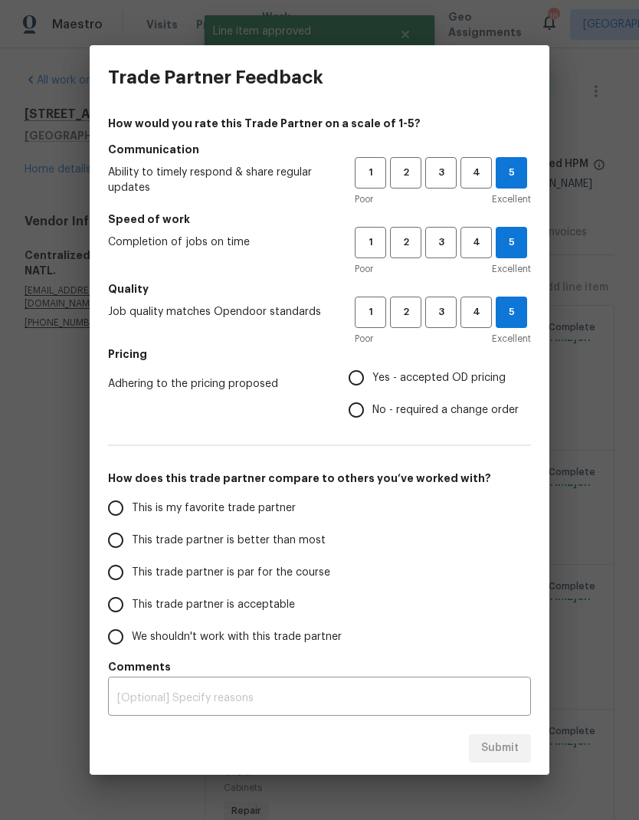
radio input "true"
click at [232, 572] on span "This trade partner is par for the course" at bounding box center [231, 573] width 198 height 16
click at [132, 572] on input "This trade partner is par for the course" at bounding box center [116, 572] width 32 height 32
click at [501, 744] on span "Submit" at bounding box center [500, 748] width 38 height 19
radio input "true"
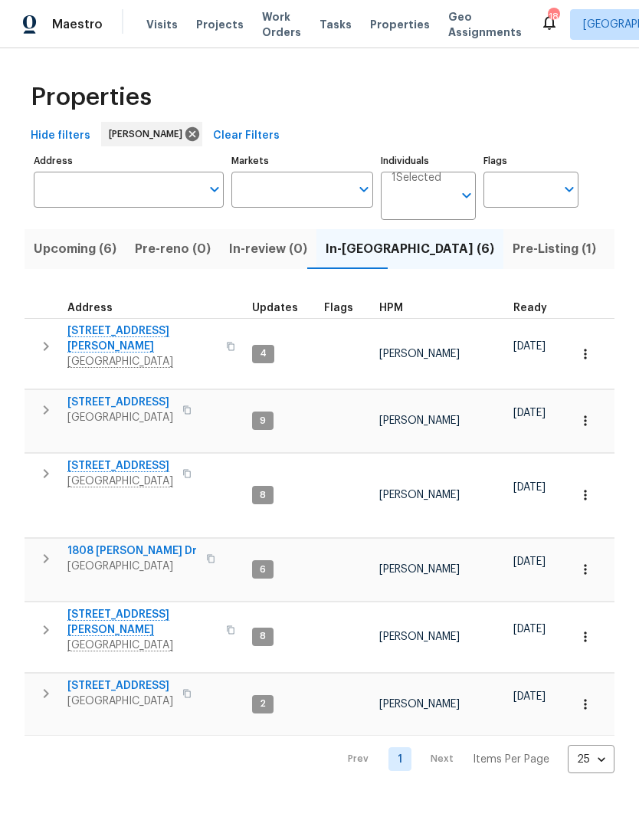
click at [115, 543] on span "1808 Calloway Dr" at bounding box center [132, 550] width 130 height 15
click at [126, 678] on span "152 Whitehall Dr" at bounding box center [120, 685] width 106 height 15
click at [130, 543] on span "1808 Calloway Dr" at bounding box center [132, 550] width 130 height 15
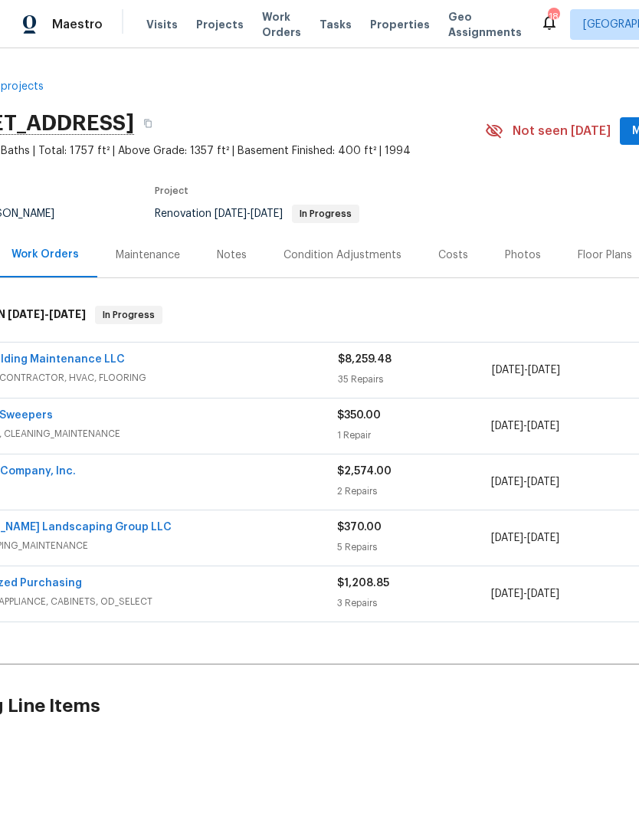
scroll to position [0, 78]
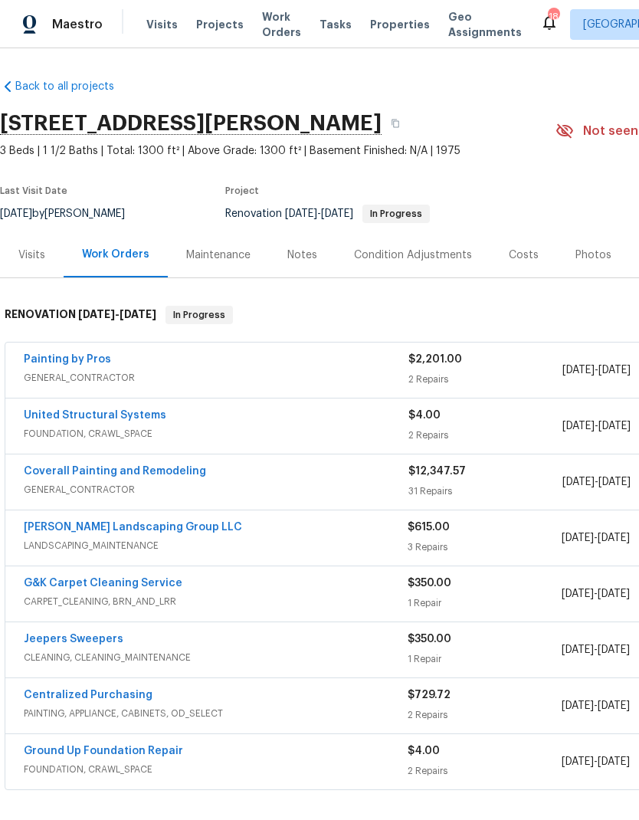
click at [67, 420] on link "United Structural Systems" at bounding box center [95, 415] width 143 height 11
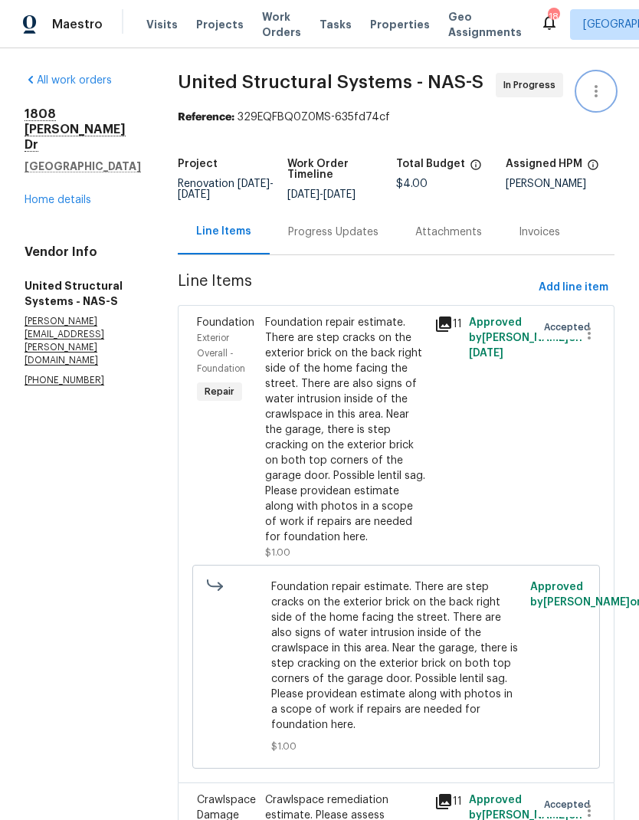
click at [602, 93] on icon "button" at bounding box center [596, 91] width 18 height 18
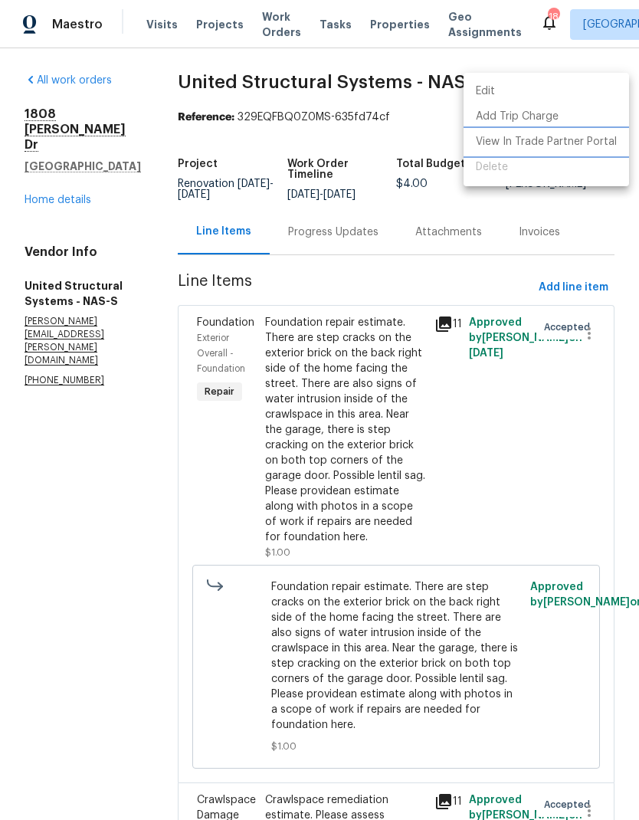
click at [533, 148] on li "View In Trade Partner Portal" at bounding box center [547, 142] width 166 height 25
